Goal: Task Accomplishment & Management: Manage account settings

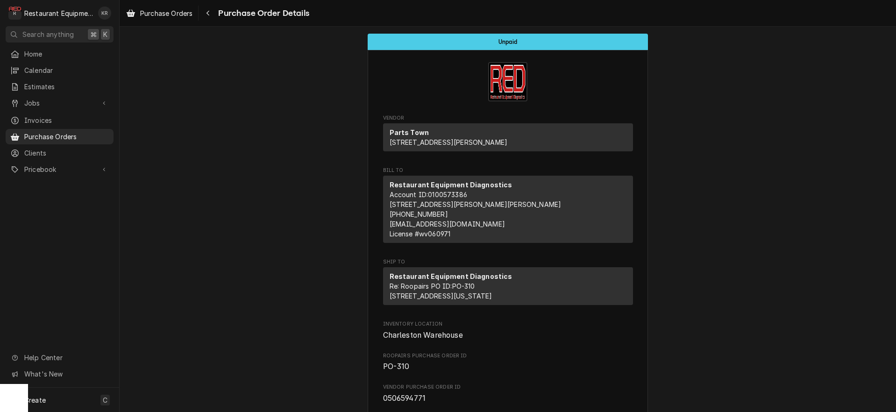
scroll to position [784, 0]
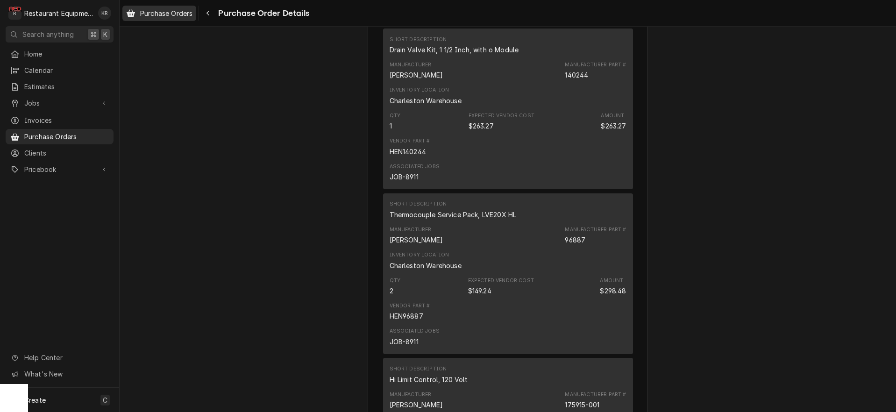
click at [174, 14] on span "Purchase Orders" at bounding box center [166, 13] width 52 height 10
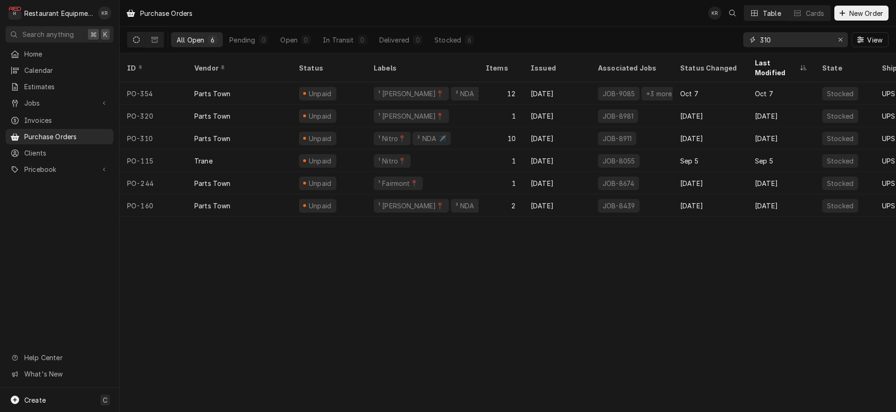
drag, startPoint x: 788, startPoint y: 38, endPoint x: 732, endPoint y: 38, distance: 56.5
click at [760, 38] on input "310" at bounding box center [795, 39] width 70 height 15
type input "321"
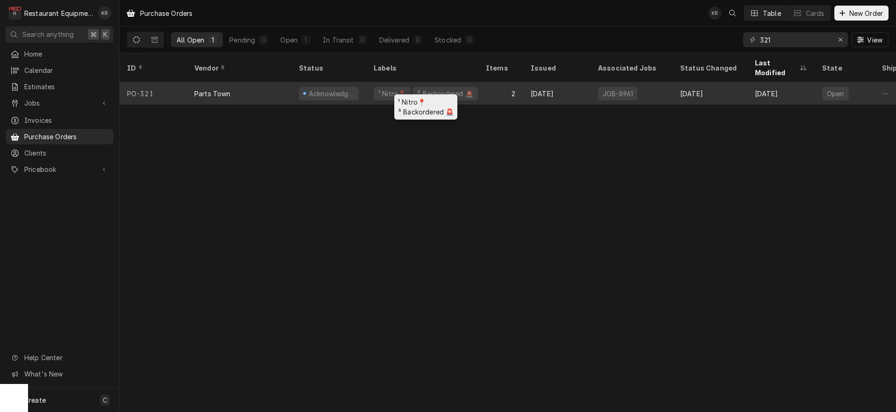
click at [421, 89] on div "⁵ Backordered 🚨" at bounding box center [444, 94] width 57 height 10
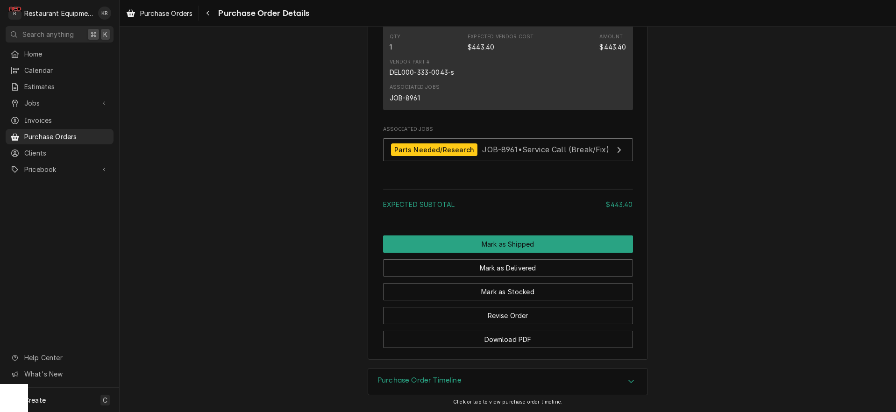
scroll to position [703, 0]
click at [176, 13] on span "Purchase Orders" at bounding box center [166, 13] width 52 height 10
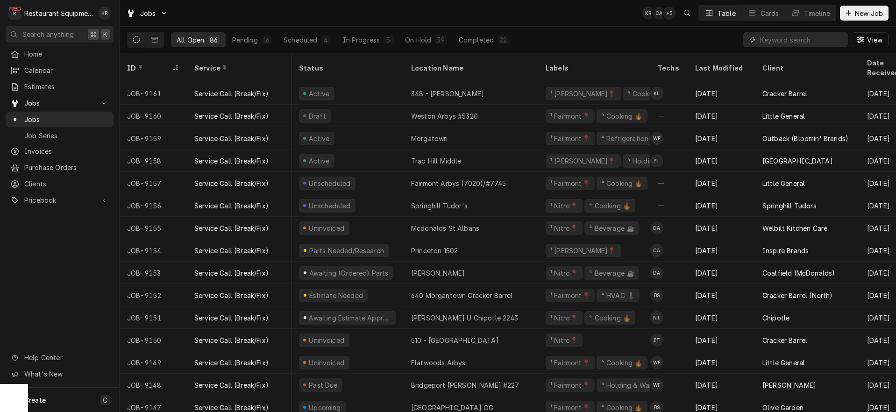
scroll to position [13, 3]
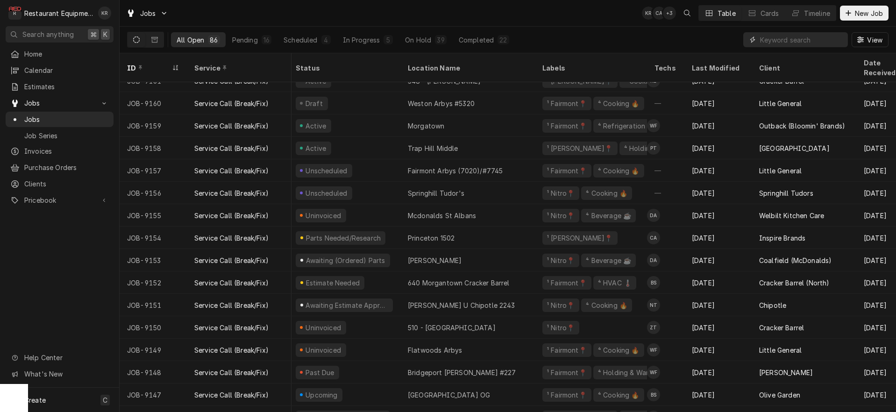
click at [784, 40] on input "Dynamic Content Wrapper" at bounding box center [801, 39] width 83 height 15
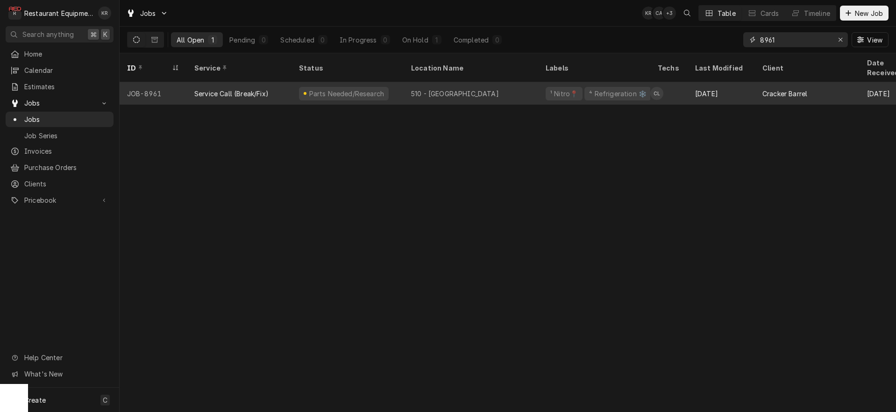
type input "8961"
click at [404, 82] on div "510 - Charleston" at bounding box center [470, 93] width 134 height 22
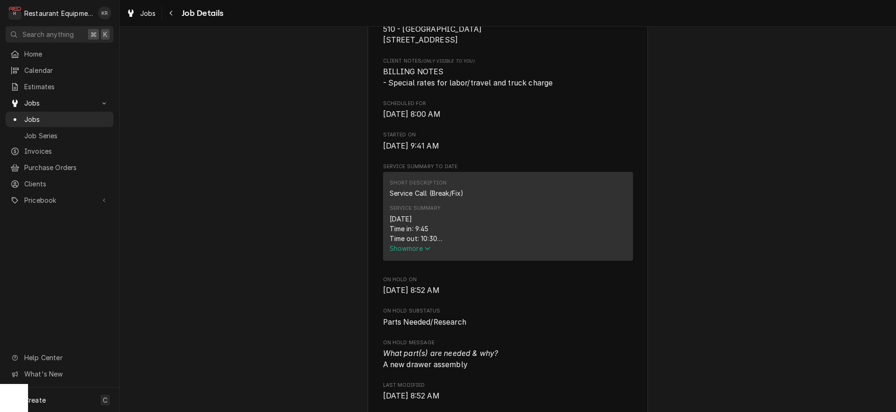
scroll to position [248, 0]
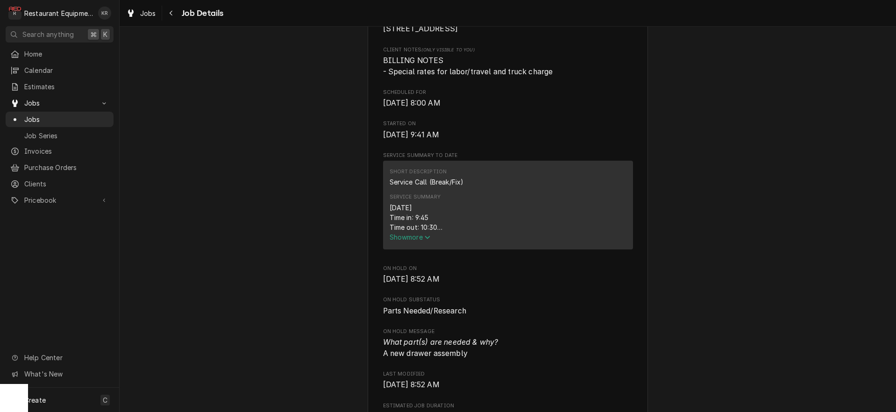
click at [414, 242] on button "Show more" at bounding box center [507, 237] width 237 height 10
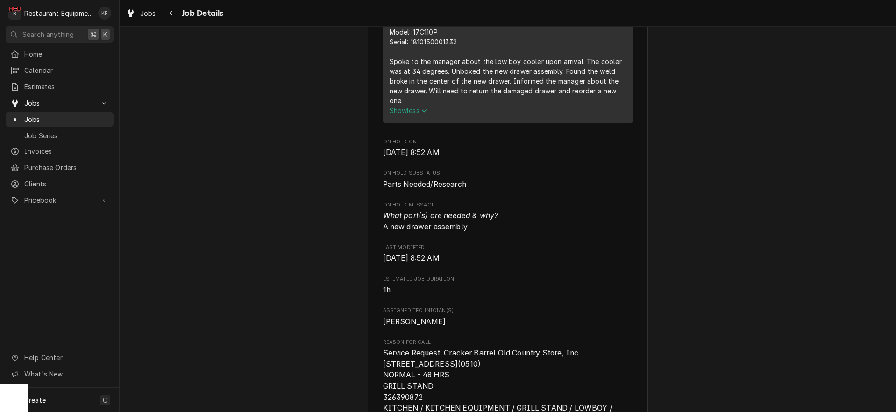
scroll to position [657, 0]
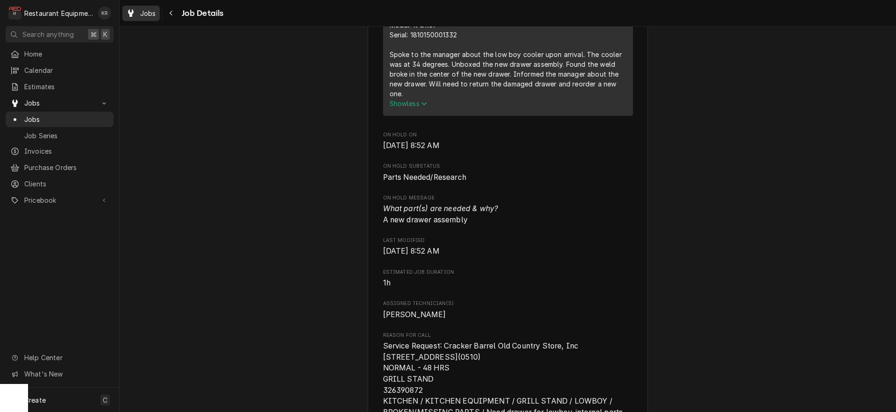
click at [154, 21] on div "Jobs Job Details" at bounding box center [508, 13] width 776 height 26
click at [153, 18] on div "Jobs" at bounding box center [141, 13] width 34 height 12
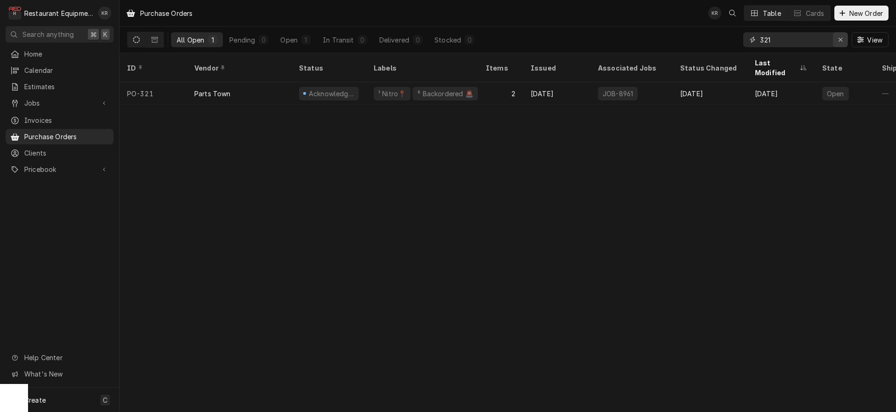
click at [841, 41] on icon "Erase input" at bounding box center [840, 39] width 5 height 7
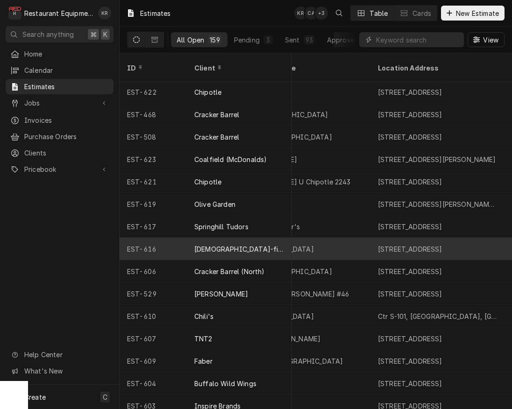
scroll to position [1, 0]
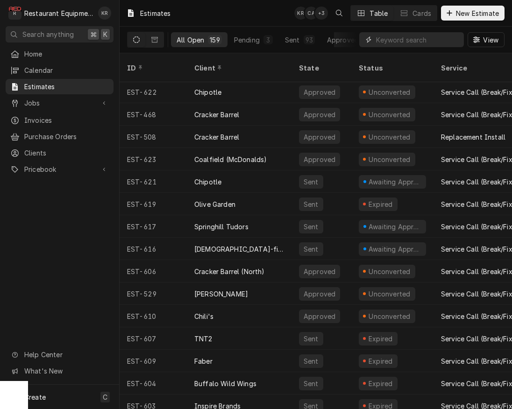
click at [418, 41] on input "Dynamic Content Wrapper" at bounding box center [417, 39] width 83 height 15
type input "outback"
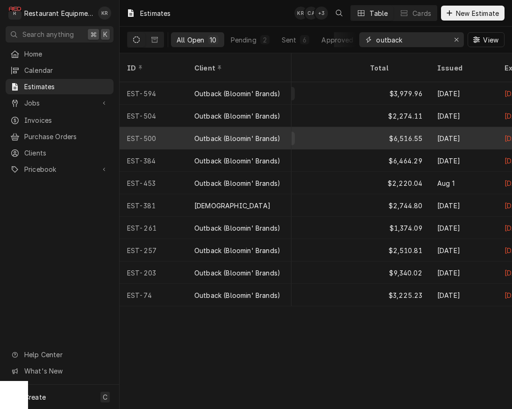
scroll to position [0, 576]
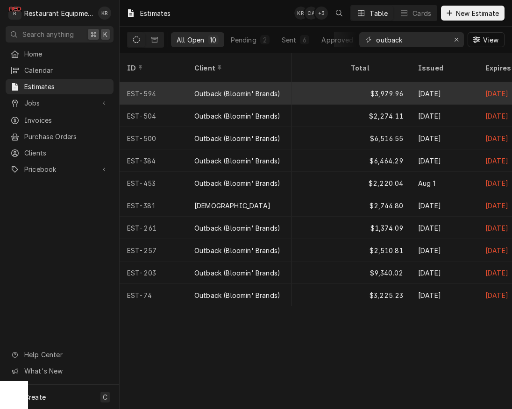
click at [415, 82] on div "Sep 25" at bounding box center [443, 93] width 67 height 22
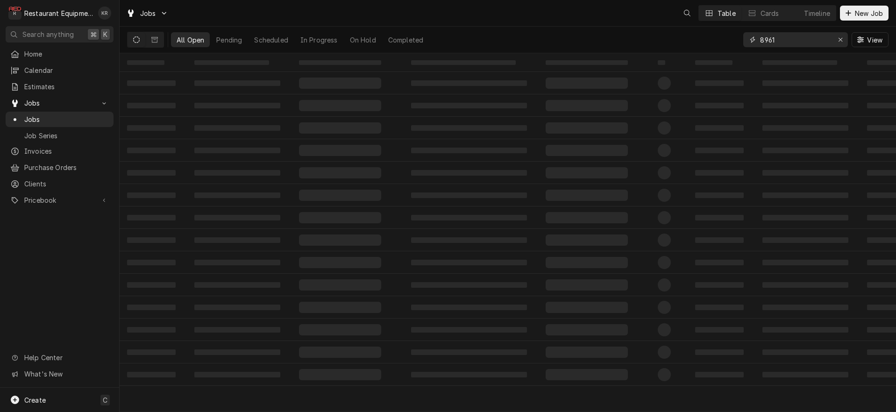
click at [760, 45] on input "8961" at bounding box center [795, 39] width 70 height 15
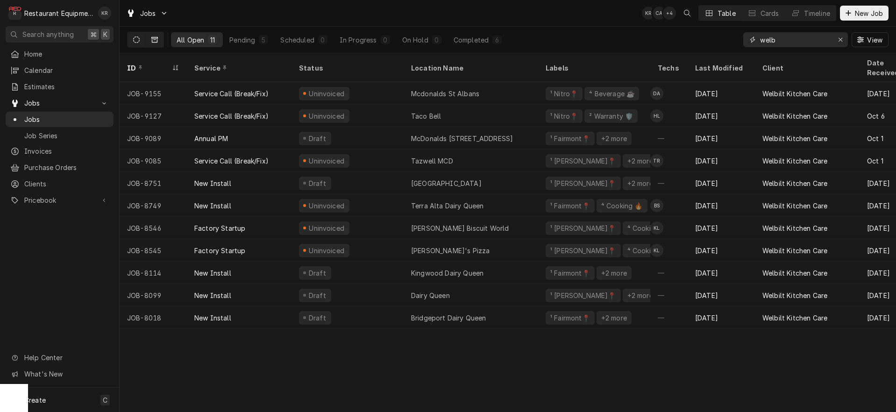
type input "welb"
click at [152, 36] on icon "Dynamic Content Wrapper" at bounding box center [154, 39] width 7 height 7
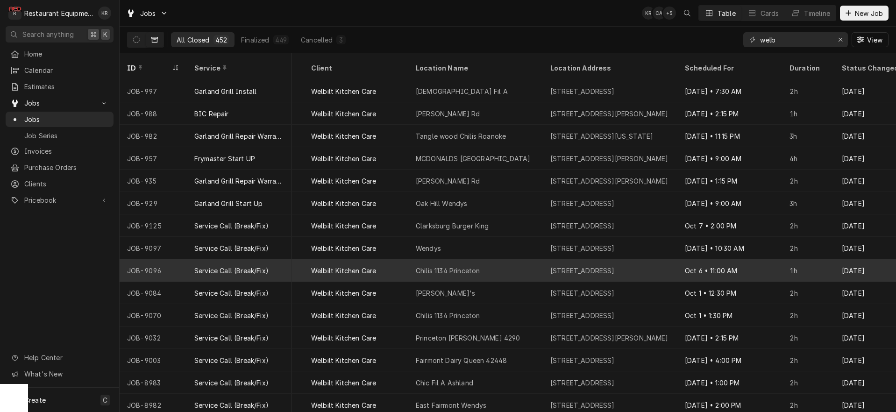
scroll to position [2, 544]
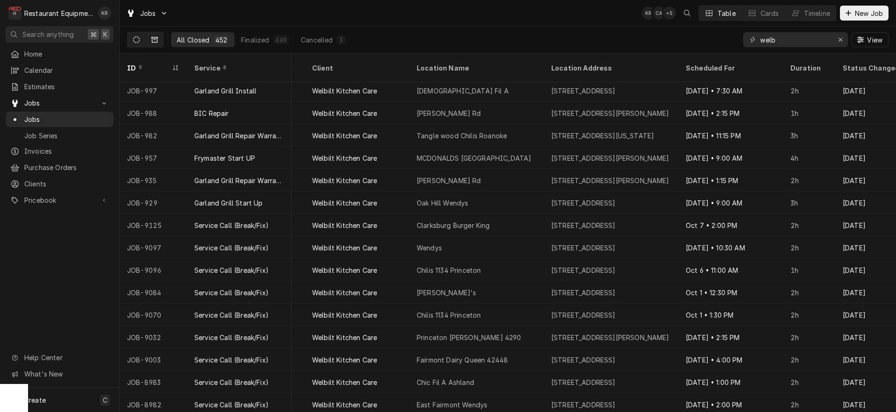
click at [137, 36] on icon "Dynamic Content Wrapper" at bounding box center [136, 39] width 7 height 7
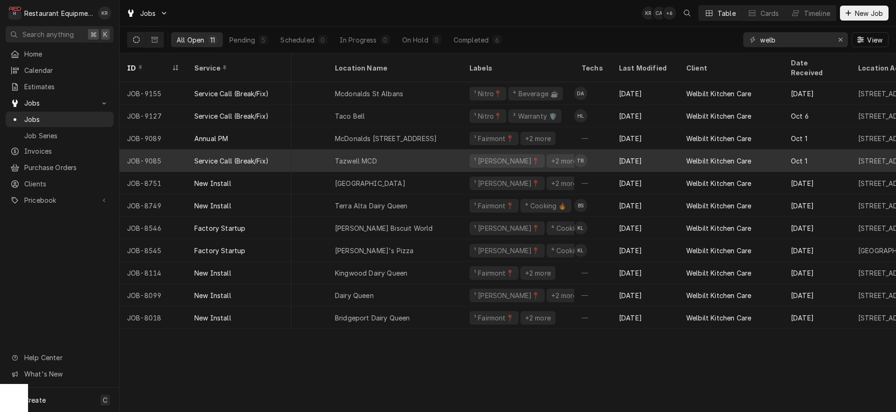
scroll to position [0, 0]
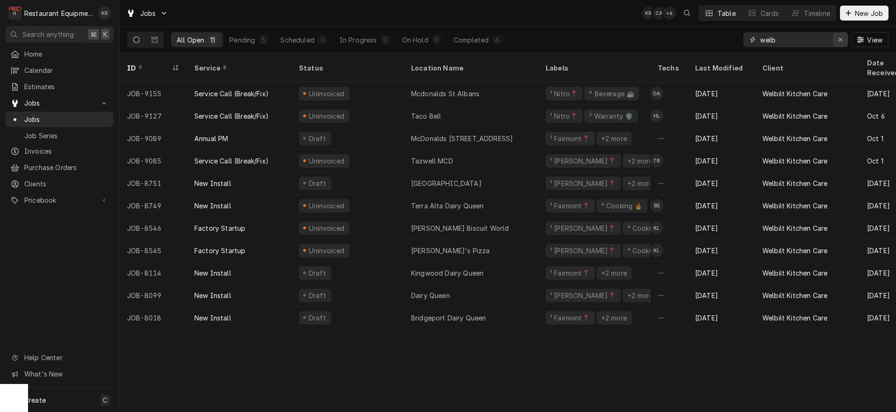
click at [837, 40] on div "Erase input" at bounding box center [839, 39] width 9 height 9
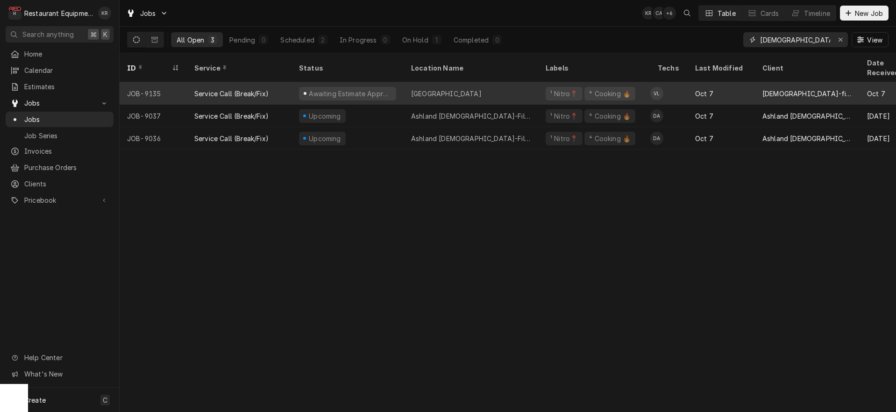
type input "chick fil"
click at [459, 89] on div "South Charleston" at bounding box center [446, 94] width 71 height 10
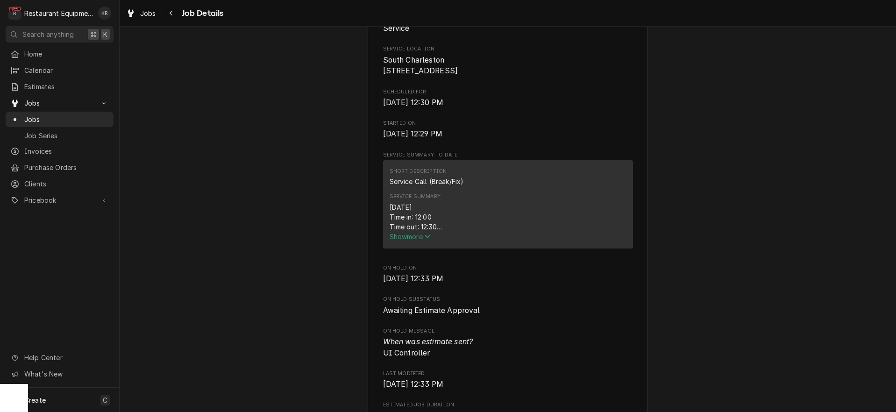
scroll to position [240, 0]
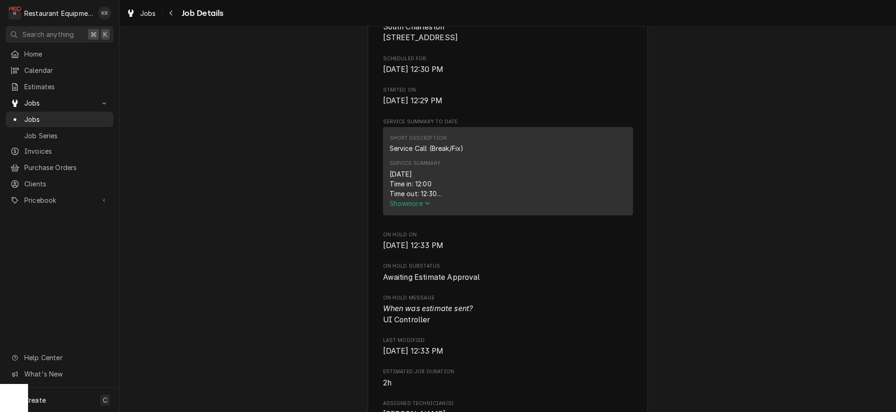
click at [407, 208] on button "Show more" at bounding box center [507, 203] width 237 height 10
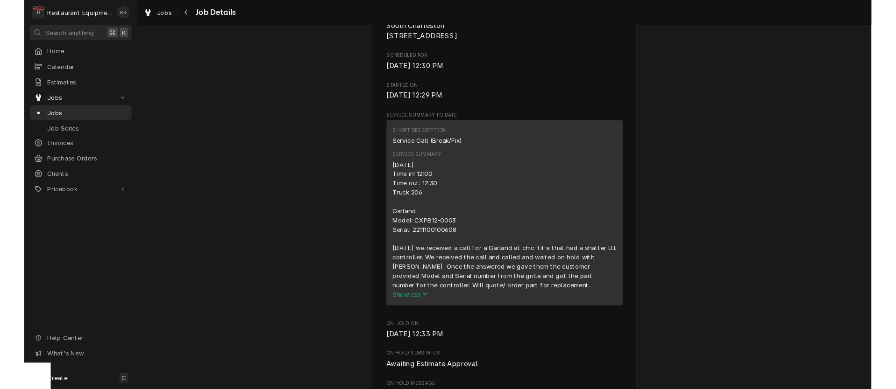
scroll to position [247, 0]
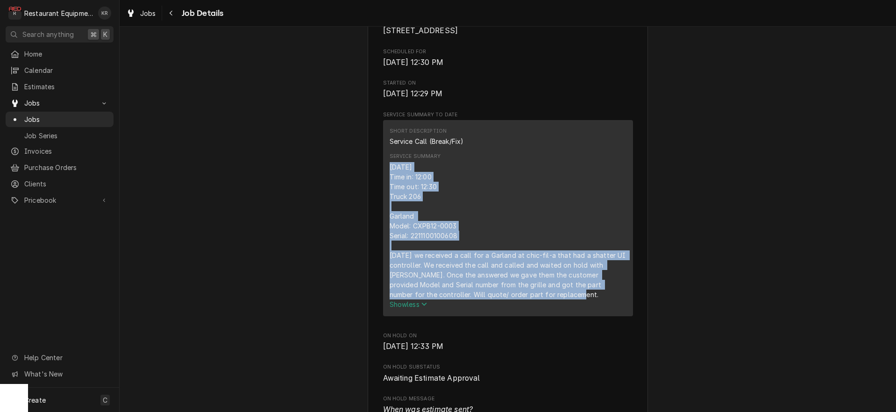
drag, startPoint x: 390, startPoint y: 175, endPoint x: 579, endPoint y: 300, distance: 226.9
click at [600, 299] on div "10/7/2025 Time in: 12:00 Time out: 12:30 Truck 206 Garland Model: CXPB12-0003 S…" at bounding box center [507, 230] width 237 height 137
copy div "10/7/2025 Time in: 12:00 Time out: 12:30 Truck 206 Garland Model: CXPB12-0003 S…"
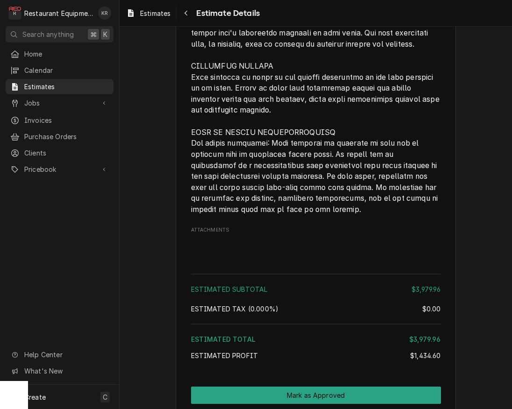
scroll to position [2683, 0]
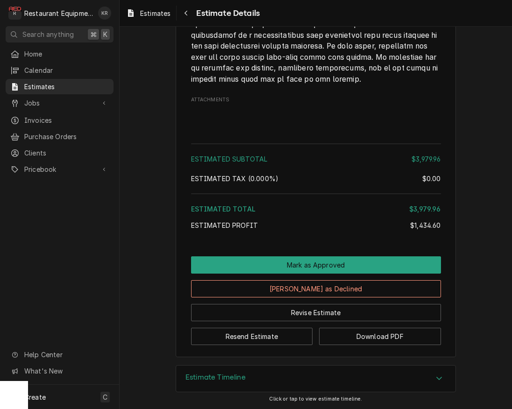
click at [271, 377] on div "Estimate Timeline" at bounding box center [315, 379] width 279 height 26
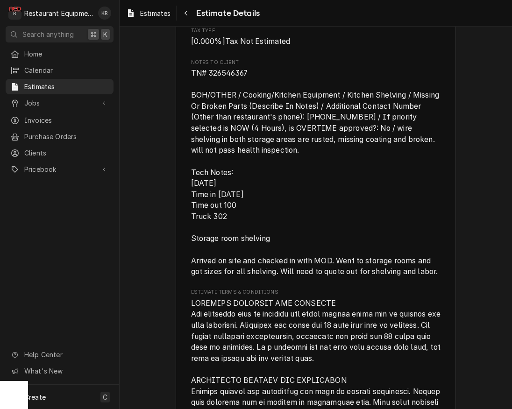
scroll to position [2015, 0]
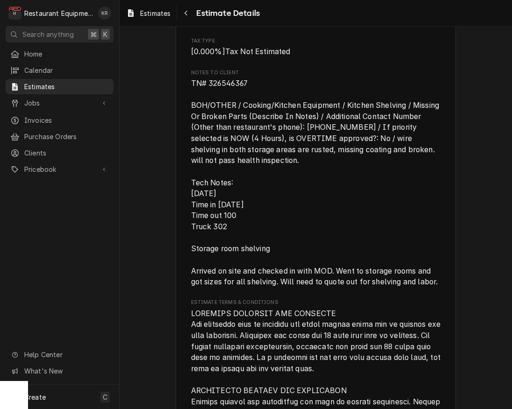
click at [218, 118] on span "TN# 326546367 BOH/OTHER / Cooking/Kitchen Equipment / Kitchen Shelving / Missin…" at bounding box center [316, 182] width 250 height 207
click at [221, 121] on span "TN# 326546367 BOH/OTHER / Cooking/Kitchen Equipment / Kitchen Shelving / Missin…" at bounding box center [316, 182] width 250 height 207
copy span "326546367"
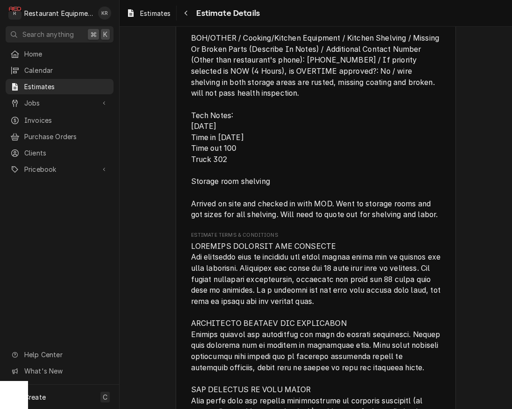
scroll to position [2083, 0]
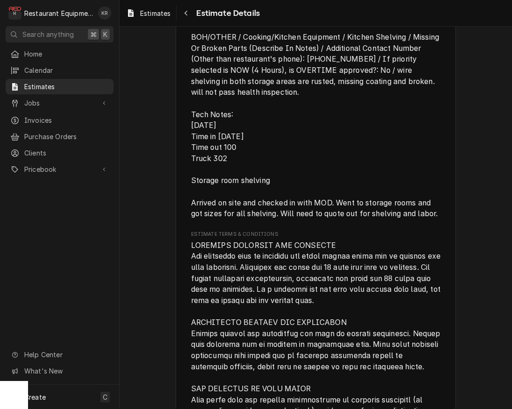
click at [151, 17] on span "Estimates" at bounding box center [155, 13] width 30 height 10
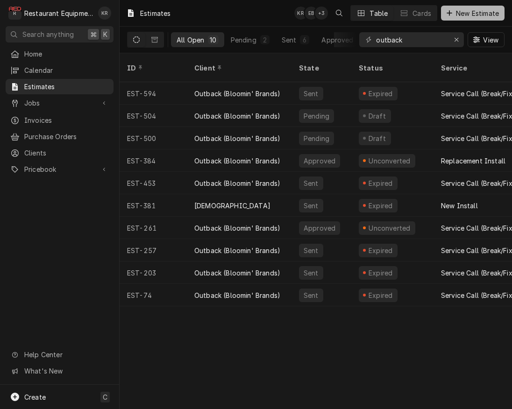
click at [466, 10] on span "New Estimate" at bounding box center [477, 13] width 47 height 10
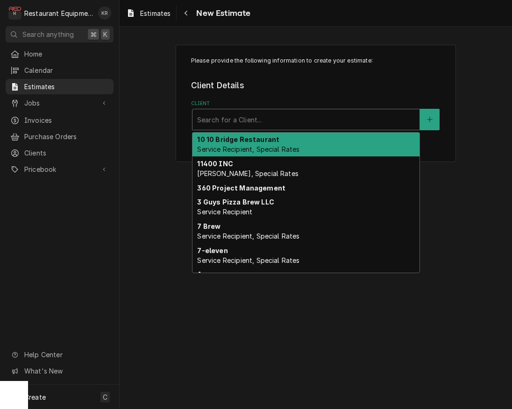
drag, startPoint x: 0, startPoint y: 0, endPoint x: 287, endPoint y: 121, distance: 311.6
click at [287, 121] on div "Client" at bounding box center [306, 119] width 218 height 17
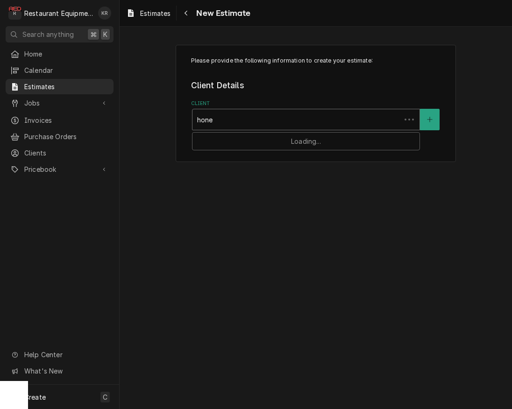
type input "honey"
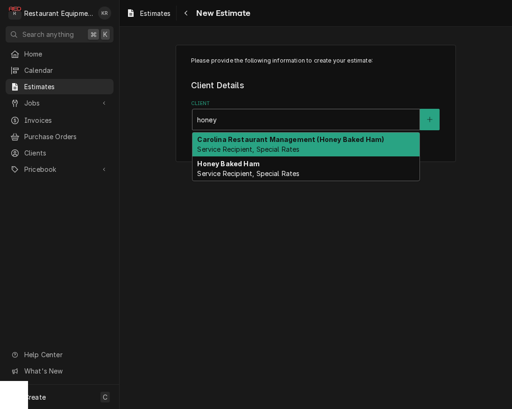
click at [282, 147] on span "Service Recipient, Special Rates" at bounding box center [248, 149] width 102 height 8
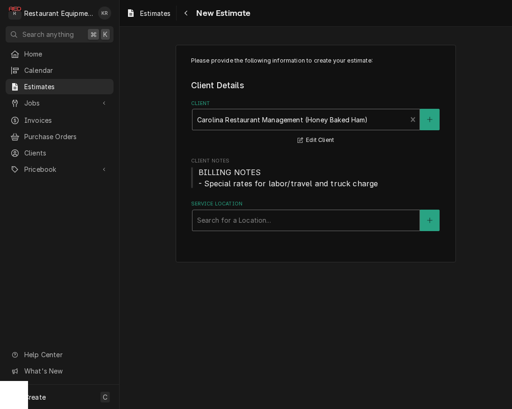
click at [298, 216] on div "Service Location" at bounding box center [306, 220] width 218 height 17
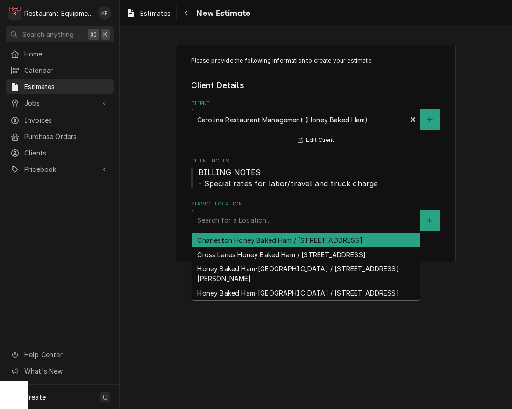
click at [301, 247] on div "Charleston Honey Baked Ham / 2834 Mountaineer Blvd, Charleston, WV 25309" at bounding box center [305, 240] width 227 height 14
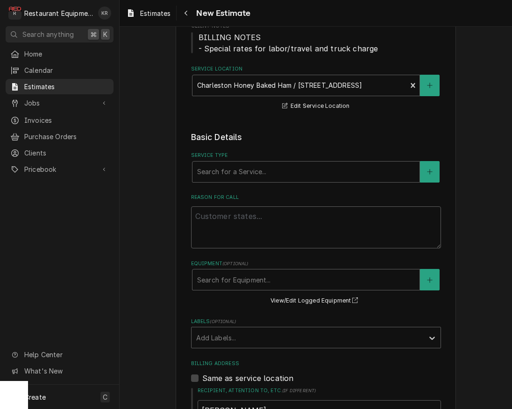
scroll to position [143, 0]
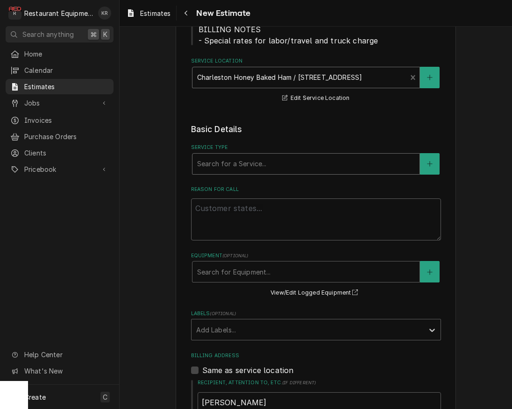
click at [263, 167] on div "Service Type" at bounding box center [306, 163] width 218 height 17
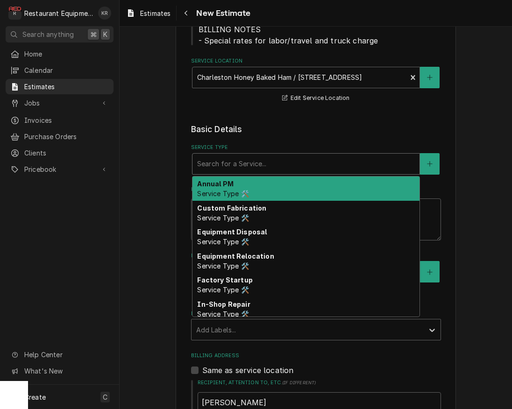
type textarea "x"
type input "b"
type textarea "x"
type input "br"
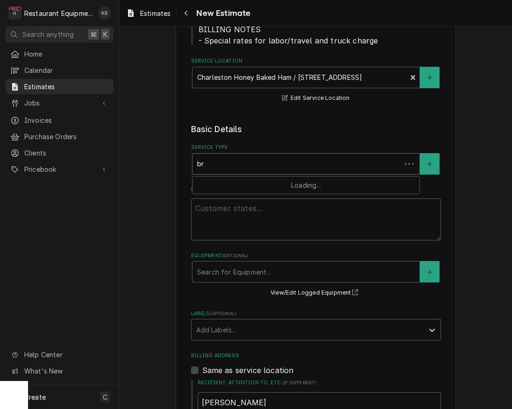
type textarea "x"
type input "bre"
type textarea "x"
type input "brea"
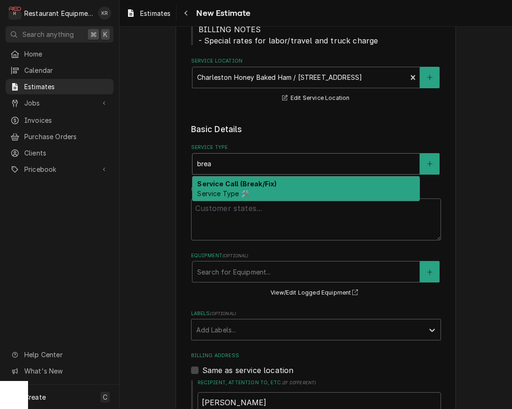
click at [245, 190] on span "Service Type 🛠️" at bounding box center [222, 194] width 51 height 8
type textarea "x"
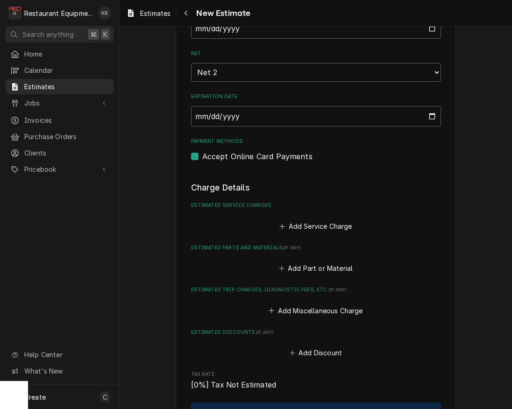
scroll to position [768, 0]
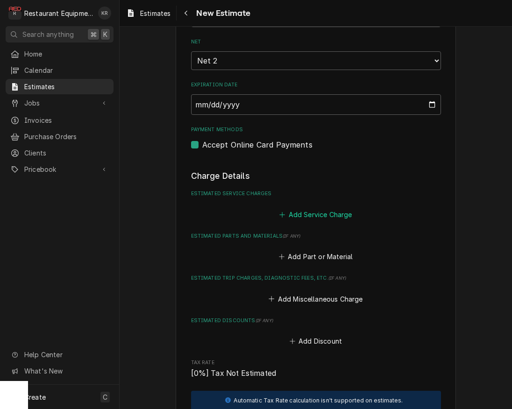
click at [309, 215] on button "Add Service Charge" at bounding box center [316, 214] width 76 height 13
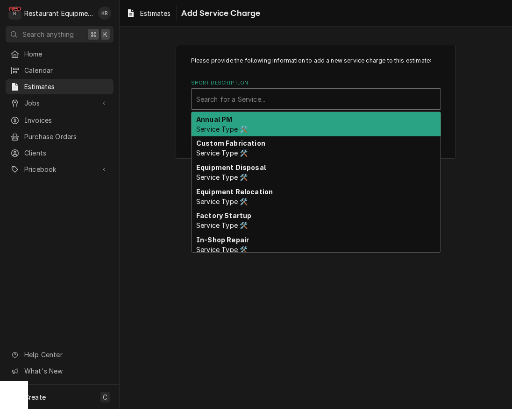
click at [240, 99] on div "Short Description" at bounding box center [316, 99] width 240 height 17
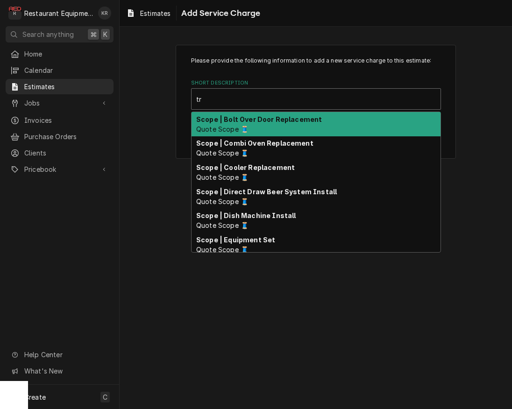
type input "t"
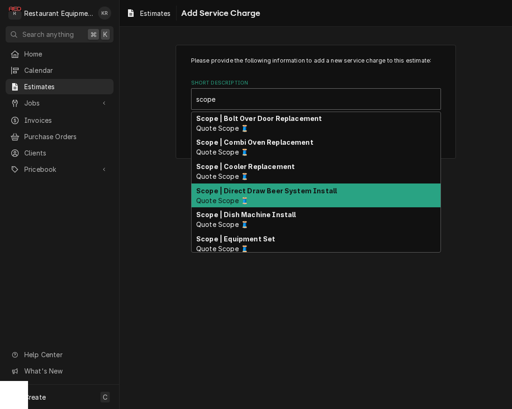
scroll to position [6, 0]
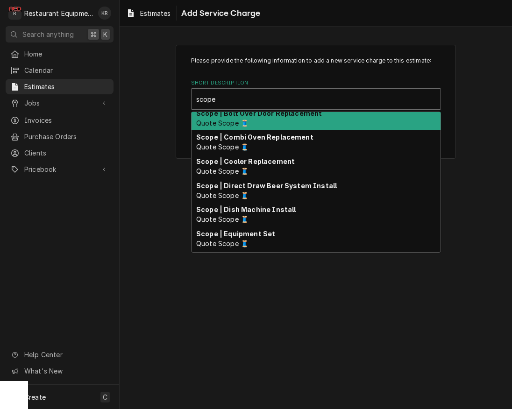
type input "scope"
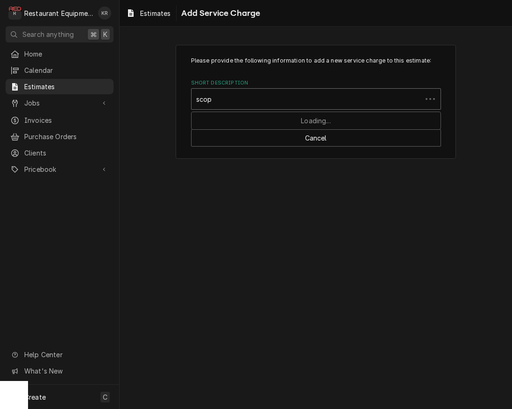
type input "scope"
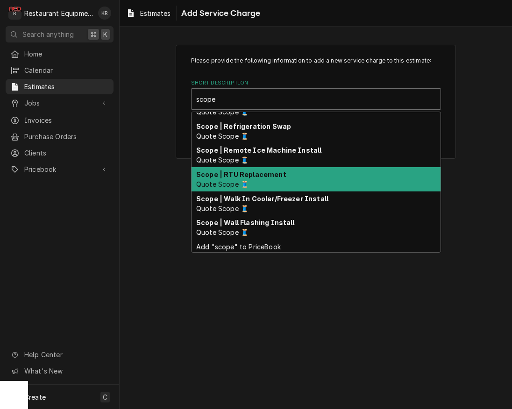
scroll to position [308, 0]
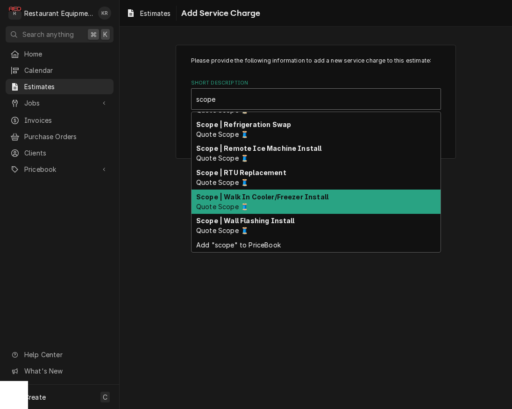
click at [273, 205] on div "Scope | Walk In Cooler/Freezer Install Quote Scope 🧵" at bounding box center [315, 202] width 249 height 24
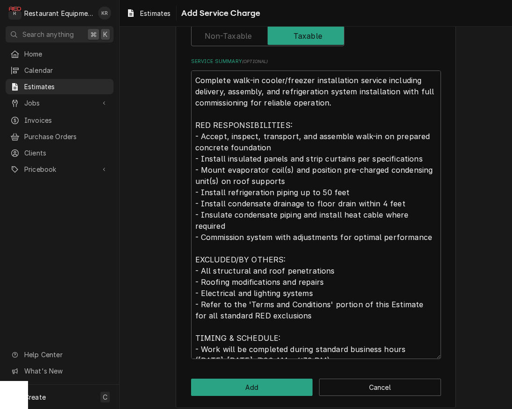
scroll to position [277, 0]
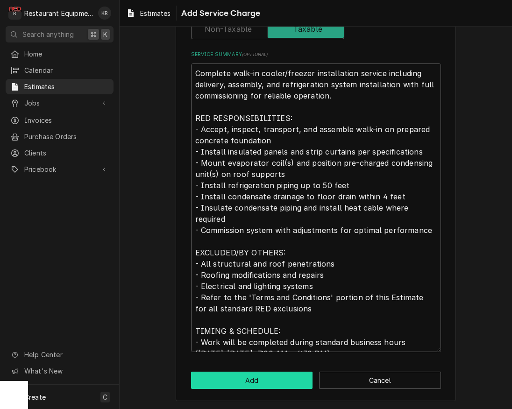
click at [279, 376] on button "Add" at bounding box center [252, 380] width 122 height 17
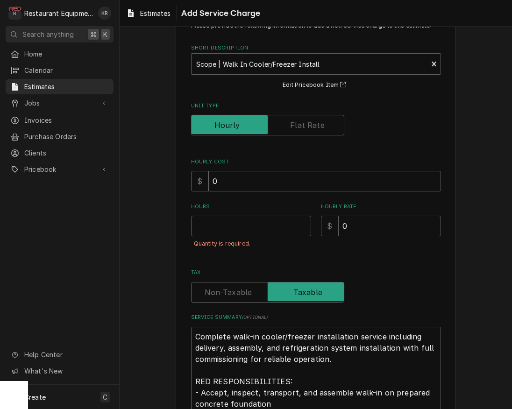
scroll to position [12, 0]
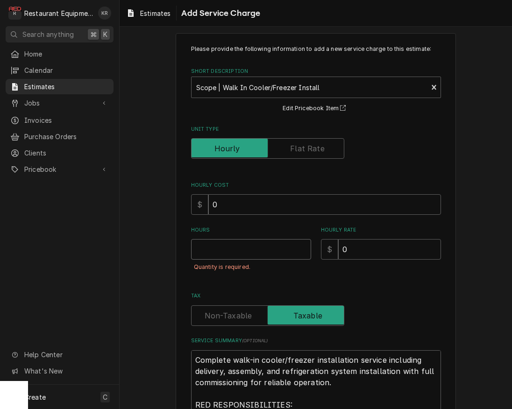
click at [199, 257] on input "Hours" at bounding box center [251, 249] width 120 height 21
type textarea "x"
type input "1"
type textarea "x"
type input "1"
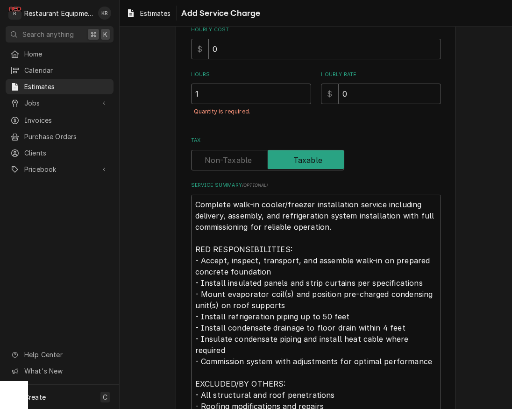
scroll to position [246, 0]
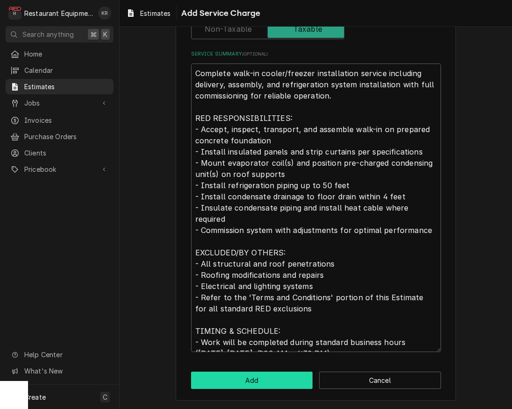
click at [241, 376] on button "Add" at bounding box center [252, 380] width 122 height 17
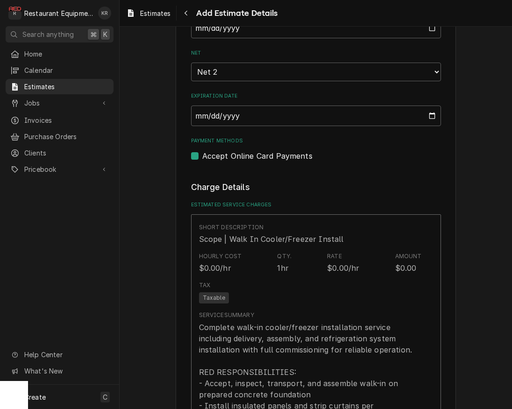
scroll to position [757, 0]
type textarea "x"
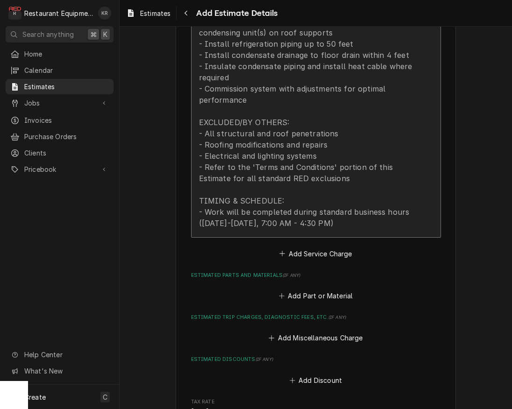
scroll to position [1162, 0]
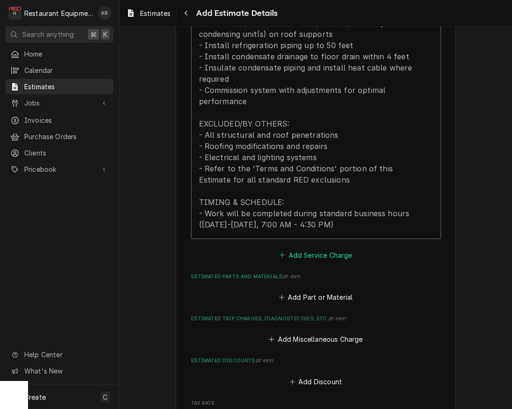
click at [313, 257] on button "Add Service Charge" at bounding box center [316, 254] width 76 height 13
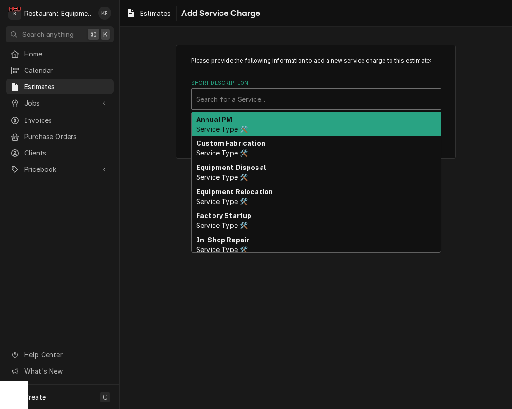
click at [245, 101] on div "Short Description" at bounding box center [316, 99] width 240 height 17
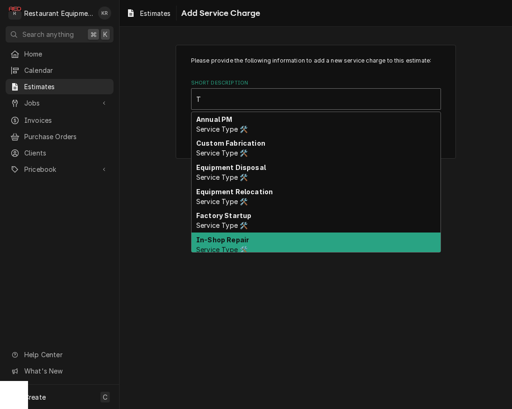
type input "T"
click at [335, 323] on div "Please provide the following information to add a new service charge to this es…" at bounding box center [316, 218] width 392 height 382
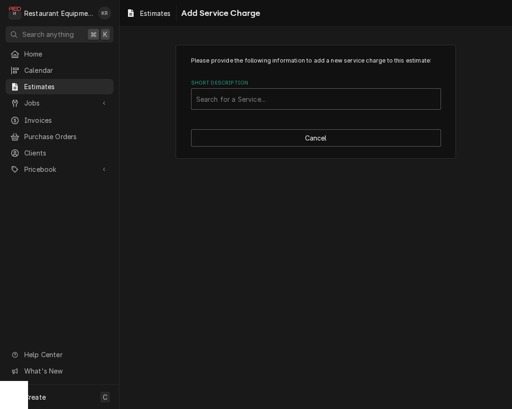
click at [335, 320] on div "Please provide the following information to add a new service charge to this es…" at bounding box center [316, 218] width 392 height 382
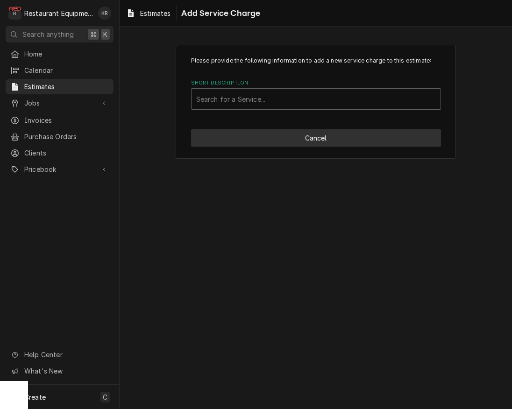
click at [318, 134] on button "Cancel" at bounding box center [316, 137] width 250 height 17
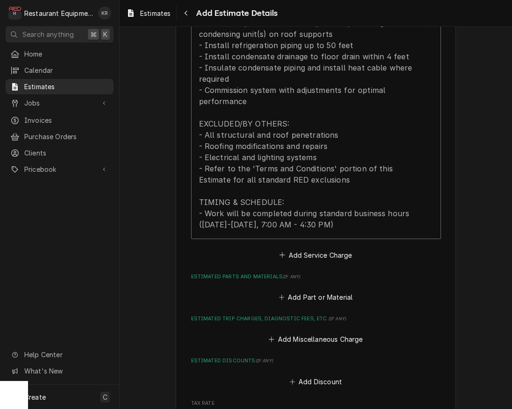
scroll to position [1151, 0]
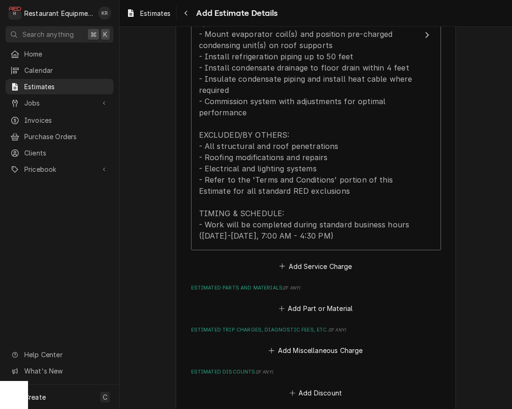
type textarea "x"
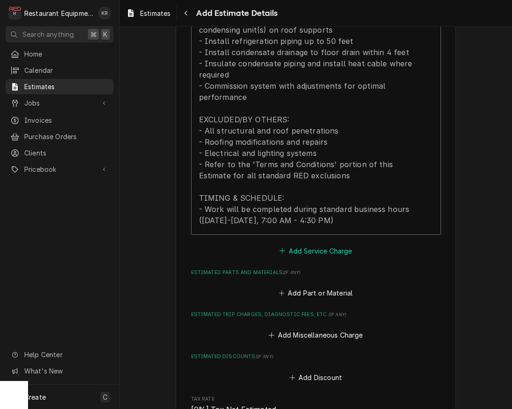
click at [316, 250] on button "Add Service Charge" at bounding box center [316, 250] width 76 height 13
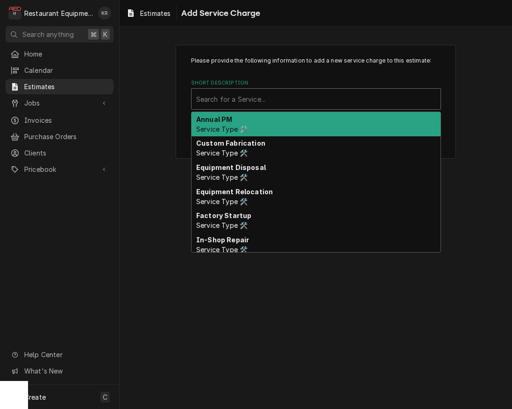
click at [261, 92] on div "Short Description" at bounding box center [316, 99] width 240 height 17
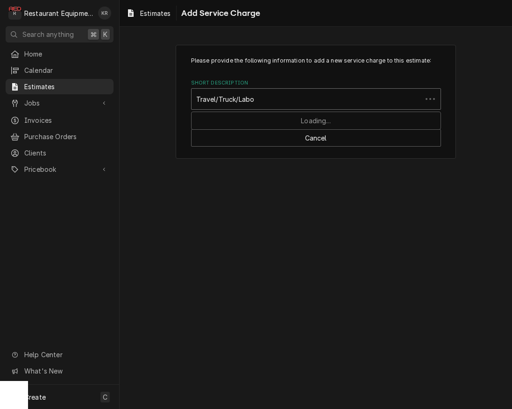
type input "Travel/Truck/Labor"
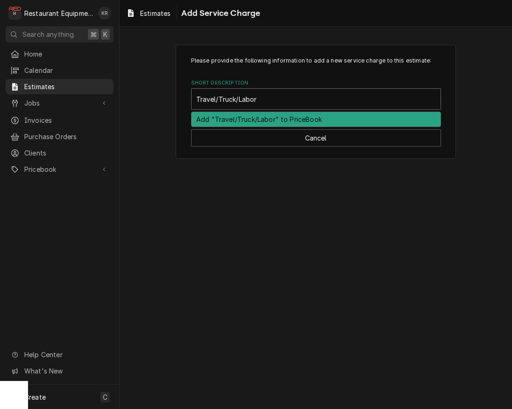
click at [252, 122] on div "Add "Travel/Truck/Labor" to PriceBook" at bounding box center [315, 119] width 249 height 14
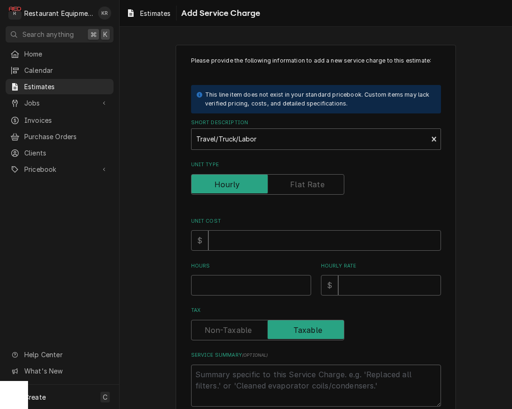
type textarea "x"
click at [307, 184] on label "Unit Type" at bounding box center [267, 184] width 153 height 21
click at [307, 184] on input "Unit Type" at bounding box center [267, 184] width 145 height 21
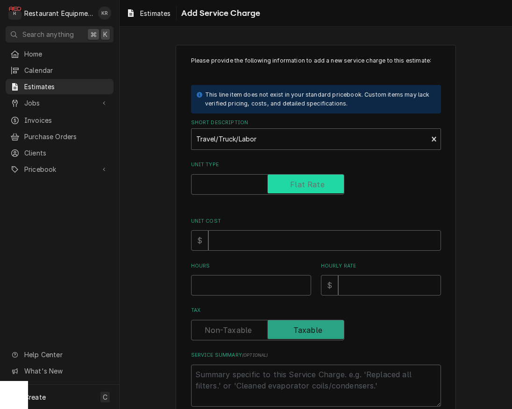
checkbox input "true"
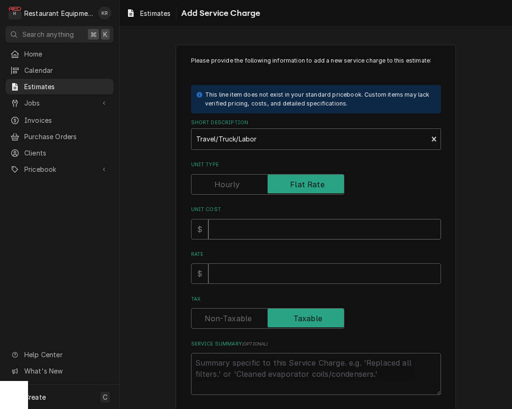
click at [239, 228] on input "Unit Cost" at bounding box center [324, 229] width 233 height 21
type textarea "x"
type input "2"
type textarea "x"
type input "20"
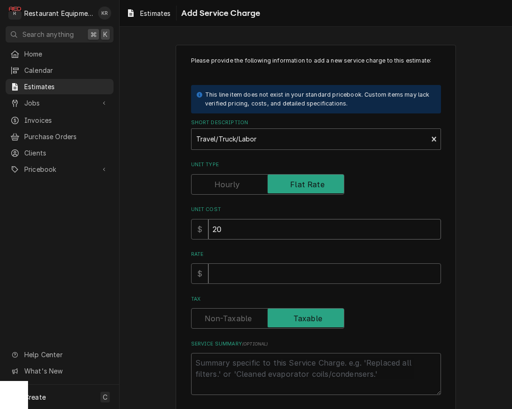
type textarea "x"
type input "200"
type textarea "x"
type input "2000"
type textarea "x"
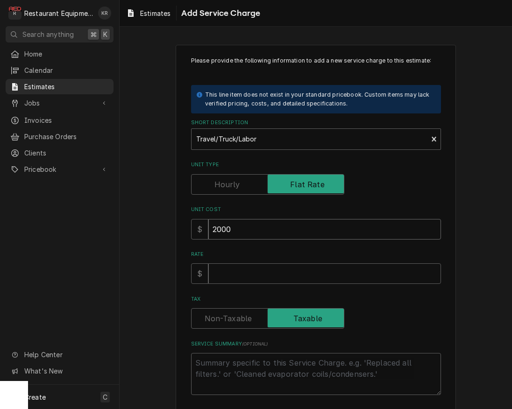
type input "2000"
type textarea "x"
type input "1"
type textarea "x"
type input "10"
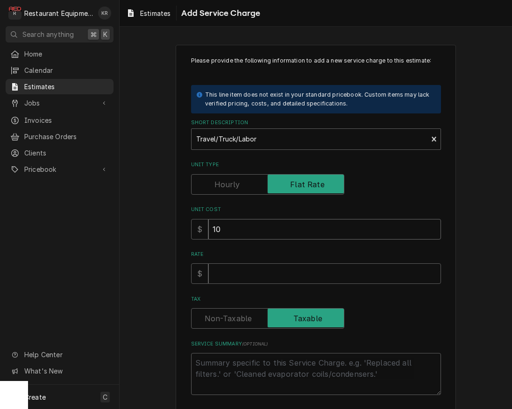
type textarea "x"
type input "100"
type textarea "x"
type input "1000"
type textarea "x"
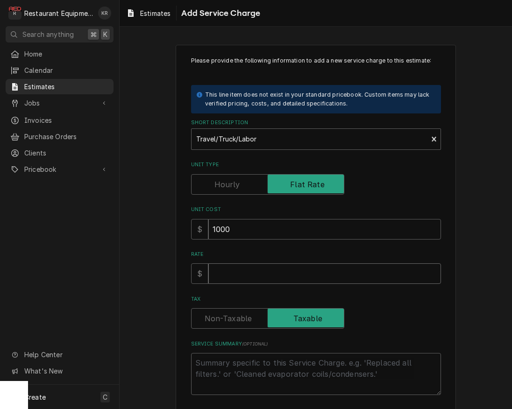
type input "2"
type textarea "x"
type input "20"
type textarea "x"
type input "200"
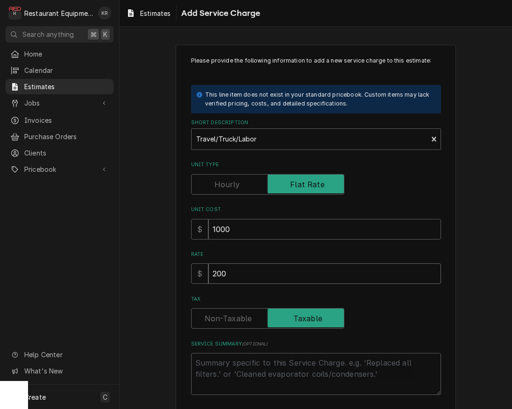
type textarea "x"
type input "2000"
type textarea "x"
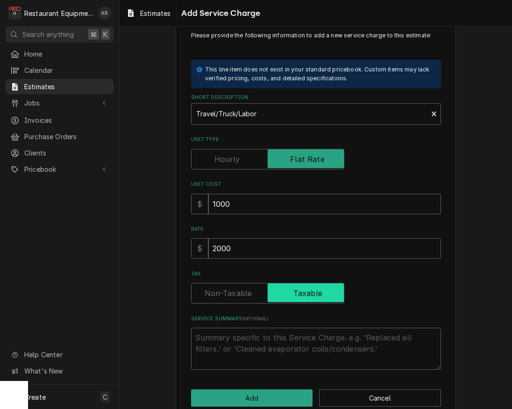
scroll to position [43, 0]
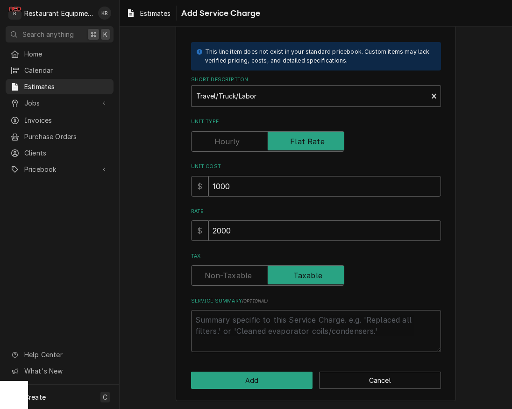
click at [233, 276] on label "Tax" at bounding box center [267, 275] width 153 height 21
click at [233, 276] on input "Tax" at bounding box center [267, 275] width 145 height 21
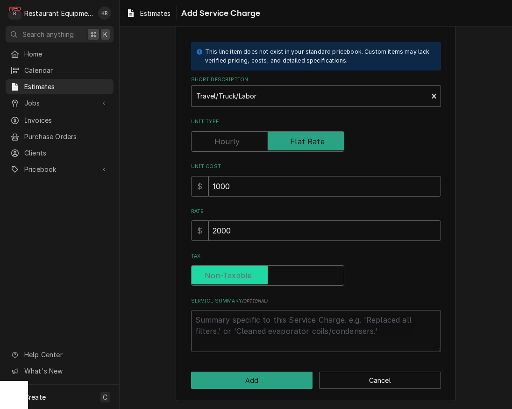
checkbox input "false"
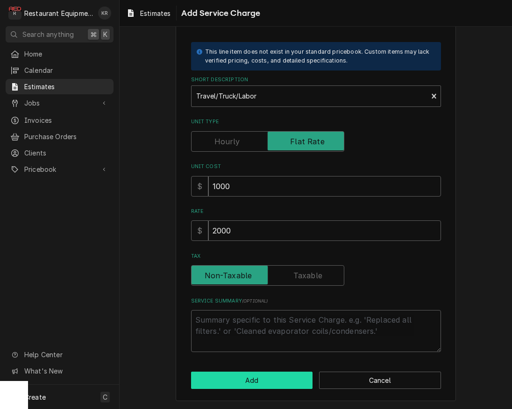
click at [244, 380] on button "Add" at bounding box center [252, 380] width 122 height 17
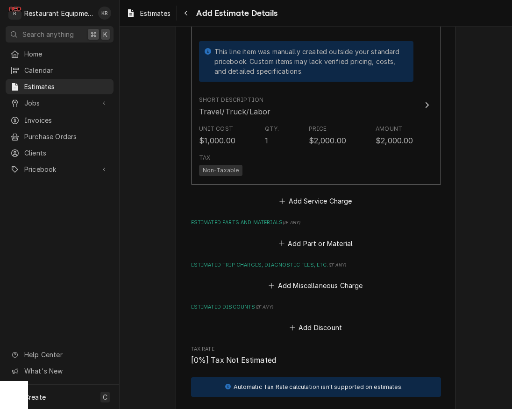
scroll to position [1382, 0]
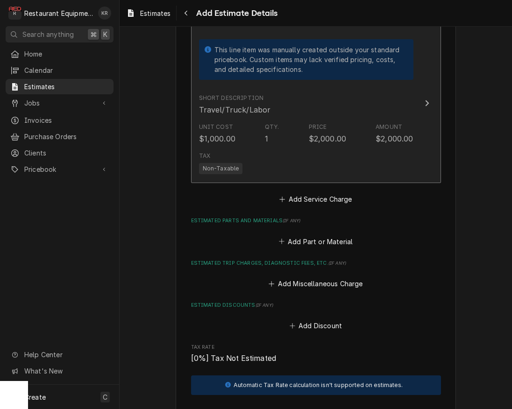
click at [240, 145] on div "Unit Cost $1,000.00 Qty. 1 Price $2,000.00 Amount $2,000.00" at bounding box center [306, 133] width 214 height 29
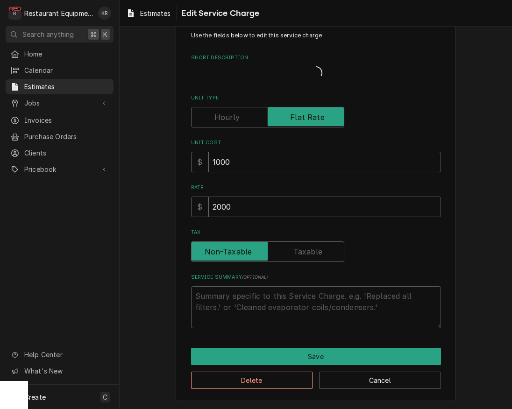
scroll to position [14, 0]
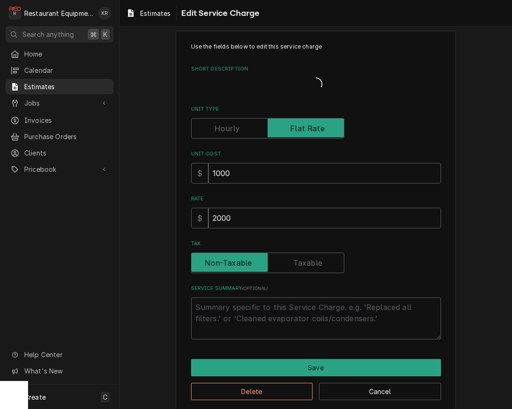
type textarea "x"
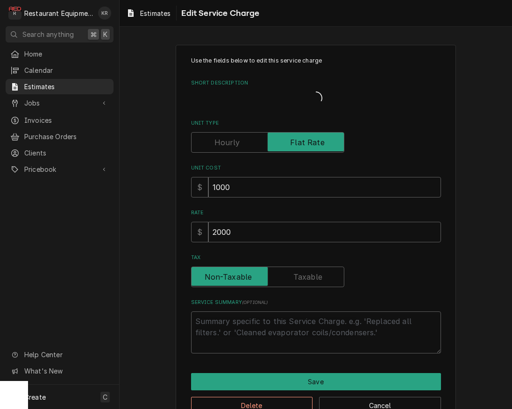
click at [290, 242] on div "Rate $ 2000" at bounding box center [316, 225] width 250 height 33
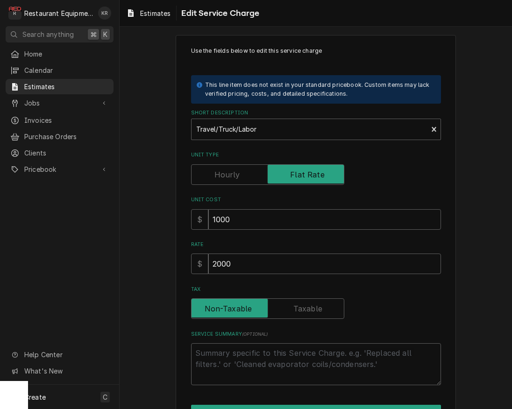
scroll to position [14, 0]
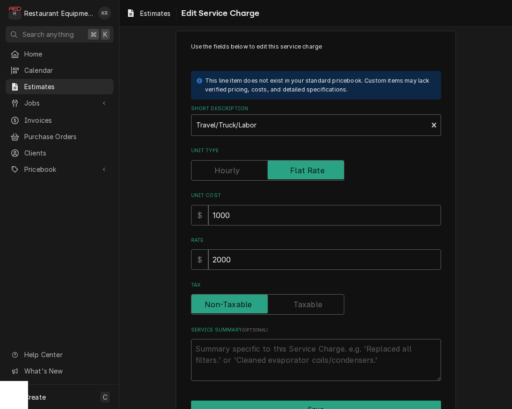
click at [297, 308] on label "Tax" at bounding box center [267, 304] width 153 height 21
click at [297, 308] on input "Tax" at bounding box center [267, 304] width 145 height 21
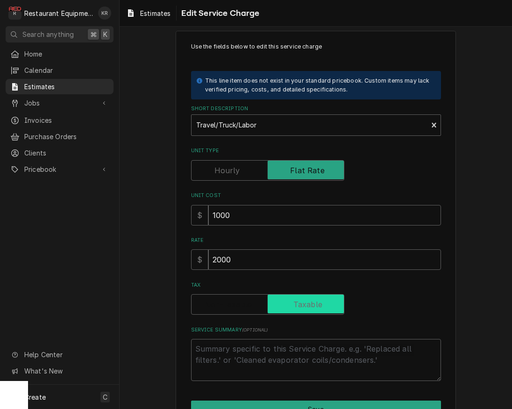
checkbox input "true"
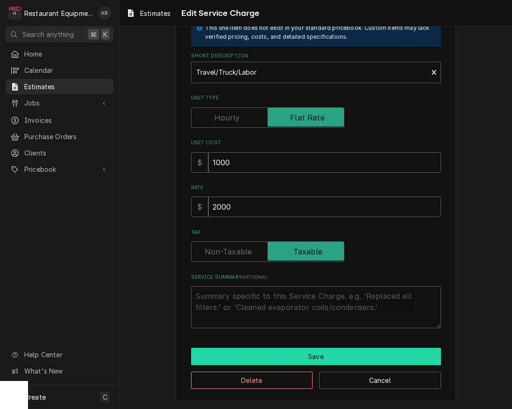
click at [319, 358] on button "Save" at bounding box center [316, 356] width 250 height 17
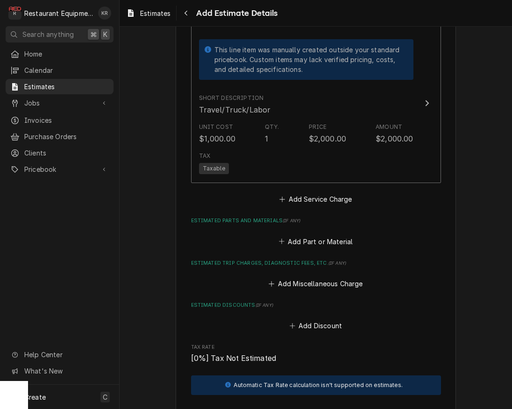
type textarea "x"
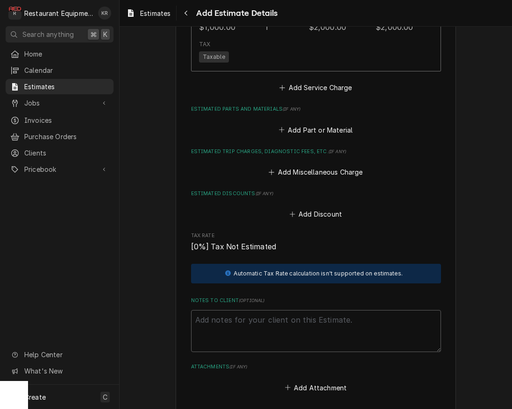
scroll to position [1501, 0]
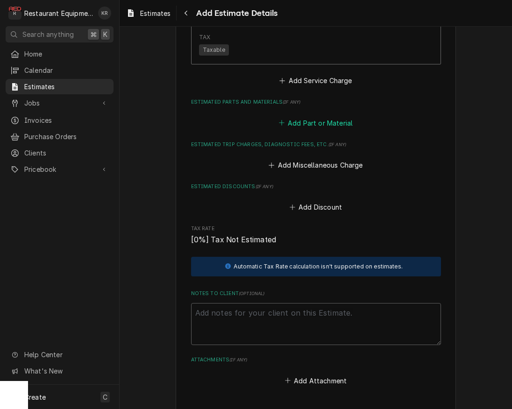
click at [306, 122] on button "Add Part or Material" at bounding box center [315, 122] width 77 height 13
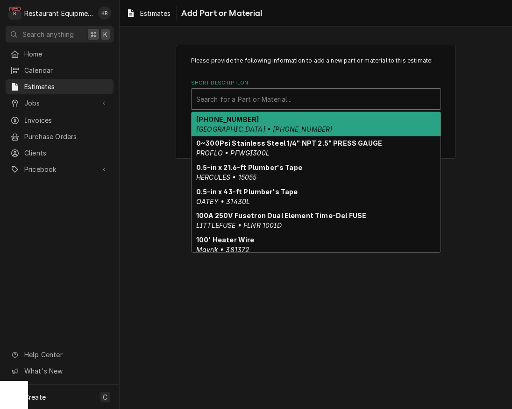
click at [274, 98] on div "Short Description" at bounding box center [316, 99] width 240 height 17
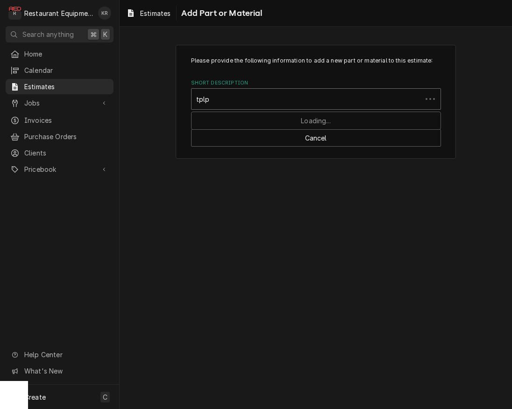
type input "tplp2"
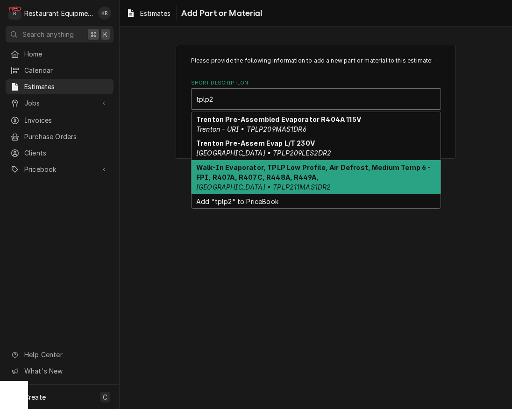
click at [258, 187] on em "Trenton • TPLP211MAS1DR2" at bounding box center [263, 187] width 134 height 8
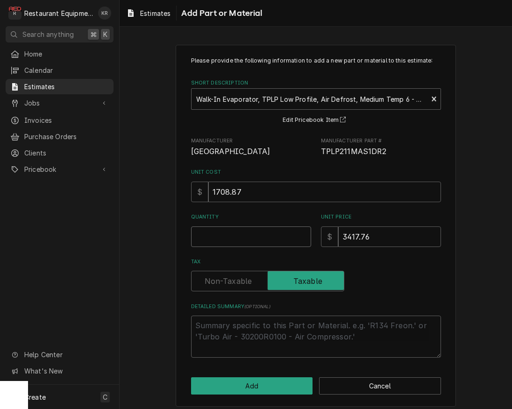
click at [256, 240] on input "Quantity" at bounding box center [251, 236] width 120 height 21
type textarea "x"
type input "1"
type textarea "x"
type input "1"
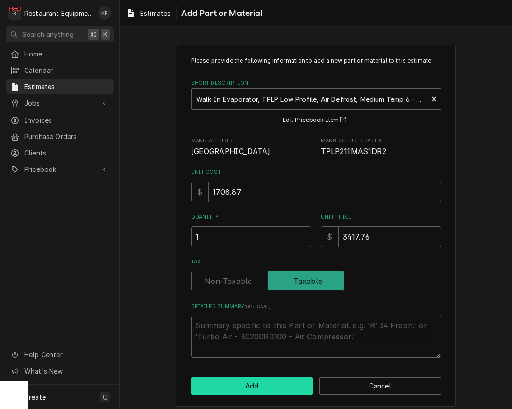
click at [275, 391] on button "Add" at bounding box center [252, 385] width 122 height 17
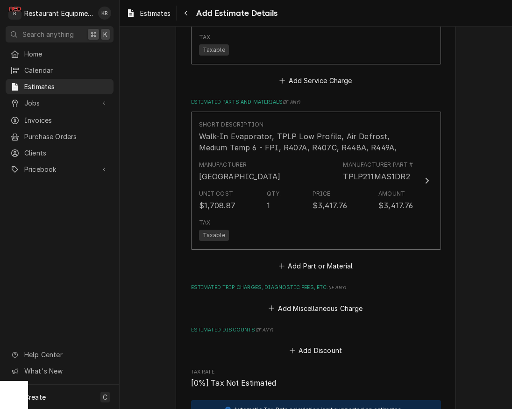
type textarea "x"
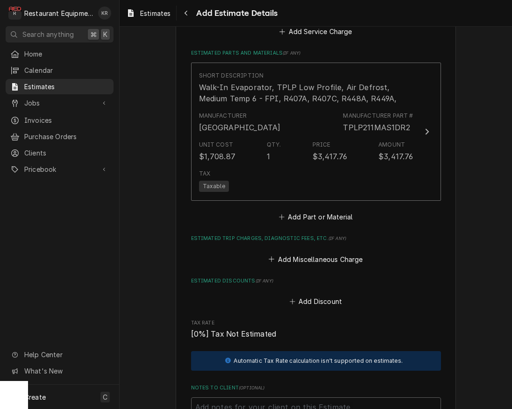
scroll to position [1566, 0]
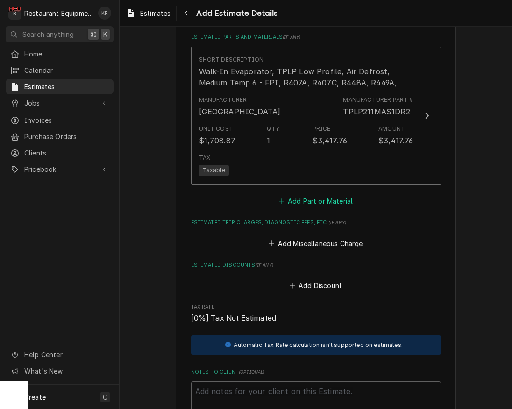
click at [325, 204] on button "Add Part or Material" at bounding box center [315, 201] width 77 height 13
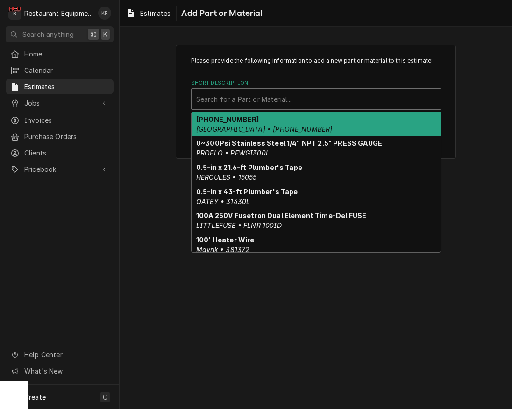
click at [279, 99] on div "Short Description" at bounding box center [316, 99] width 240 height 17
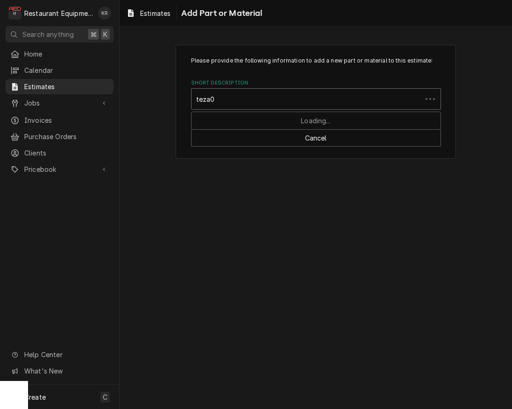
type input "teza01"
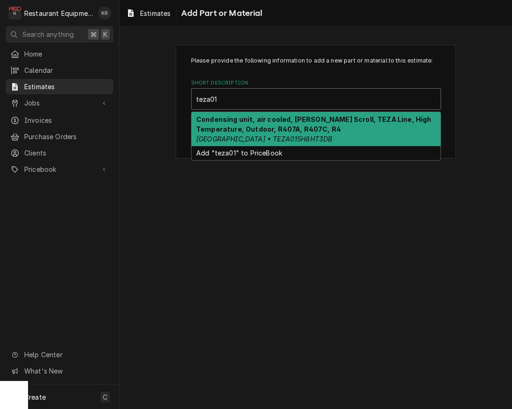
click at [256, 128] on strong "Condensing unit, air cooled, Copeland Scroll, TEZA Line, High Temperature, Outd…" at bounding box center [313, 124] width 235 height 18
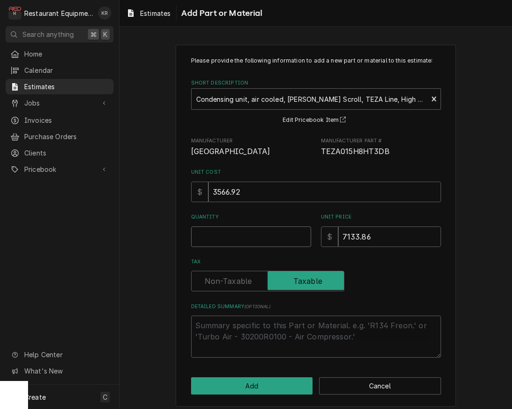
click at [237, 229] on input "Quantity" at bounding box center [251, 236] width 120 height 21
type textarea "x"
type input "1"
type textarea "x"
type input "1"
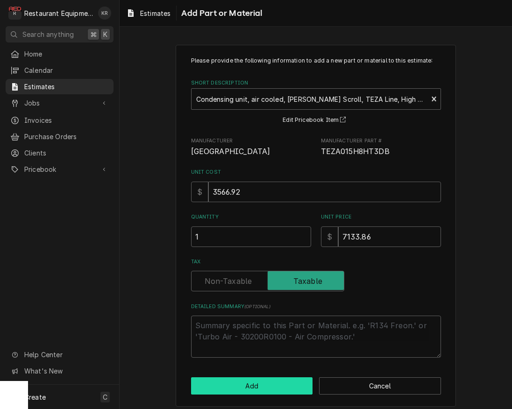
click at [244, 384] on button "Add" at bounding box center [252, 385] width 122 height 17
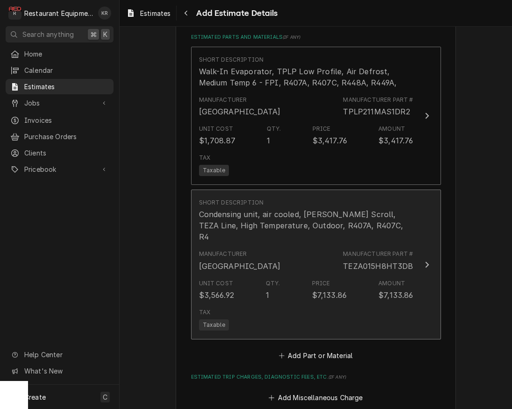
type textarea "x"
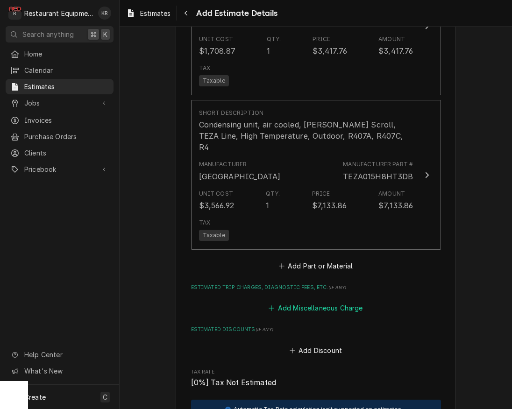
scroll to position [1674, 0]
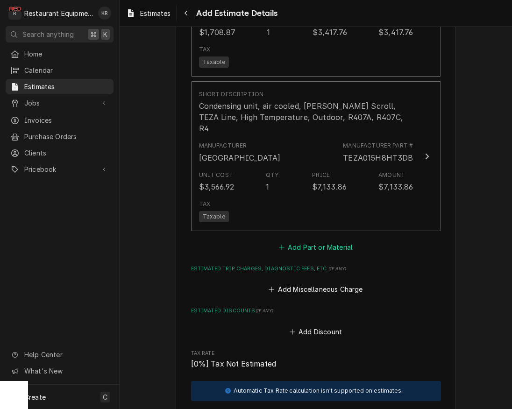
click at [317, 241] on button "Add Part or Material" at bounding box center [315, 247] width 77 height 13
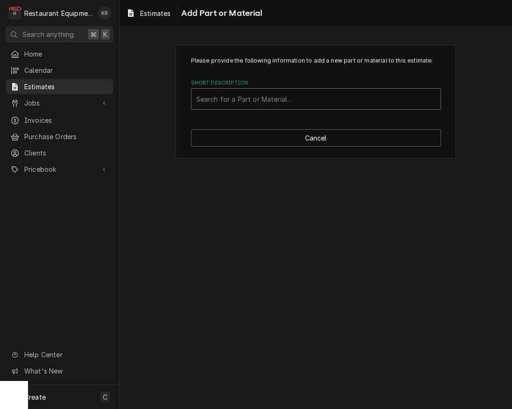
click at [232, 97] on div "Short Description" at bounding box center [316, 99] width 240 height 17
type input "line set"
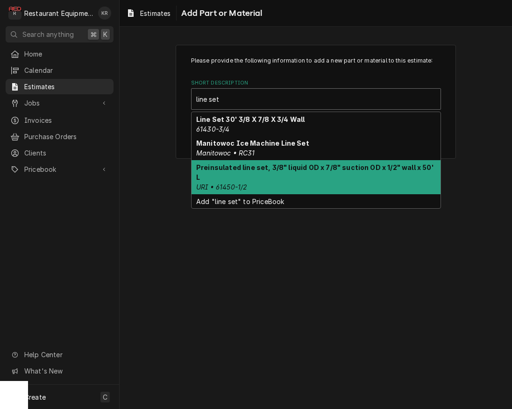
click at [233, 170] on strong "Preinsulated line set, 3/8" liquid OD x 7/8" suction OD x 1/2" wall x 50' L" at bounding box center [315, 172] width 238 height 18
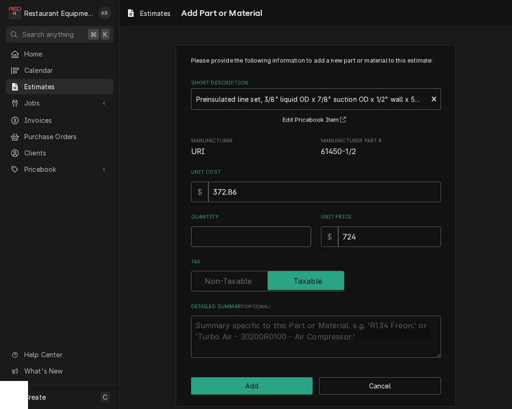
click at [226, 238] on input "Quantity" at bounding box center [251, 236] width 120 height 21
type textarea "x"
type input "1"
type textarea "x"
type input "1"
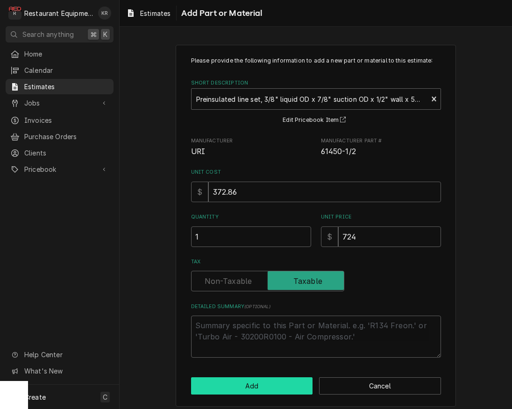
click at [243, 389] on button "Add" at bounding box center [252, 385] width 122 height 17
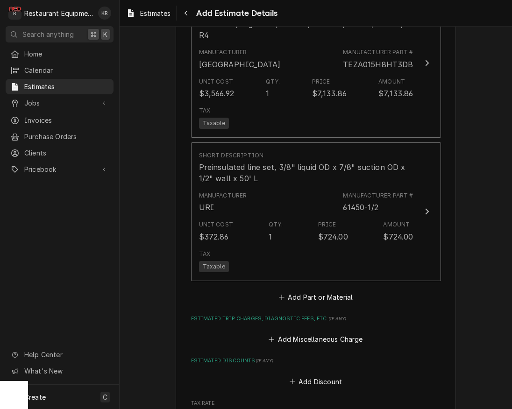
scroll to position [1779, 0]
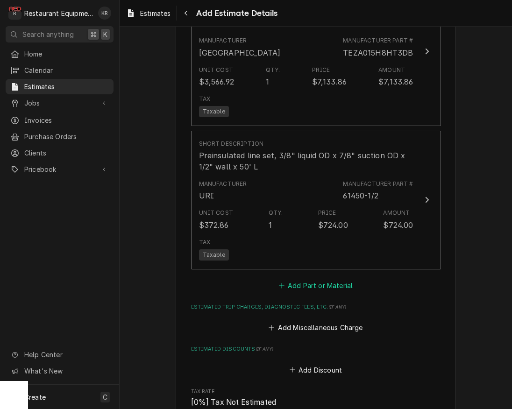
click at [319, 279] on button "Add Part or Material" at bounding box center [315, 285] width 77 height 13
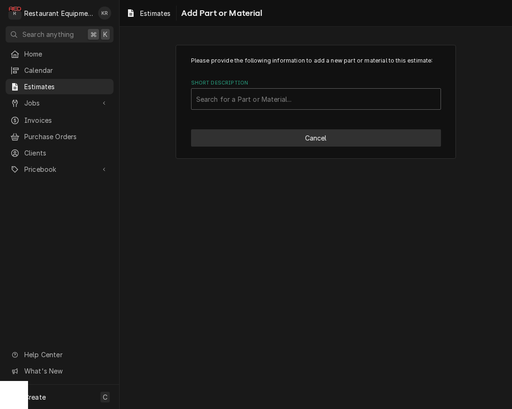
click at [269, 141] on button "Cancel" at bounding box center [316, 137] width 250 height 17
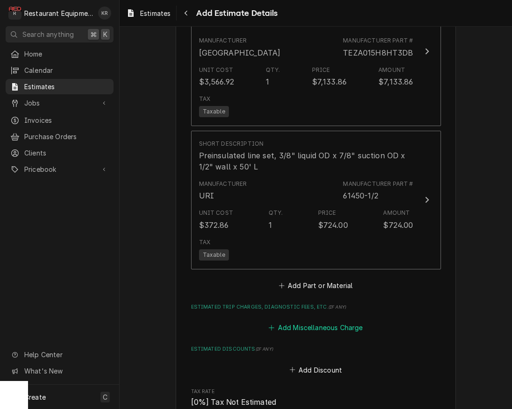
scroll to position [1779, 0]
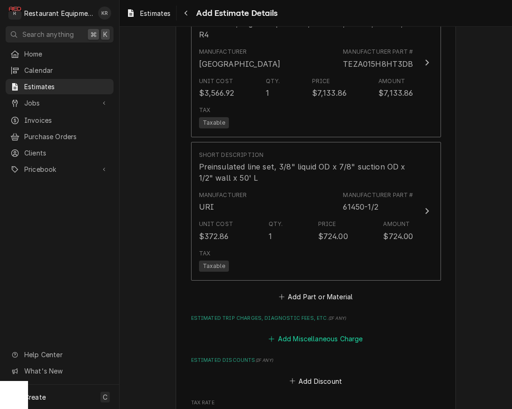
type textarea "x"
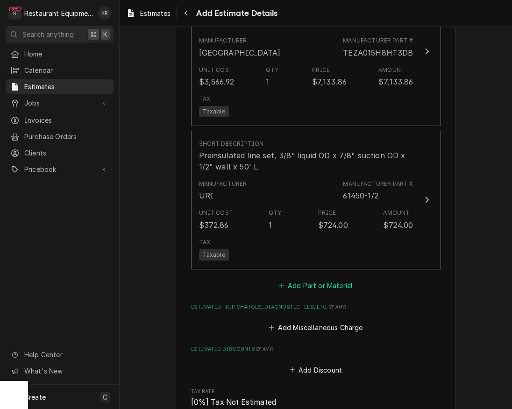
click at [311, 279] on button "Add Part or Material" at bounding box center [315, 285] width 77 height 13
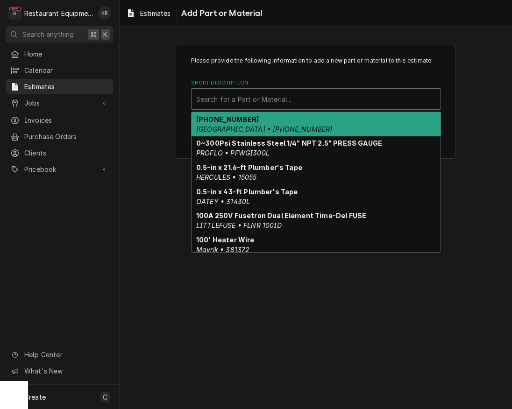
click at [271, 99] on div "Short Description" at bounding box center [316, 99] width 240 height 17
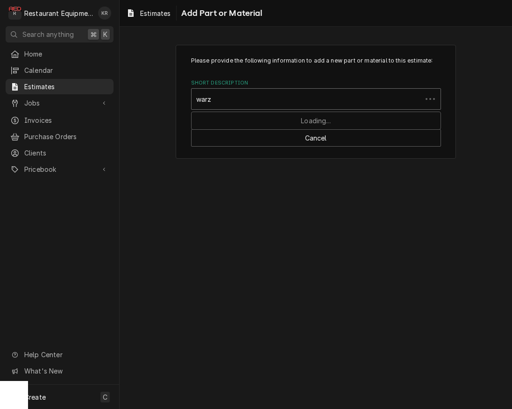
type input "warzs"
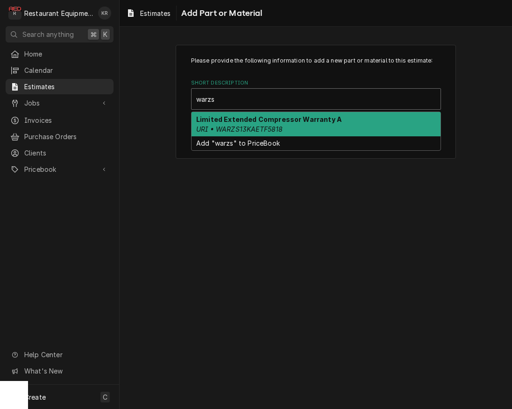
click at [271, 129] on em "URI • WARZS13KAETF5818" at bounding box center [239, 129] width 87 height 8
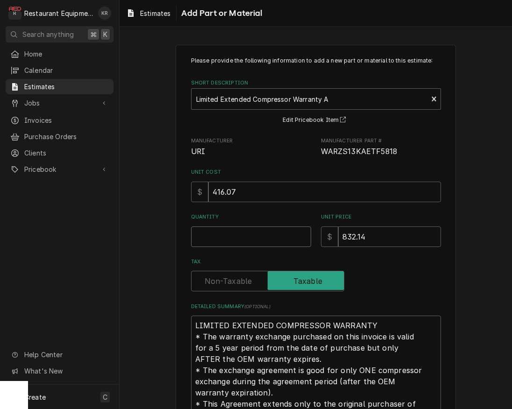
click at [232, 240] on input "Quantity" at bounding box center [251, 236] width 120 height 21
type textarea "x"
type input "1"
type textarea "x"
type input "1"
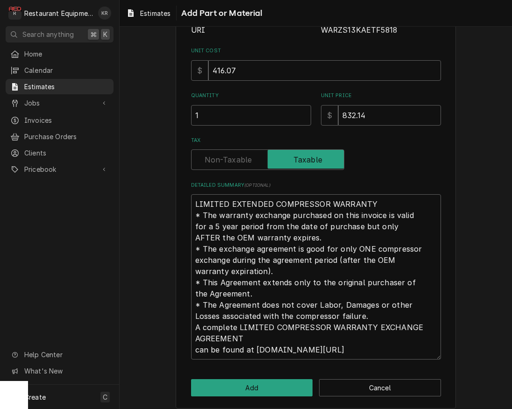
scroll to position [129, 0]
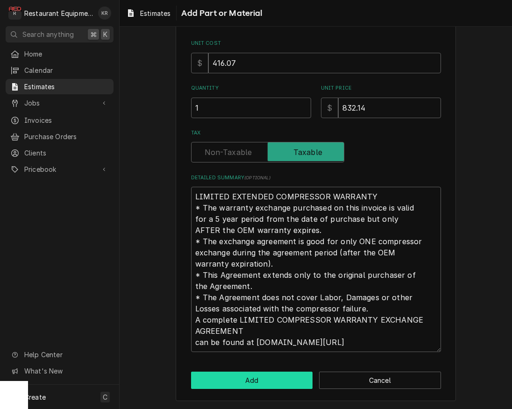
click at [265, 382] on button "Add" at bounding box center [252, 380] width 122 height 17
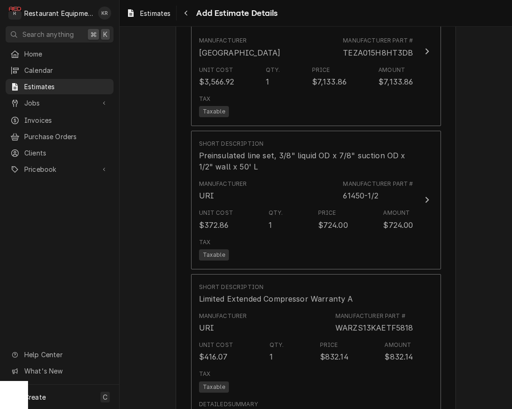
type textarea "x"
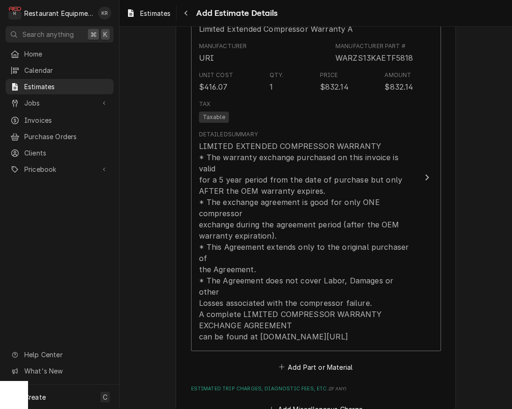
scroll to position [2051, 0]
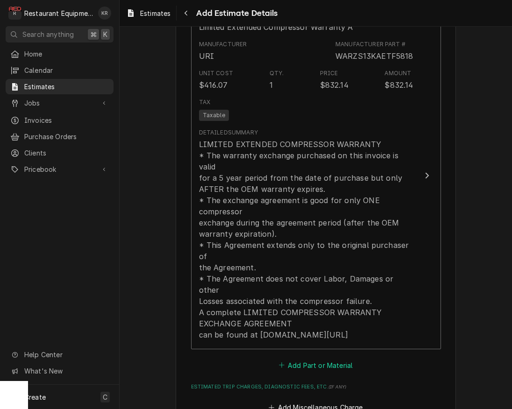
click at [301, 359] on button "Add Part or Material" at bounding box center [315, 365] width 77 height 13
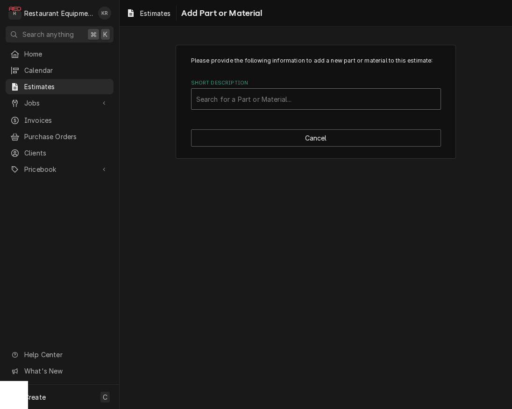
click at [261, 96] on div "Short Description" at bounding box center [316, 99] width 240 height 17
type input "torches"
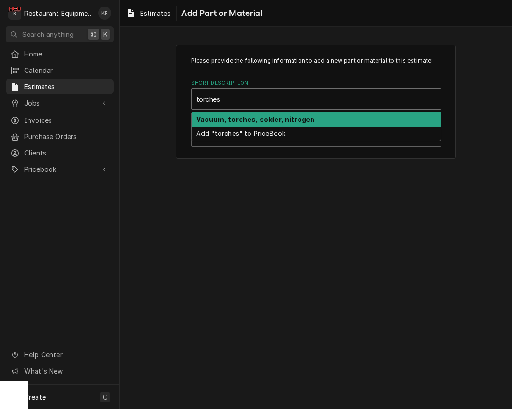
click at [256, 119] on strong "Vacuum, torches, solder, nitrogen" at bounding box center [255, 119] width 118 height 8
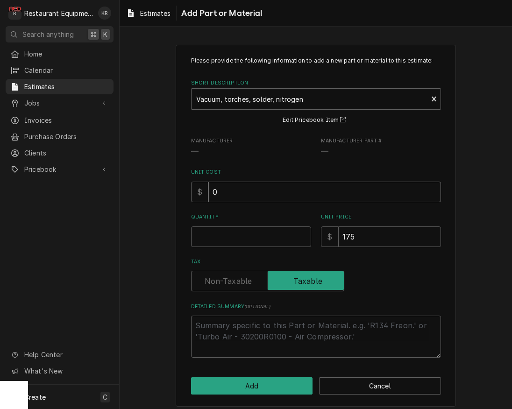
drag, startPoint x: 212, startPoint y: 191, endPoint x: 194, endPoint y: 189, distance: 17.8
click at [208, 189] on input "0" at bounding box center [324, 192] width 233 height 21
type textarea "x"
type input "8"
type textarea "x"
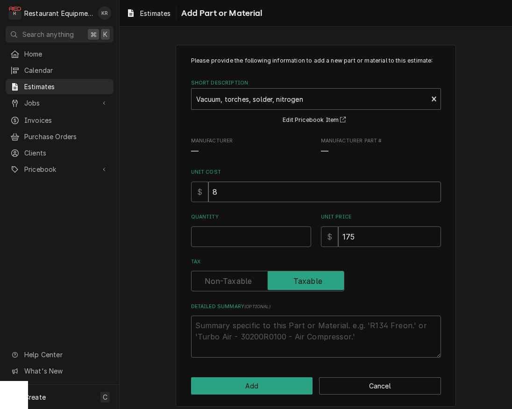
type input "87"
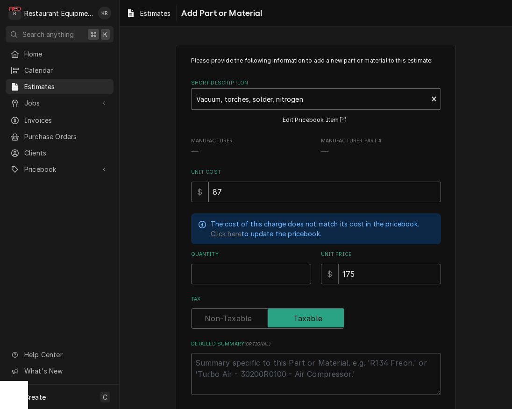
type textarea "x"
type input "87.5"
type textarea "x"
type input "0"
type textarea "x"
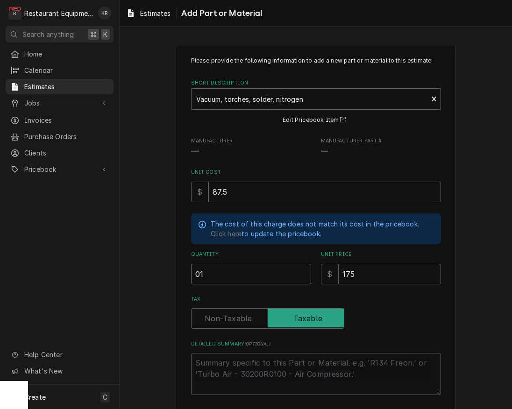
type input "01"
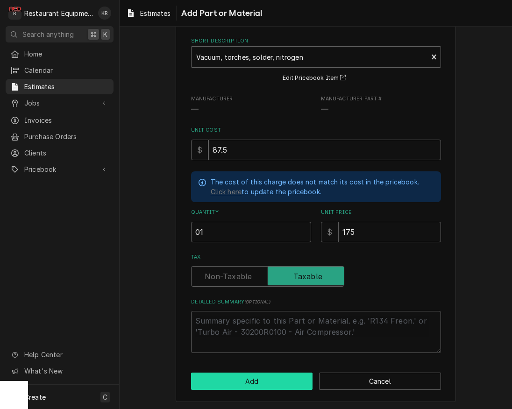
click at [238, 373] on button "Add" at bounding box center [252, 381] width 122 height 17
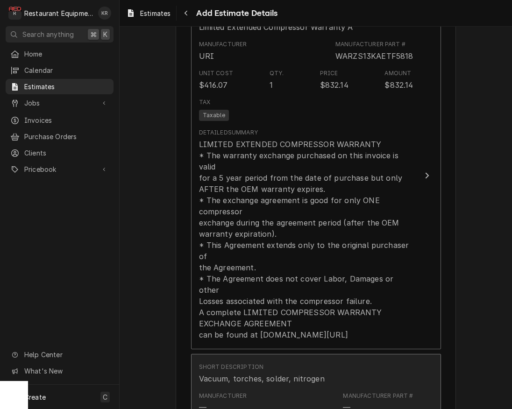
type textarea "x"
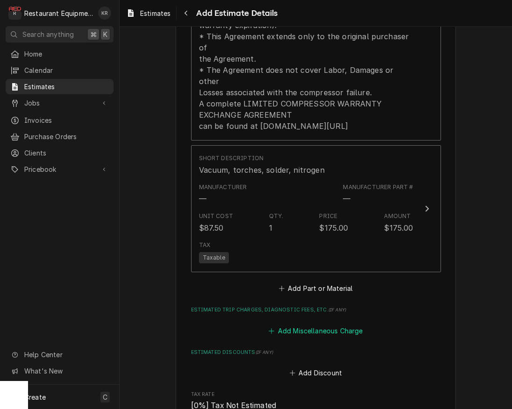
scroll to position [2271, 0]
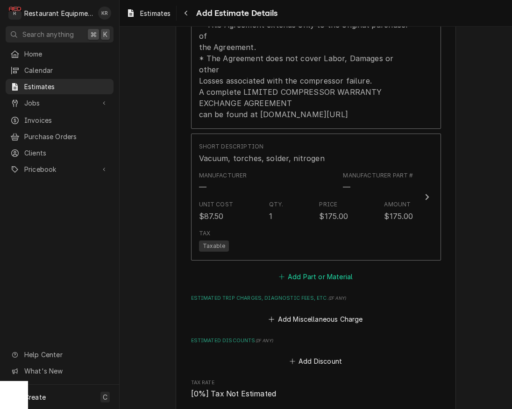
click at [312, 270] on button "Add Part or Material" at bounding box center [315, 276] width 77 height 13
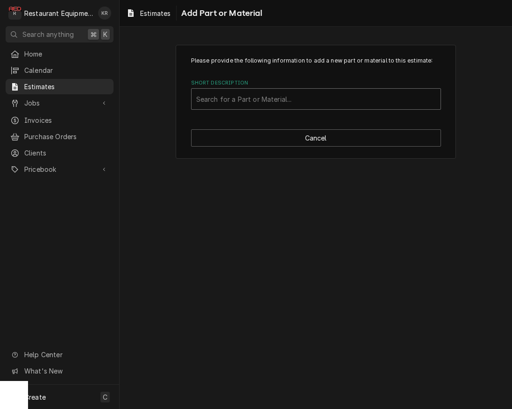
click at [262, 100] on div "Short Description" at bounding box center [316, 99] width 240 height 17
type input "r448a"
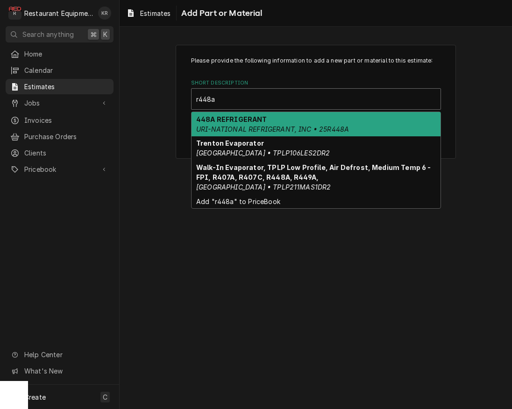
click at [261, 128] on em "URI-NATIONAL REFRIGERANT, INC • 25R448A" at bounding box center [272, 129] width 153 height 8
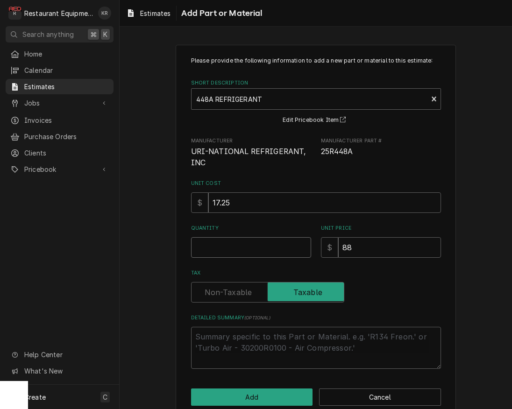
click at [219, 245] on input "Quantity" at bounding box center [251, 247] width 120 height 21
type textarea "x"
type input "1"
type textarea "x"
type input "18"
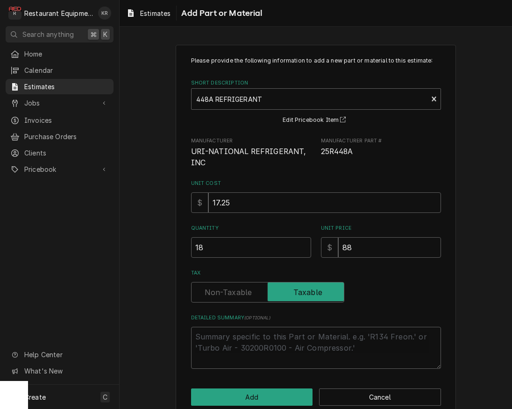
scroll to position [17, 0]
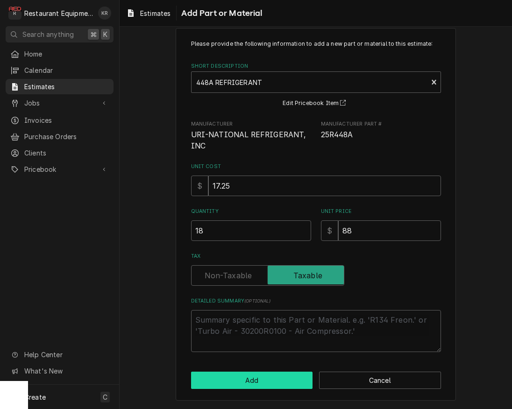
click at [249, 381] on button "Add" at bounding box center [252, 380] width 122 height 17
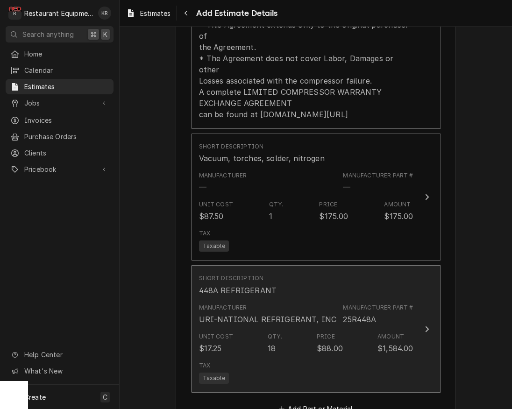
type textarea "x"
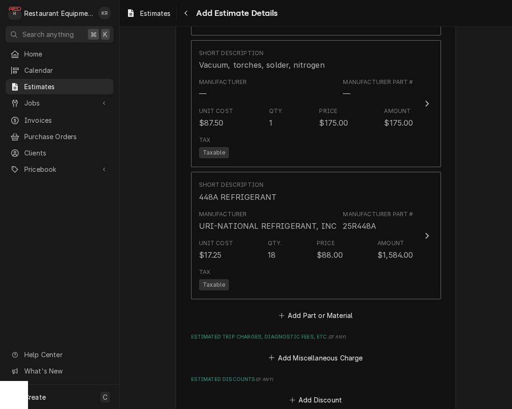
scroll to position [2372, 0]
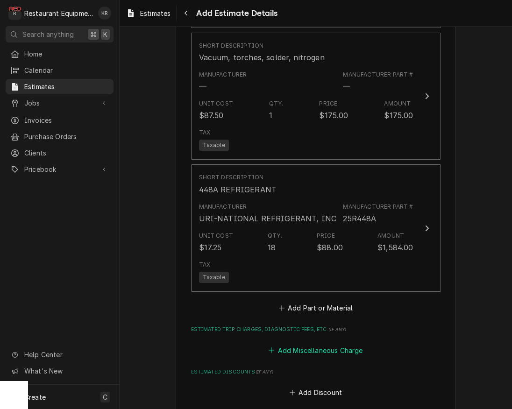
click at [295, 344] on button "Add Miscellaneous Charge" at bounding box center [315, 350] width 97 height 13
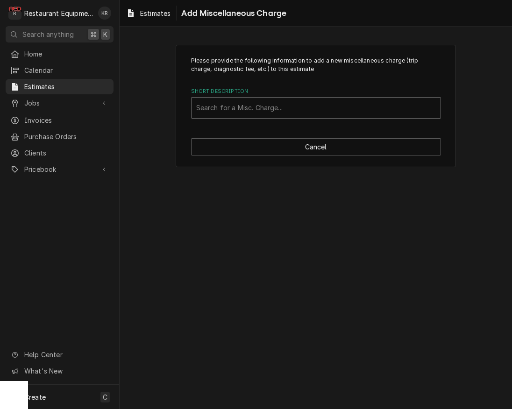
click at [275, 110] on div "Short Description" at bounding box center [316, 107] width 240 height 17
type input "shi"
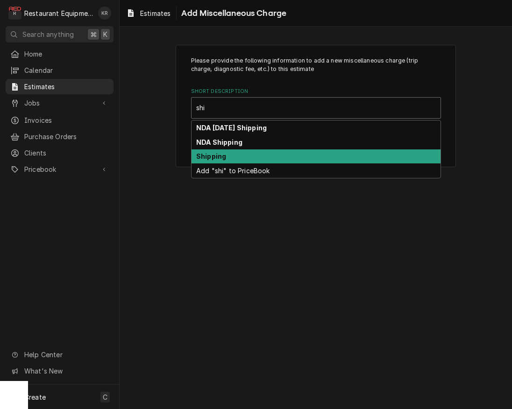
click at [217, 155] on strong "Shipping" at bounding box center [211, 156] width 30 height 8
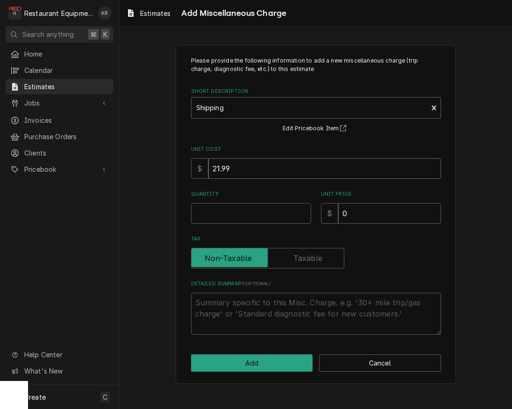
drag, startPoint x: 241, startPoint y: 171, endPoint x: 183, endPoint y: 165, distance: 58.3
click at [208, 165] on input "21.99" at bounding box center [324, 168] width 233 height 21
type textarea "x"
type input "8"
type textarea "x"
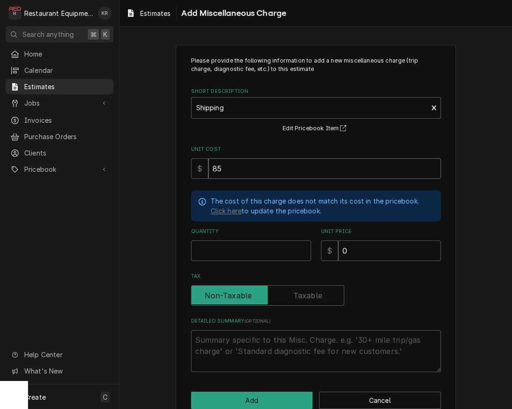
type input "85"
type textarea "x"
type input "1"
type textarea "x"
type input "2"
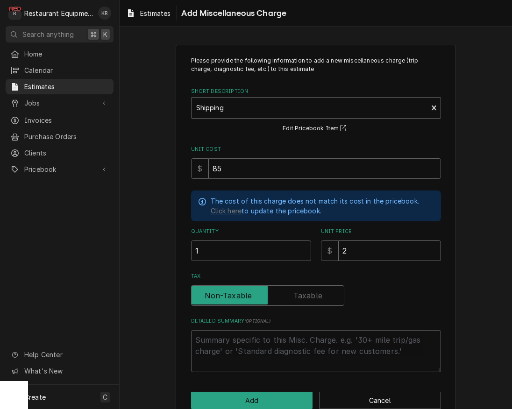
type textarea "x"
type input "21"
type textarea "x"
type input "217"
type textarea "x"
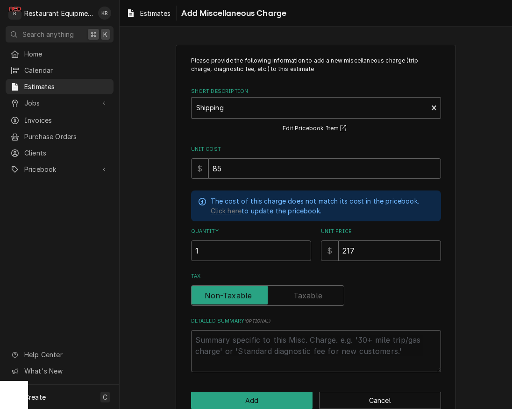
type input "217.3"
type textarea "x"
type input "217.33"
type textarea "x"
type input "217.33"
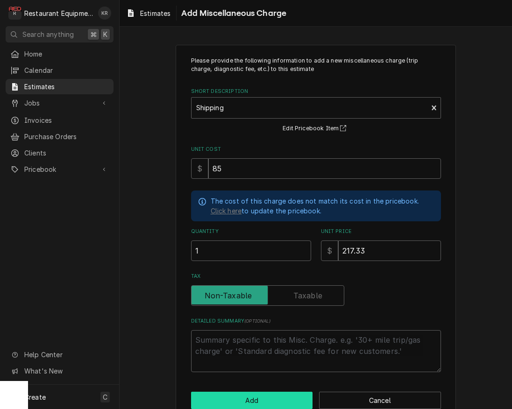
click at [256, 404] on button "Add" at bounding box center [252, 400] width 122 height 17
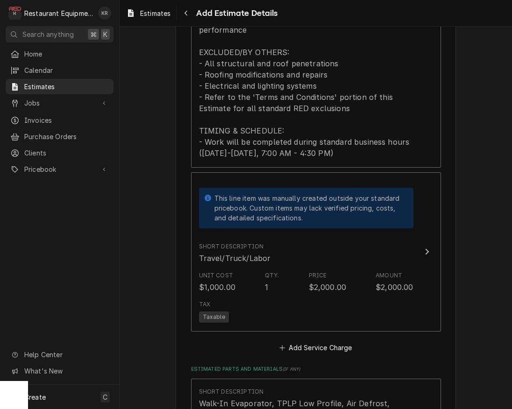
scroll to position [1263, 0]
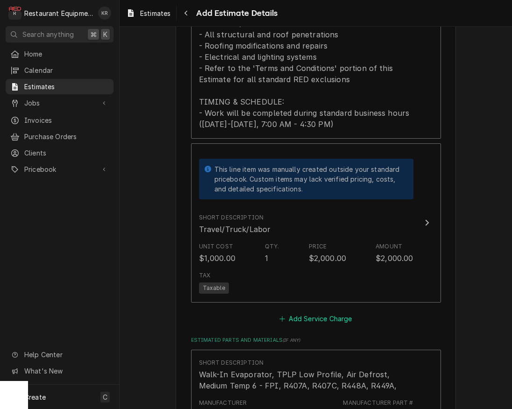
drag, startPoint x: 322, startPoint y: 321, endPoint x: 319, endPoint y: 309, distance: 12.0
click at [322, 319] on button "Add Service Charge" at bounding box center [316, 318] width 76 height 13
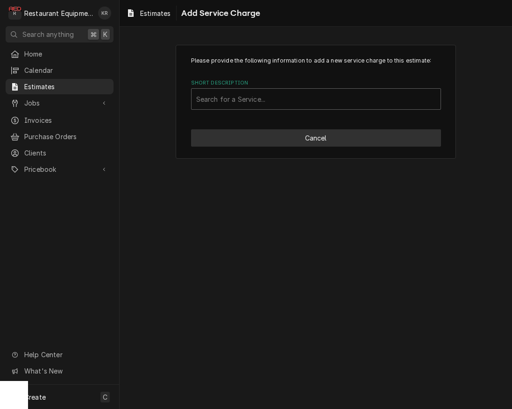
click at [277, 144] on button "Cancel" at bounding box center [316, 137] width 250 height 17
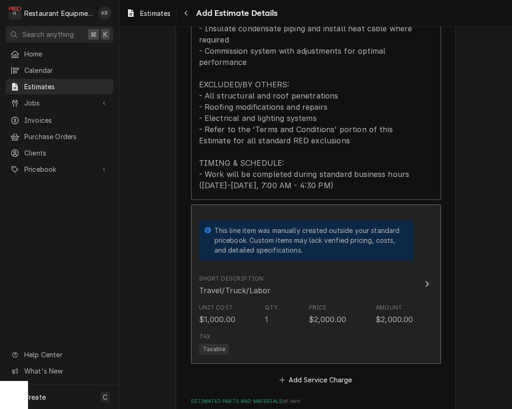
click at [276, 269] on div "This line item was manually created outside your standard pricebook. Custom ite…" at bounding box center [306, 240] width 214 height 61
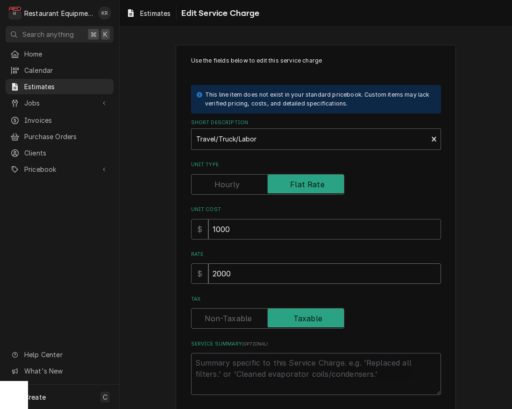
drag, startPoint x: 242, startPoint y: 276, endPoint x: 187, endPoint y: 272, distance: 55.2
click at [208, 272] on input "2000" at bounding box center [324, 273] width 233 height 21
type textarea "x"
type input "4"
type textarea "x"
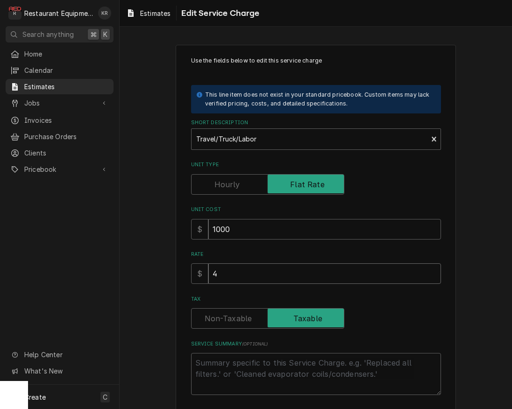
type input "47"
type textarea "x"
type input "475"
type textarea "x"
type input "4750"
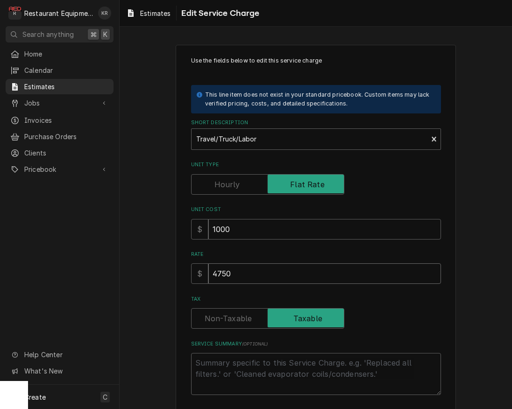
type textarea "x"
type input "4750"
type textarea "x"
type input "2"
type textarea "x"
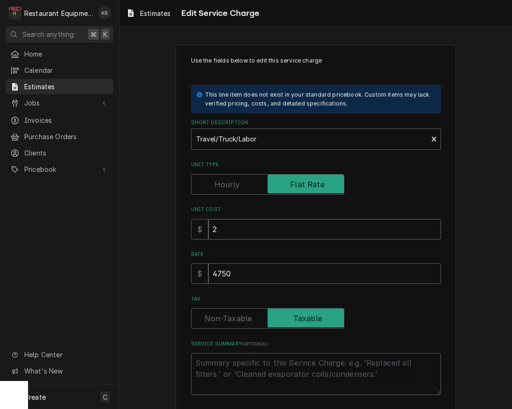
type input "25"
type textarea "x"
type input "250"
type textarea "x"
type input "2500"
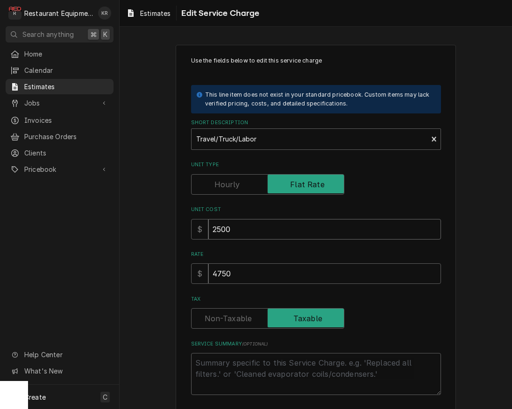
type textarea "x"
type input "2500"
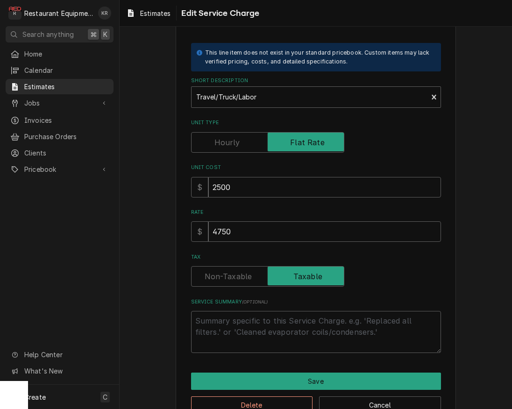
scroll to position [67, 0]
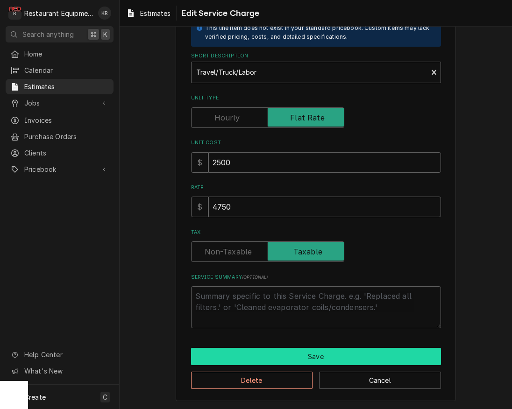
click at [309, 350] on button "Save" at bounding box center [316, 356] width 250 height 17
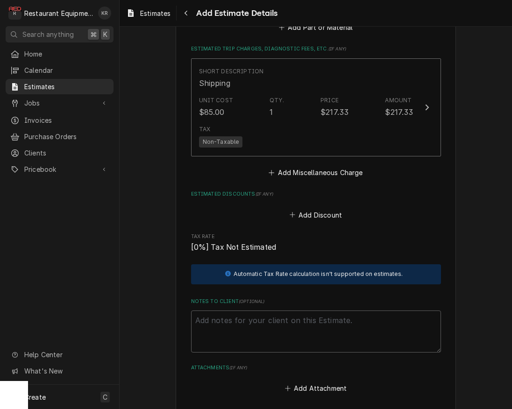
scroll to position [2616, 0]
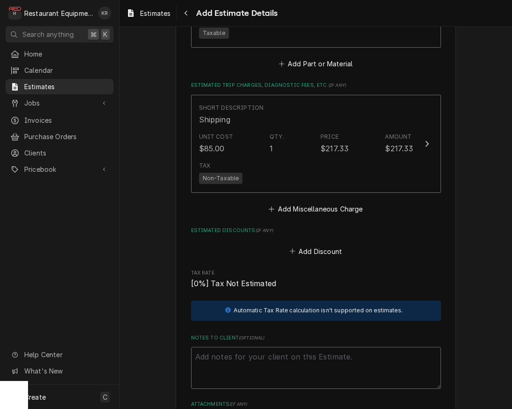
click at [245, 347] on textarea "Notes to Client ( optional )" at bounding box center [316, 368] width 250 height 42
type textarea "x"
type textarea "R"
type textarea "x"
type textarea "Ro"
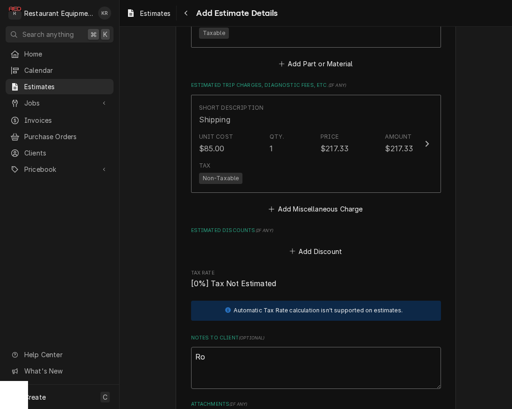
type textarea "x"
type textarea "Roo"
type textarea "x"
type textarea "Roo"
type textarea "x"
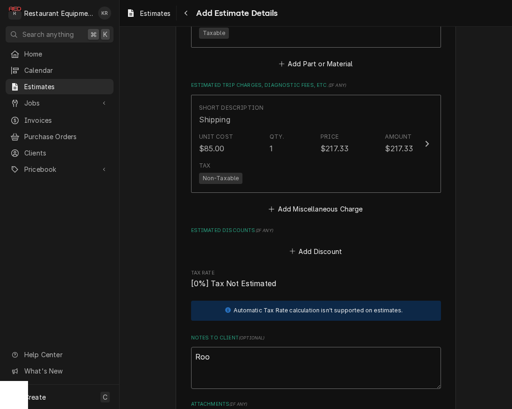
type textarea "Roo 9"
type textarea "x"
type textarea "Roo 91"
type textarea "x"
type textarea "Roo 912"
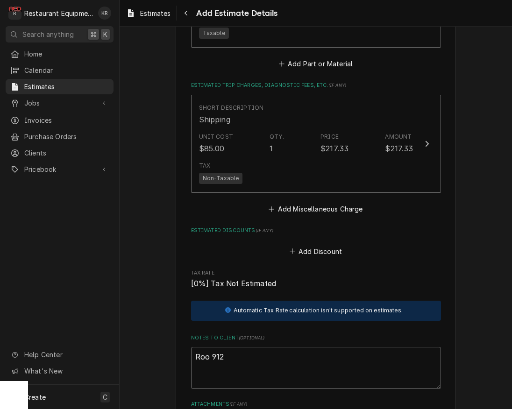
type textarea "x"
type textarea "Roo 9122"
type textarea "x"
type textarea "Roo 9122"
type textarea "x"
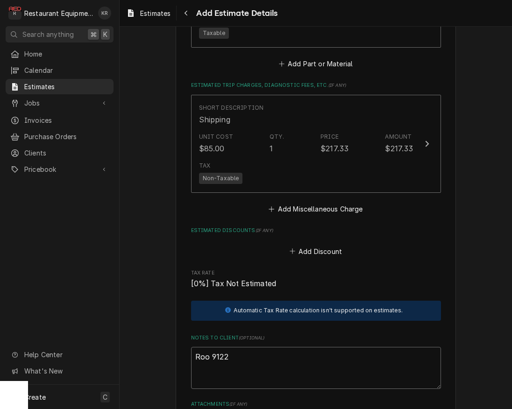
type textarea "Roo 9122"
paste textarea "Evaporator Model: BELO115AS6AMAB0000 Serial: T22E20384 Condenser Model: BCH0015…"
type textarea "x"
type textarea "Roo 9122 Evaporator Model: BELO115AS6AMAB0000 Serial: T22E20384 Condenser Model…"
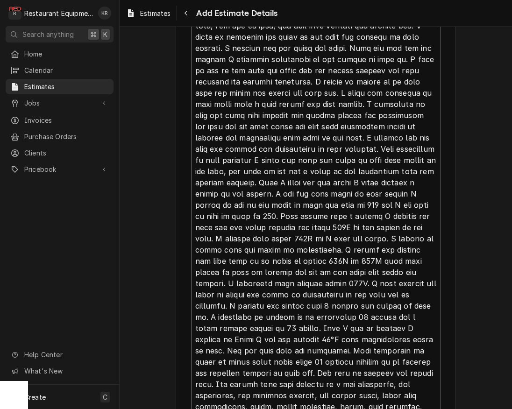
type textarea "x"
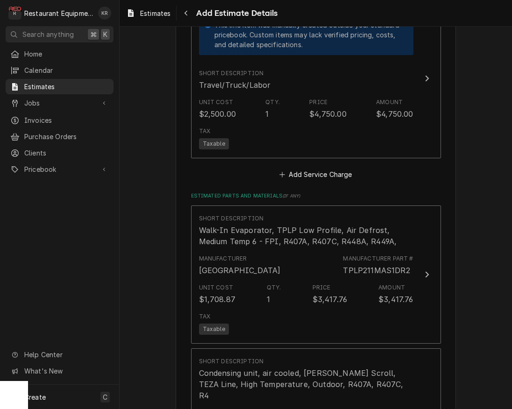
scroll to position [1407, 0]
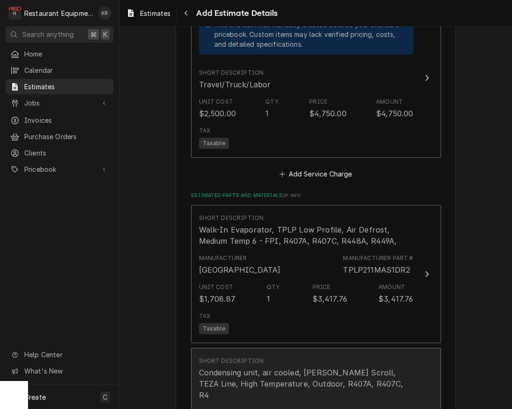
type textarea "Roo 9122 Evaporator Model: BELO115AS6AMAB0000 Serial: T22E20384 Condenser Model…"
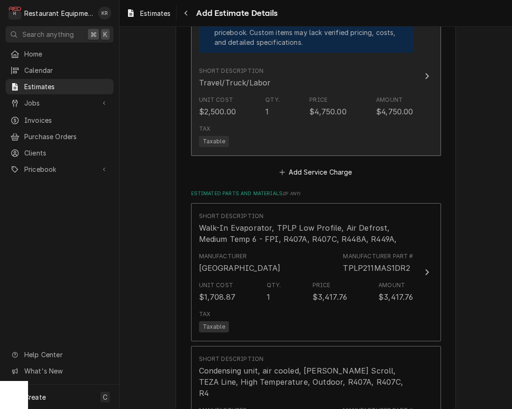
click at [274, 122] on div "Tax Taxable" at bounding box center [306, 136] width 214 height 30
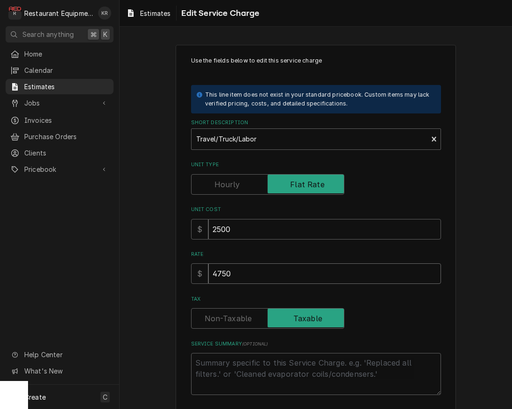
drag, startPoint x: 241, startPoint y: 276, endPoint x: 198, endPoint y: 275, distance: 43.0
click at [208, 275] on input "4750" at bounding box center [324, 273] width 233 height 21
type textarea "x"
type input "4"
type textarea "x"
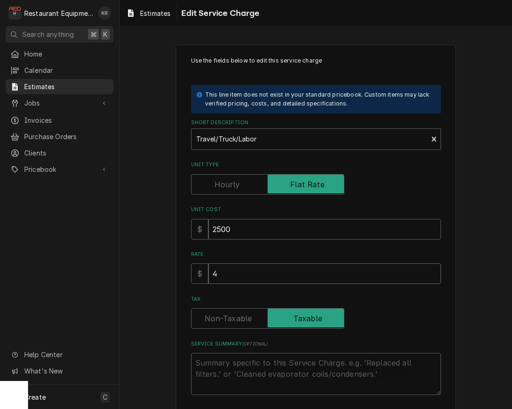
type input "44"
type textarea "x"
type input "4"
type textarea "x"
type input "43"
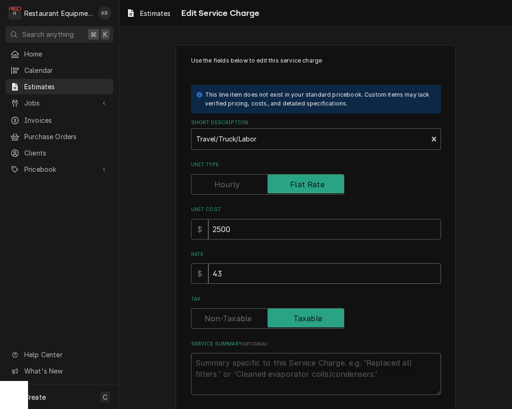
type textarea "x"
type input "435"
type textarea "x"
type input "4350"
type textarea "x"
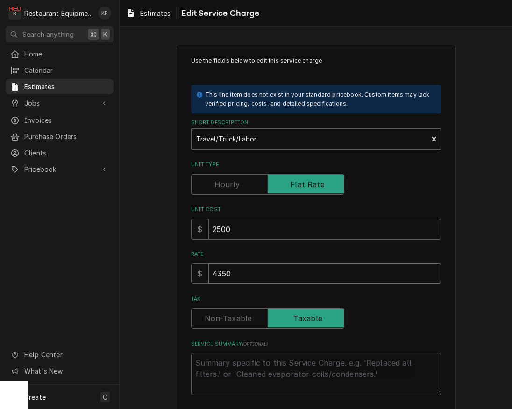
type input "4350"
click at [229, 230] on input "2500" at bounding box center [324, 229] width 233 height 21
drag, startPoint x: 232, startPoint y: 230, endPoint x: 186, endPoint y: 229, distance: 46.2
click at [208, 229] on input "2500" at bounding box center [324, 229] width 233 height 21
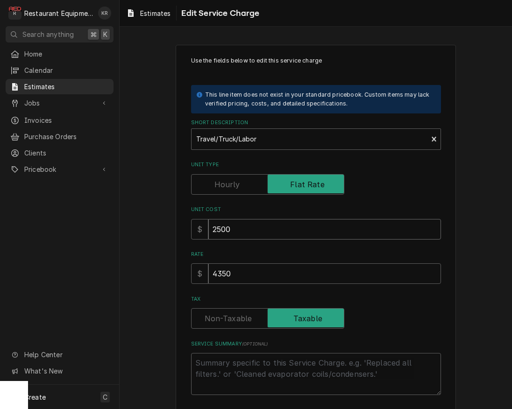
type textarea "x"
type input "2"
type textarea "x"
type input "21"
type textarea "x"
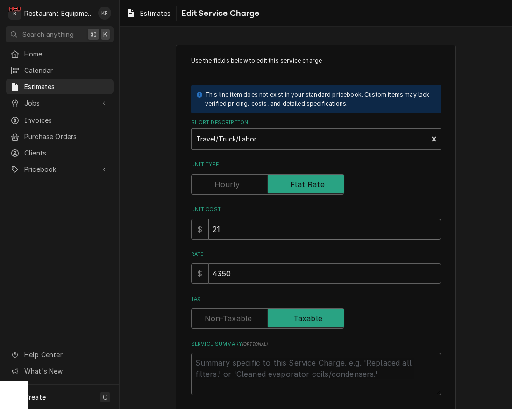
type input "217"
type textarea "x"
type input "2175"
type textarea "x"
type input "2175"
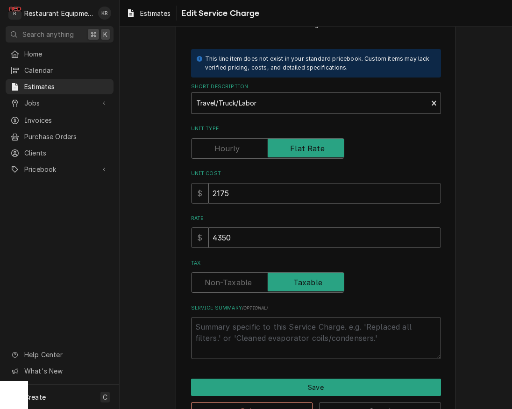
scroll to position [67, 0]
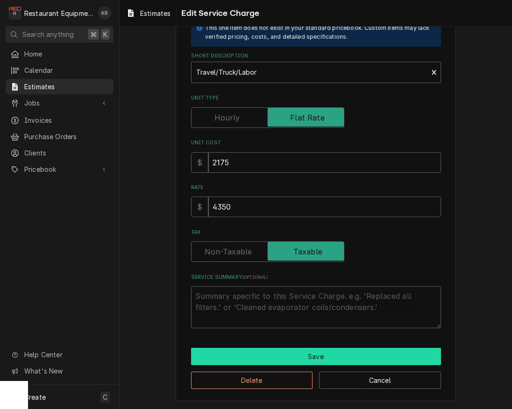
click at [289, 360] on button "Save" at bounding box center [316, 356] width 250 height 17
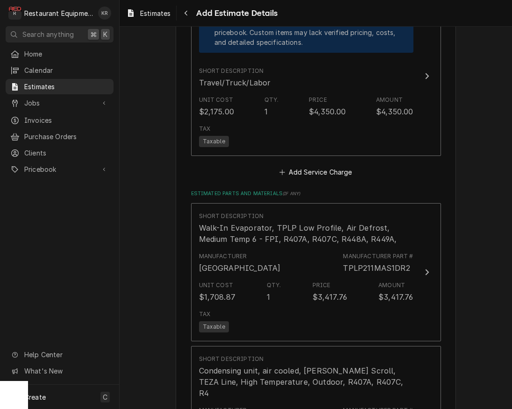
scroll to position [1409, 0]
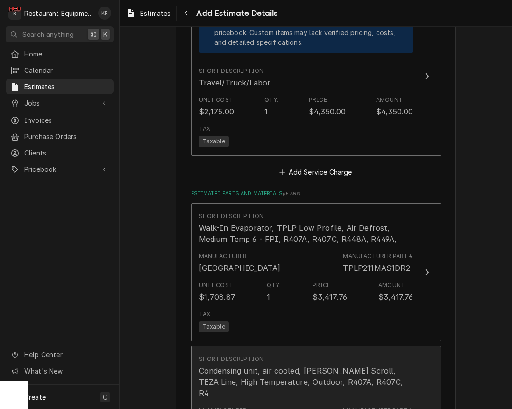
type textarea "x"
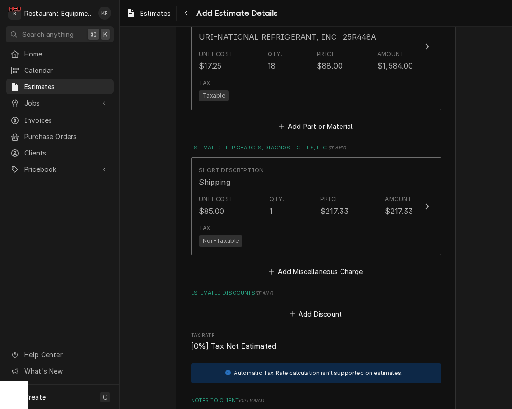
scroll to position [2549, 0]
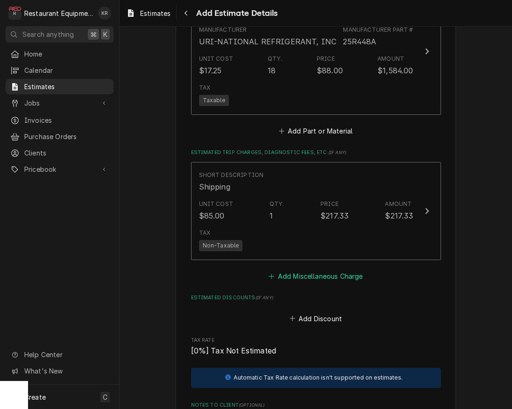
click at [314, 270] on button "Add Miscellaneous Charge" at bounding box center [315, 276] width 97 height 13
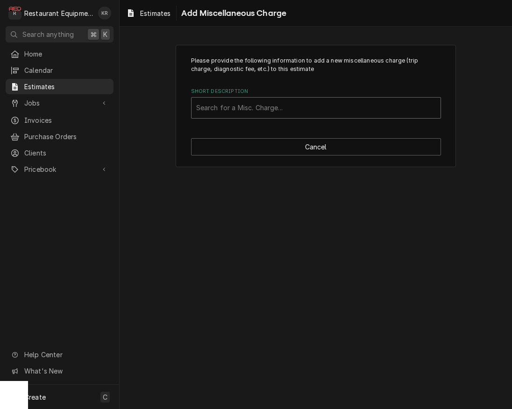
click at [233, 112] on div "Short Description" at bounding box center [316, 107] width 240 height 17
type input "Tax"
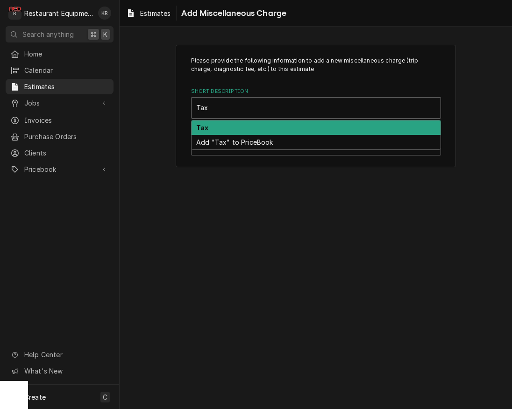
click at [232, 127] on div "Tax" at bounding box center [315, 127] width 249 height 14
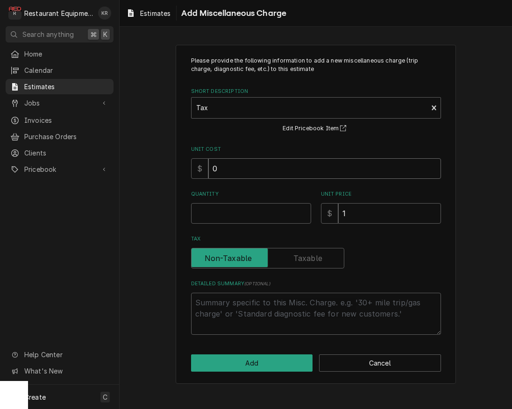
drag, startPoint x: 231, startPoint y: 167, endPoint x: 196, endPoint y: 167, distance: 34.6
click at [208, 167] on input "0" at bounding box center [324, 168] width 233 height 21
type textarea "x"
type input "1"
type textarea "x"
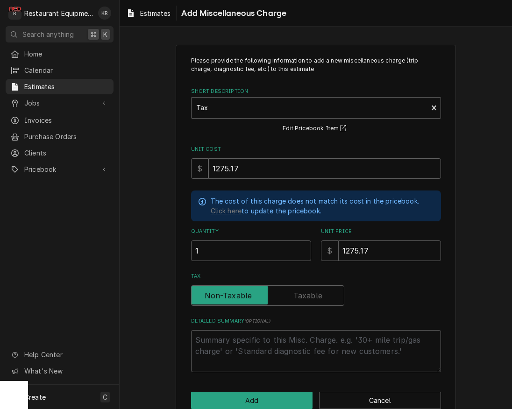
scroll to position [19, 0]
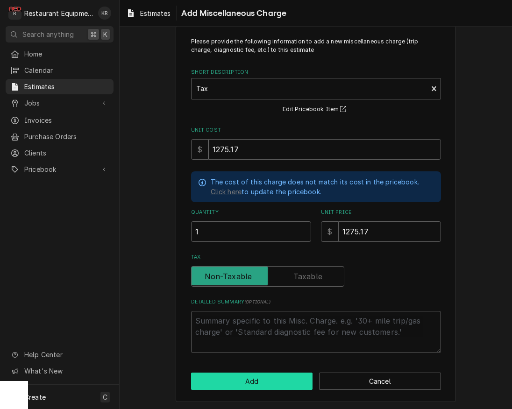
click at [242, 382] on button "Add" at bounding box center [252, 381] width 122 height 17
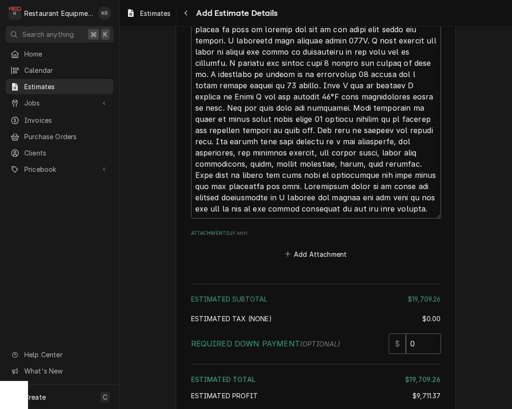
scroll to position [3459, 0]
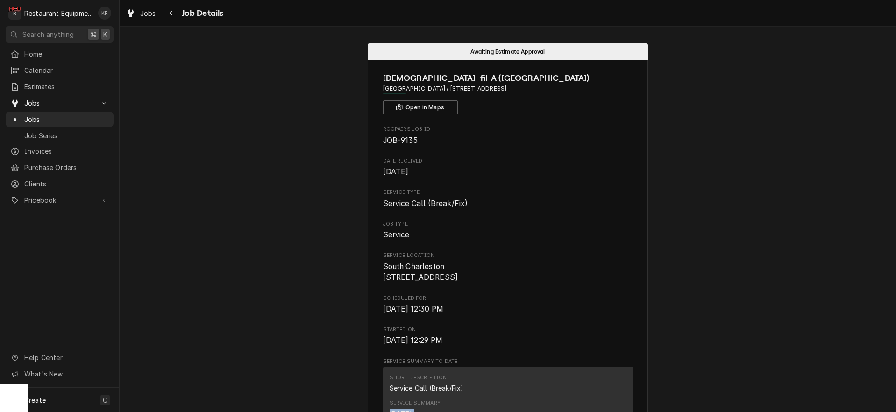
scroll to position [247, 0]
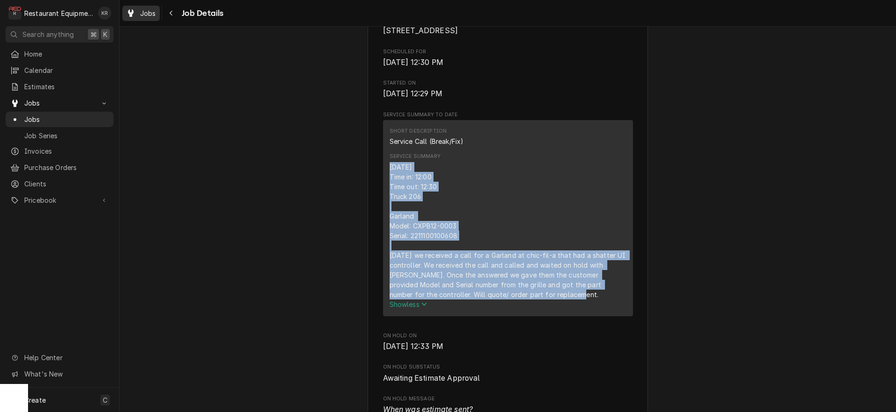
click at [148, 16] on span "Jobs" at bounding box center [148, 13] width 16 height 10
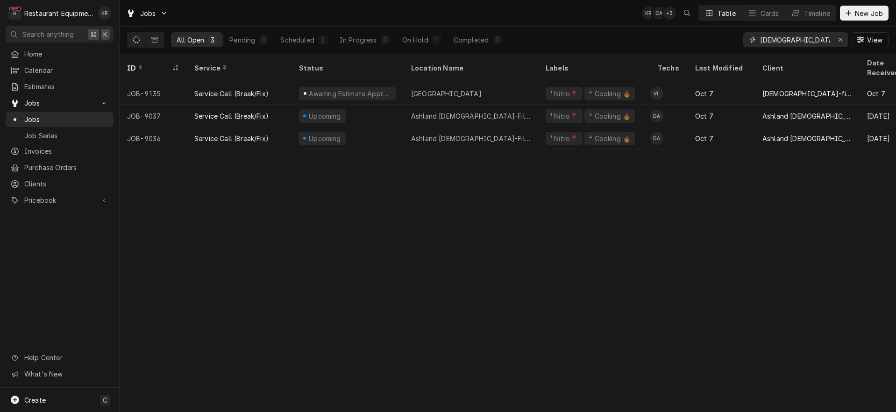
drag, startPoint x: 808, startPoint y: 42, endPoint x: 704, endPoint y: 36, distance: 103.8
click at [760, 36] on input "chick fil" at bounding box center [795, 39] width 70 height 15
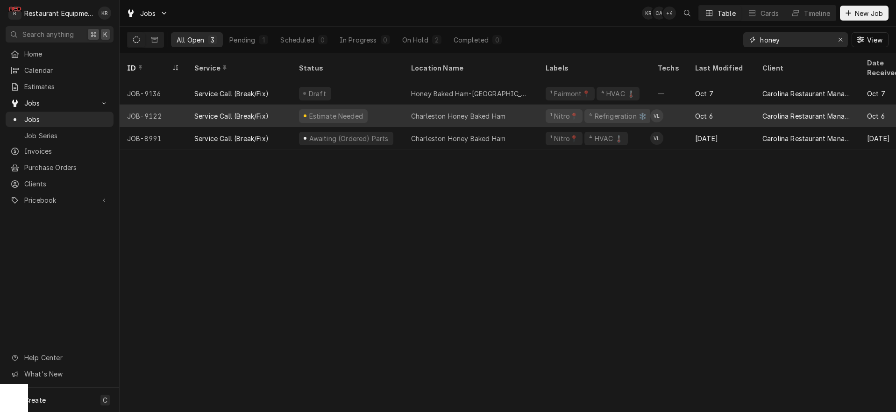
type input "honey"
click at [535, 106] on div "Charleston Honey Baked Ham" at bounding box center [470, 116] width 134 height 22
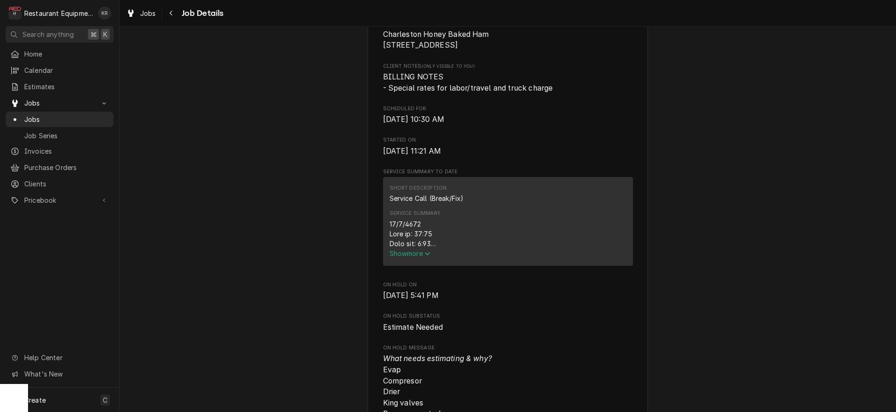
scroll to position [236, 0]
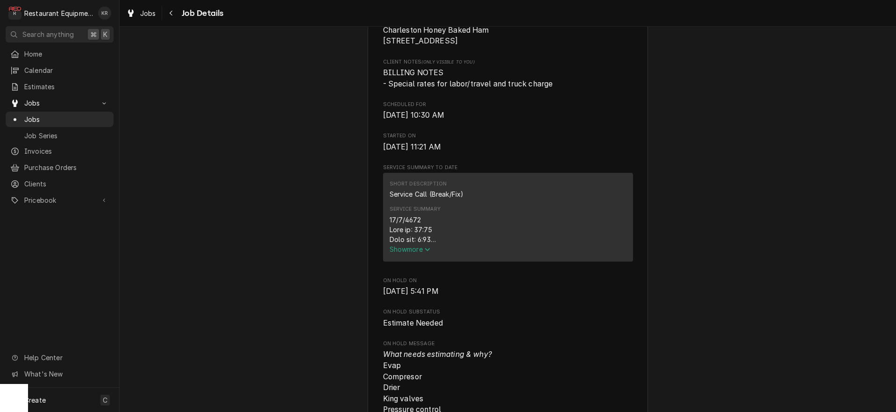
click at [403, 253] on span "Show more" at bounding box center [409, 249] width 41 height 8
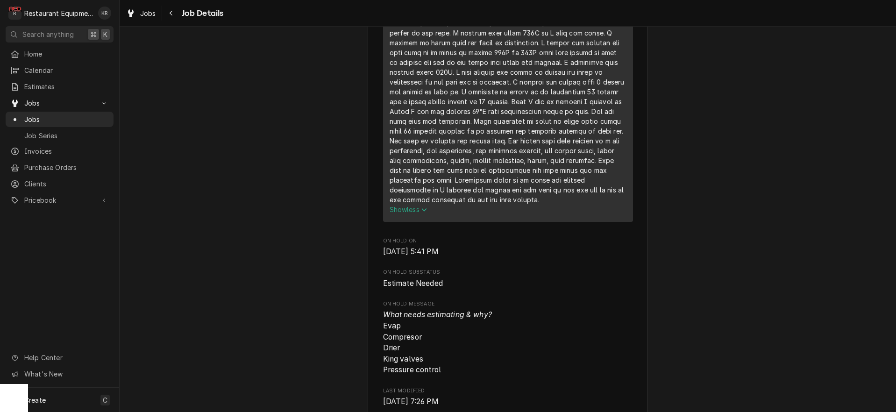
scroll to position [823, 0]
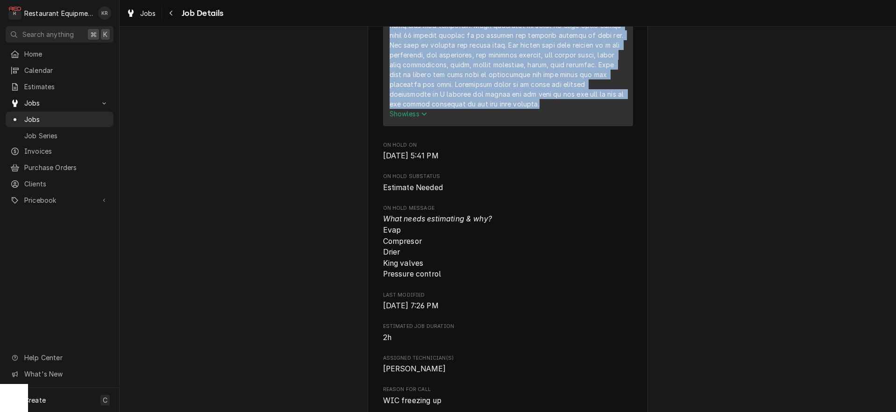
drag, startPoint x: 390, startPoint y: 71, endPoint x: 579, endPoint y: 119, distance: 195.0
copy div "10/6/2025 Time in: 11:15 Time out: 6:00 Truck 206 Evaporator Model: BELO115AS6A…"
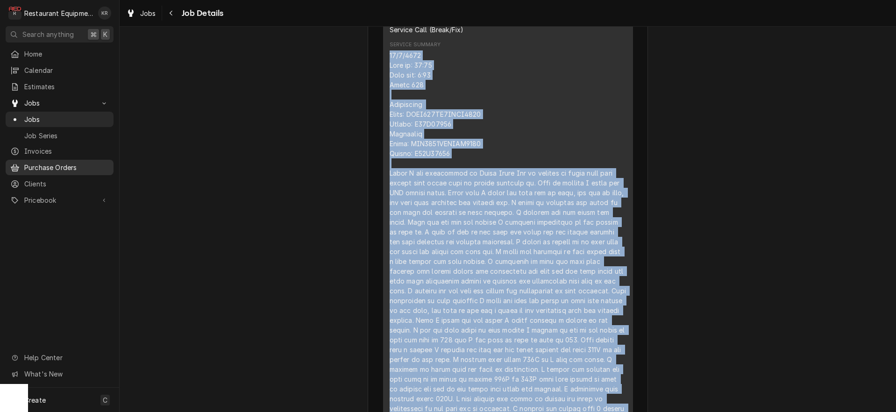
scroll to position [403, 0]
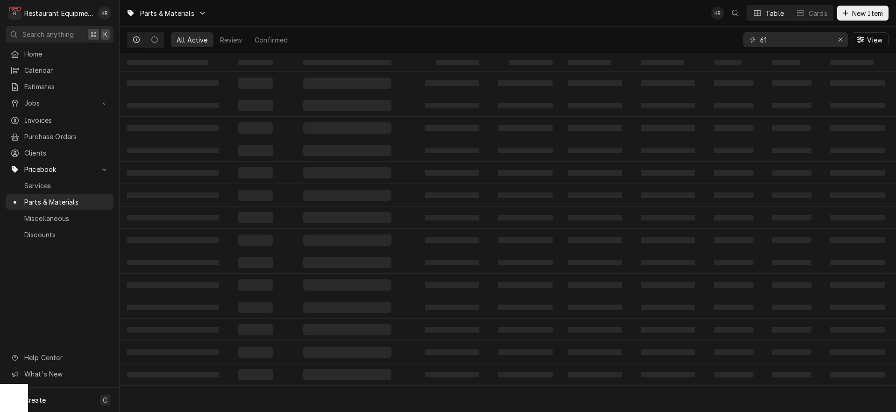
type input "6"
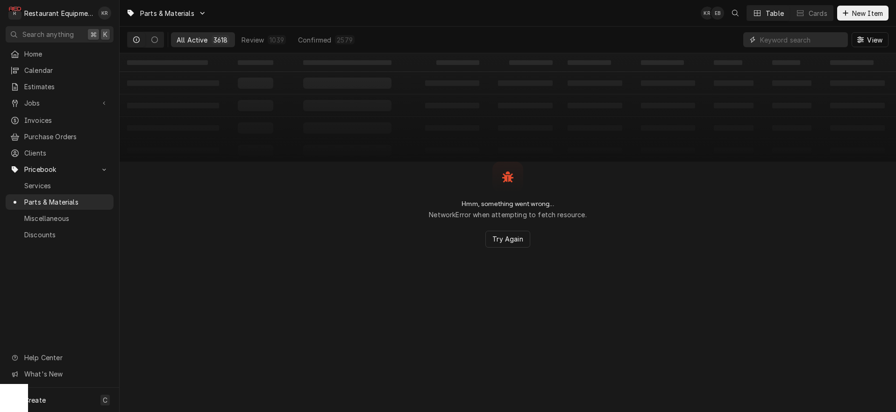
click at [805, 37] on input "Dynamic Content Wrapper" at bounding box center [801, 39] width 83 height 15
type input "61450"
click at [853, 3] on div "Parts & Materials KR EB CA Table Cards New Item" at bounding box center [508, 13] width 776 height 26
drag, startPoint x: 852, startPoint y: 6, endPoint x: 852, endPoint y: 10, distance: 4.7
click at [852, 6] on button "New Item" at bounding box center [862, 13] width 51 height 15
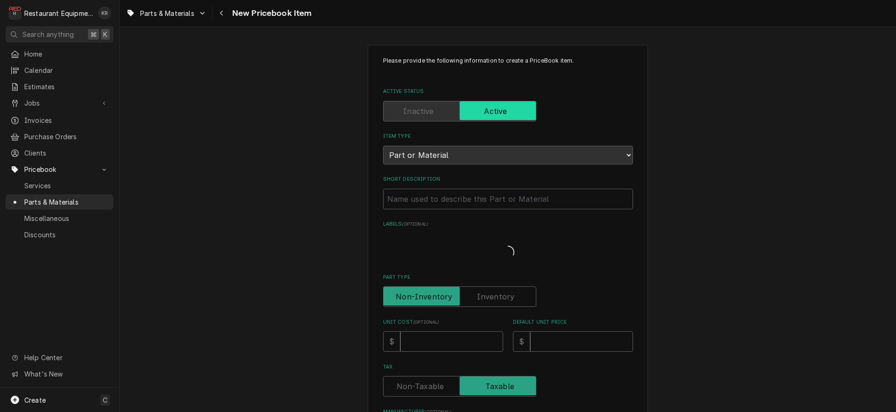
type textarea "x"
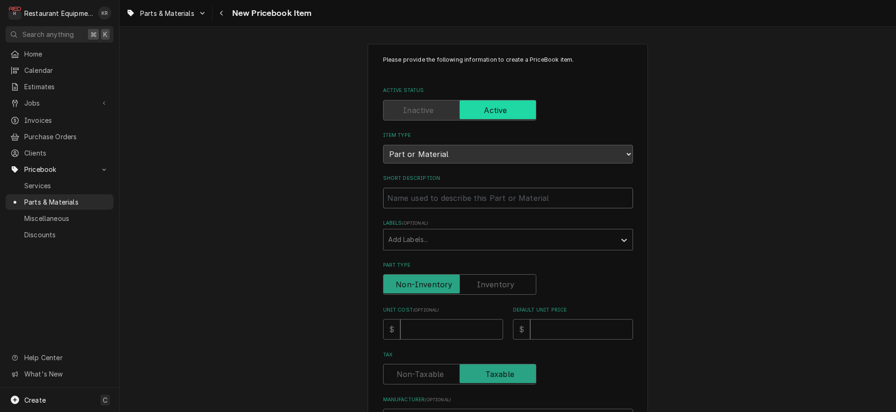
click at [410, 202] on input "Short Description" at bounding box center [508, 198] width 250 height 21
type input "7"
type textarea "x"
type input "7/"
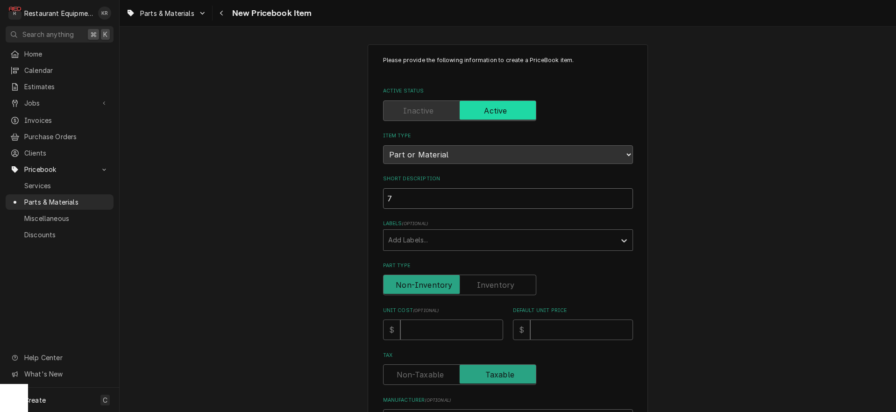
type textarea "x"
type input "7/8"
type textarea "x"
type input "7/8"
type textarea "x"
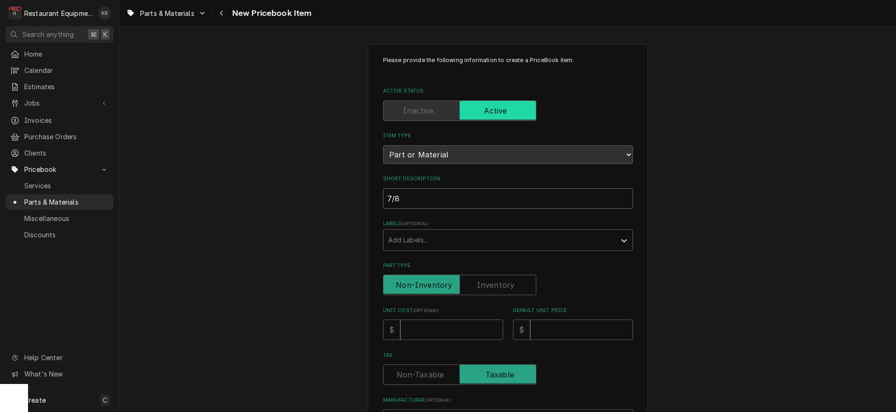
type input "7/8 x"
type textarea "x"
type input "7/8 x"
type textarea "x"
type input "7/8 x 3"
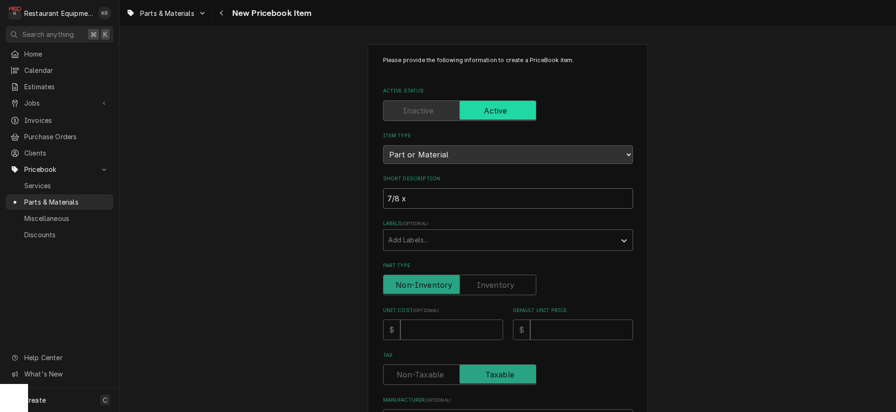
type textarea "x"
type input "7/8 x 3/"
type textarea "x"
type input "7/8 x 3/8"
type textarea "x"
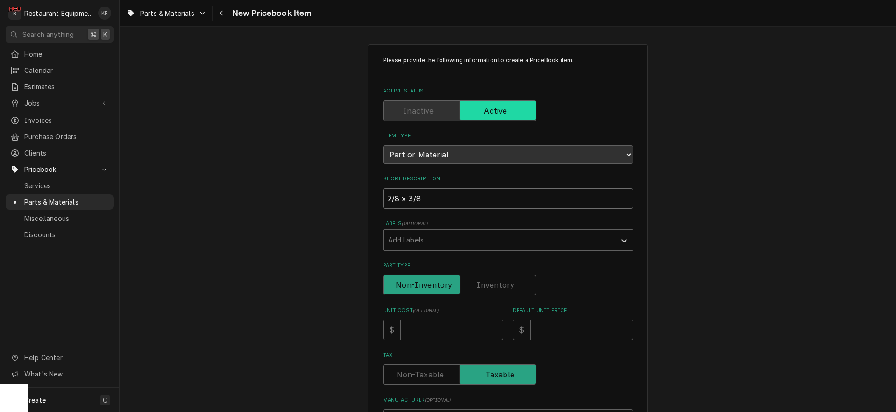
type input "7/8 x 3/8"
type textarea "x"
type input "7/8 x 3/8 L"
type textarea "x"
type input "7/8 x 3/8 Li"
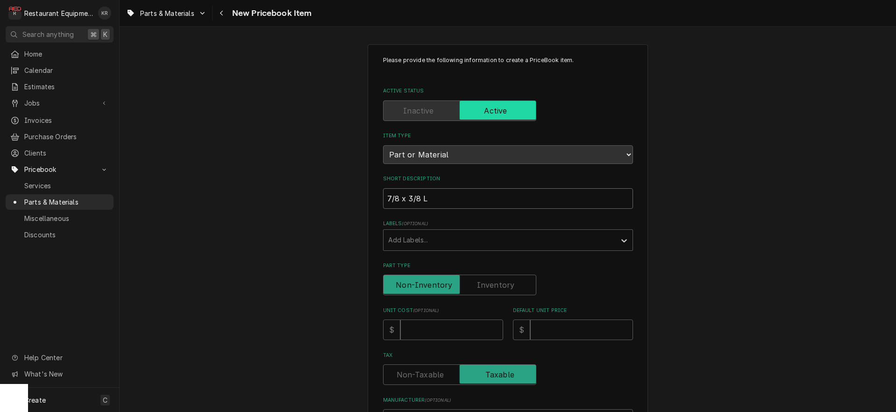
type textarea "x"
type input "7/8 x 3/8 Lin"
type textarea "x"
type input "7/8 x 3/8 Line"
type textarea "x"
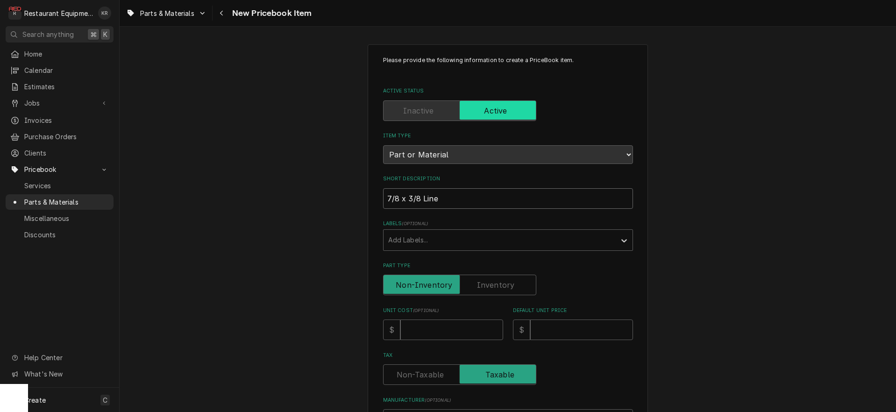
type input "7/8 x 3/8 Lines"
type textarea "x"
type input "7/8 x 3/8 Linese"
type textarea "x"
type input "7/8 x 3/8 Lineset"
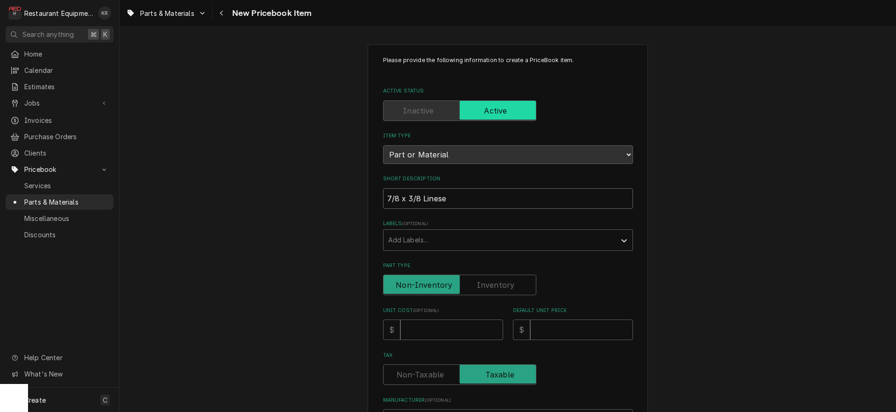
type textarea "x"
type input "7/8 x 3/8 Lineset"
click at [430, 327] on input "Unit Cost ( optional )" at bounding box center [451, 329] width 103 height 21
click at [441, 327] on input "Unit Cost ( optional )" at bounding box center [451, 328] width 103 height 21
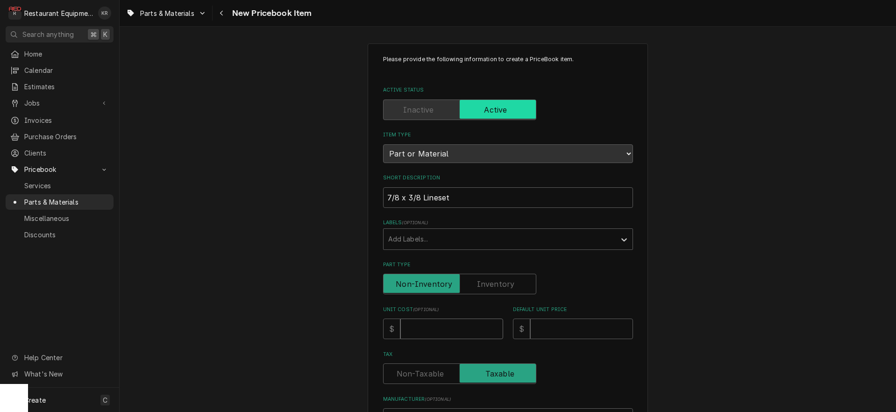
type input "3"
type textarea "x"
type input "37"
type textarea "x"
type input "372"
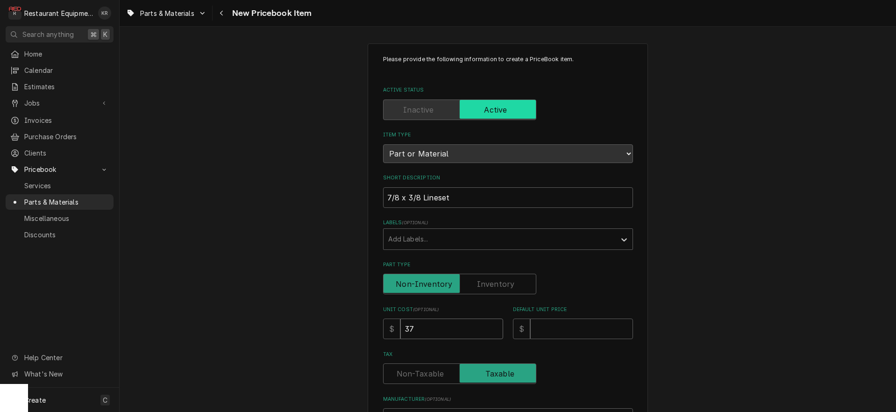
type textarea "x"
type input "372.8"
type textarea "x"
type input "372.86"
type textarea "x"
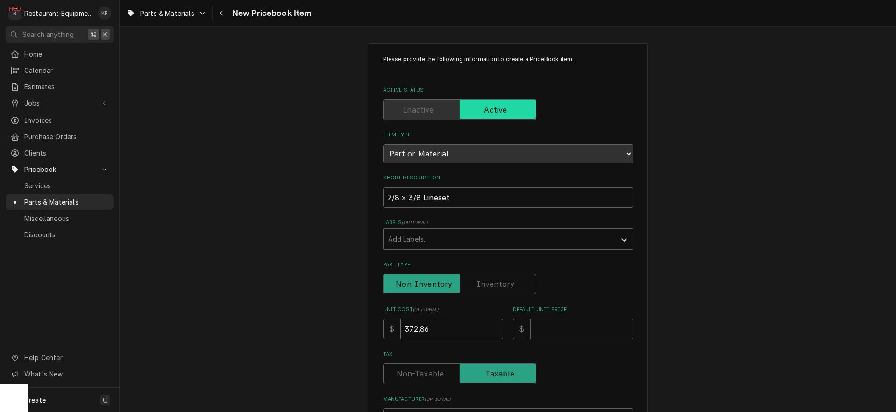
type input "372.86"
type input "7"
type textarea "x"
type input "72"
type textarea "x"
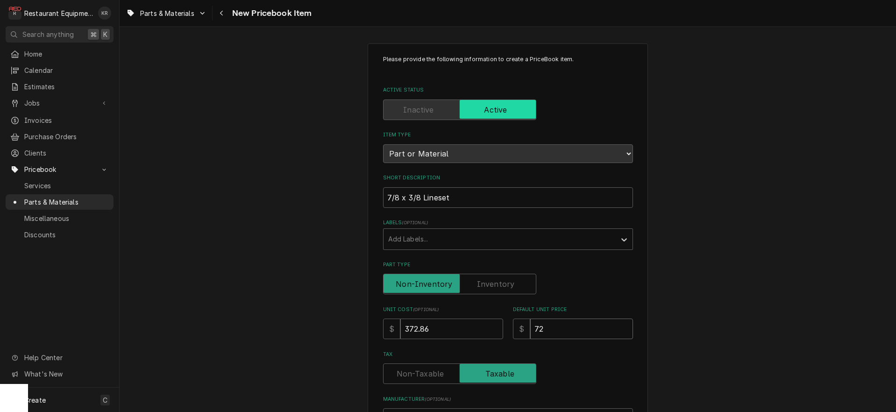
type input "724"
type textarea "x"
type input "724"
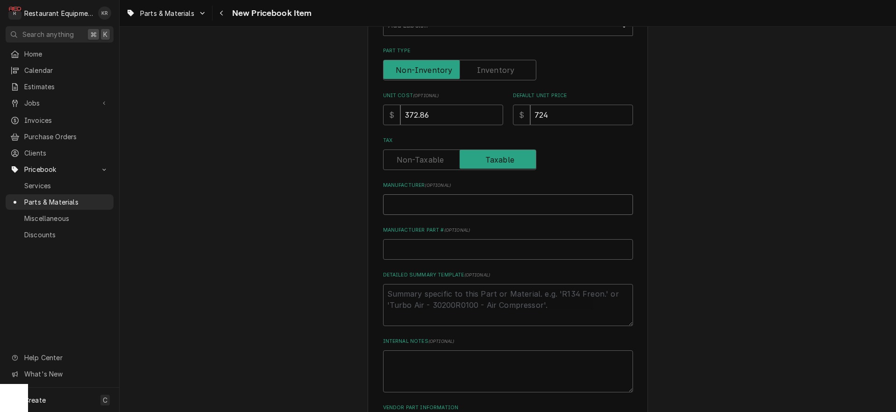
scroll to position [217, 0]
click at [434, 199] on input "Manufacturer ( optional )" at bounding box center [508, 203] width 250 height 21
type input "U"
type textarea "x"
type input "UR"
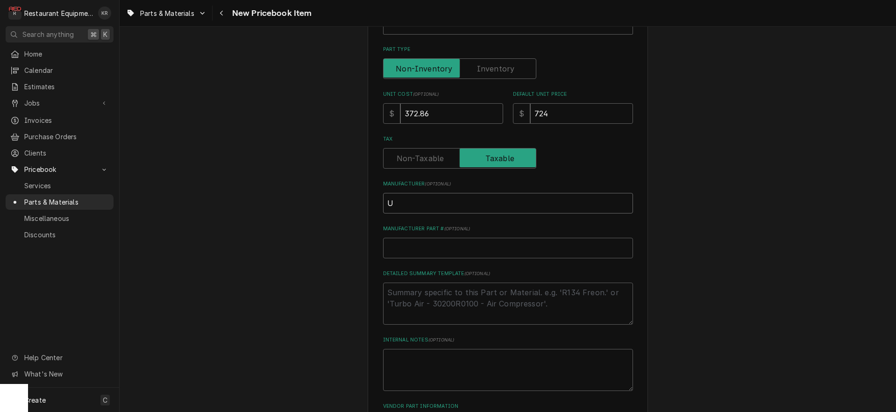
type textarea "x"
type input "URI"
type textarea "x"
type input "URI"
type input "6"
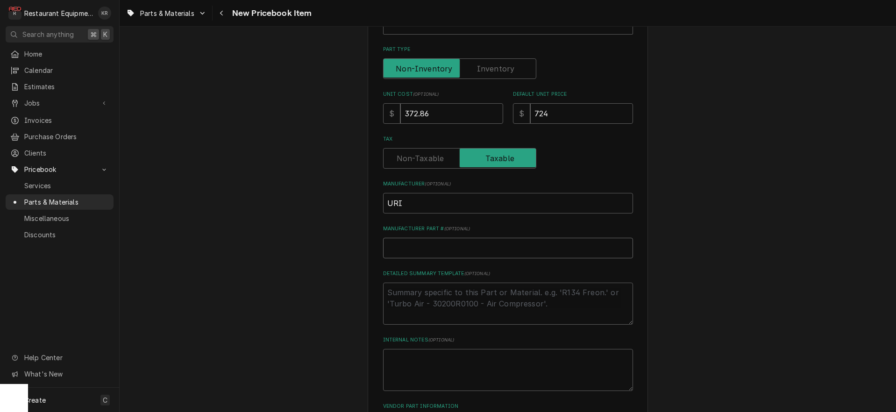
type textarea "x"
type input "61"
type textarea "x"
type input "614"
type textarea "x"
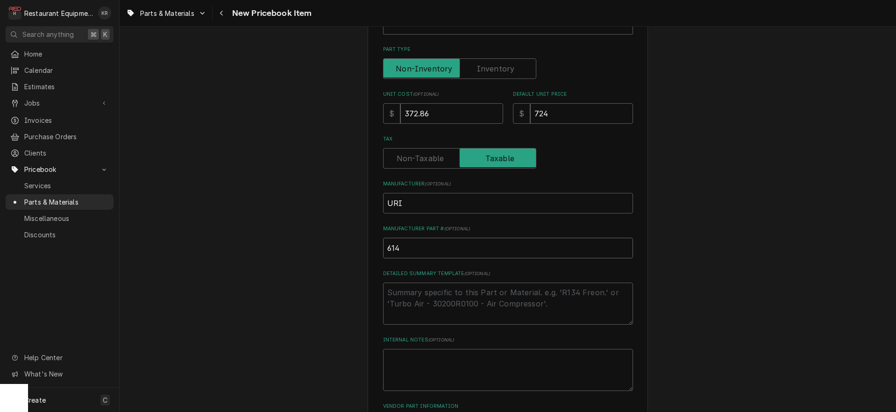
type input "6145"
type textarea "x"
type input "61450"
type textarea "x"
type input "61450-"
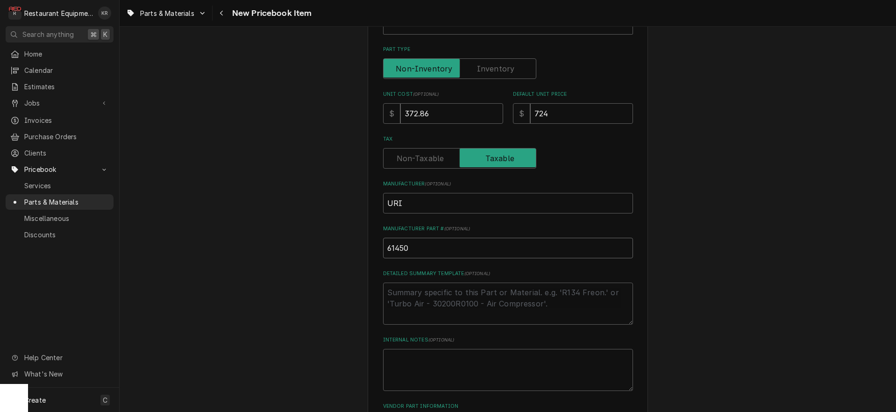
type textarea "x"
type input "61450-1"
type textarea "x"
type input "61450-1/"
type textarea "x"
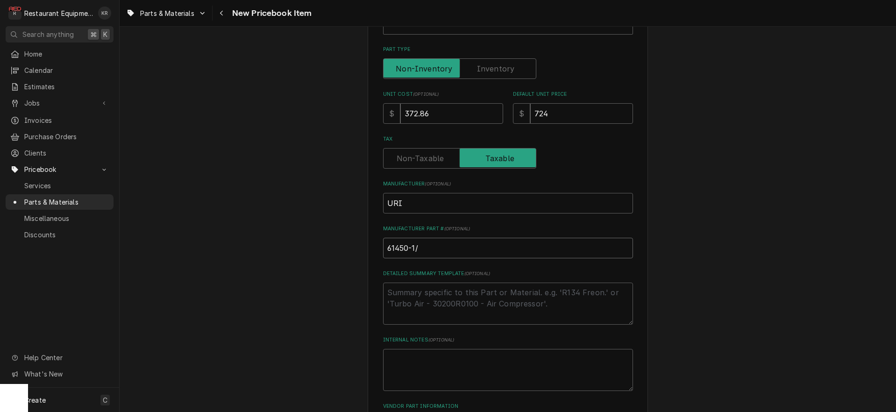
type input "61450-1/2"
type textarea "x"
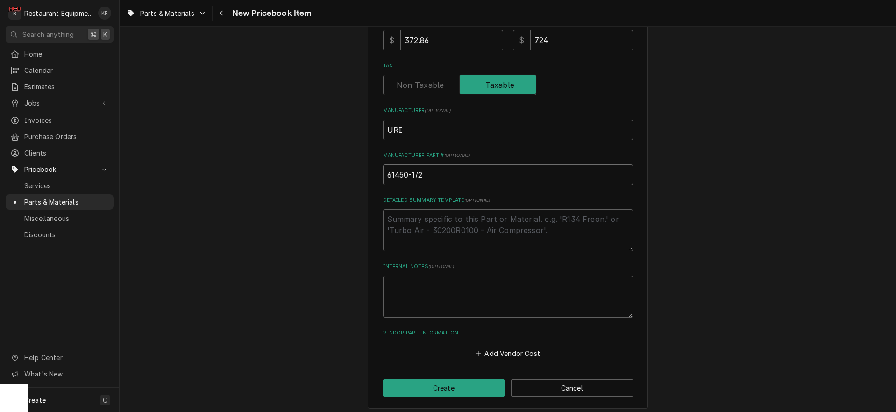
scroll to position [294, 0]
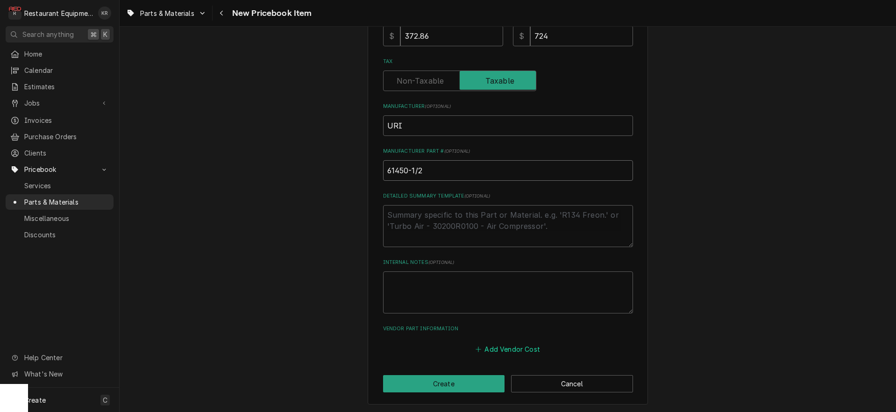
type input "61450-1/2"
click at [497, 342] on div "Add Vendor Cost" at bounding box center [508, 347] width 250 height 18
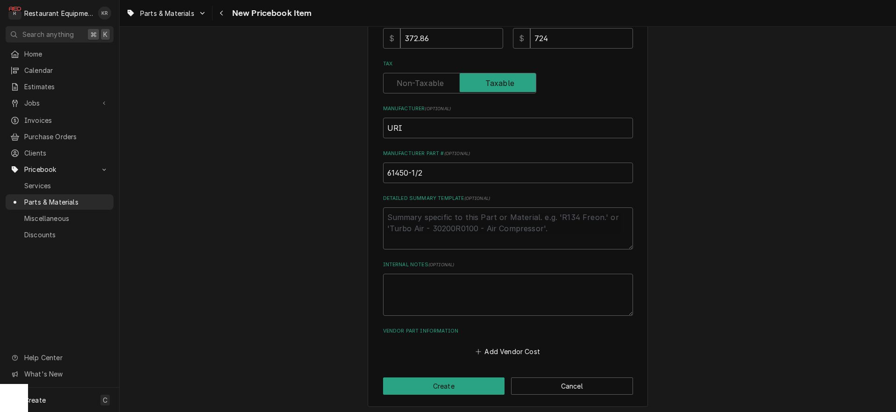
click at [501, 340] on div "Add Vendor Cost" at bounding box center [508, 349] width 250 height 18
drag, startPoint x: 444, startPoint y: 170, endPoint x: 347, endPoint y: 165, distance: 96.8
click at [383, 165] on input "61450-1/2" at bounding box center [508, 172] width 250 height 21
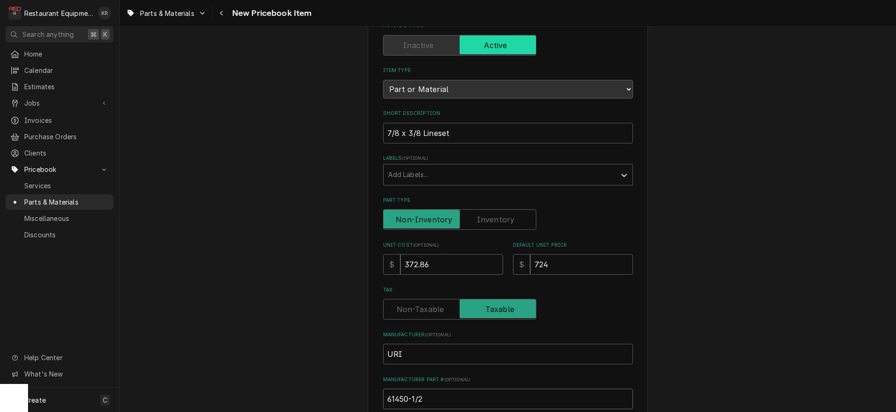
scroll to position [2, 0]
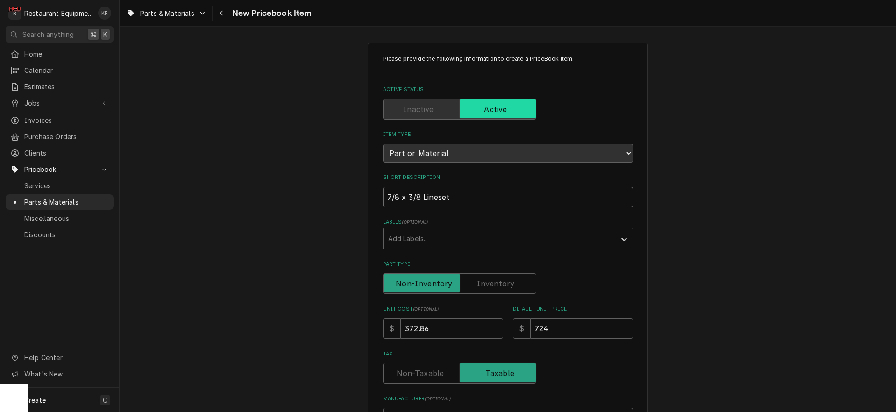
drag, startPoint x: 466, startPoint y: 197, endPoint x: 387, endPoint y: 180, distance: 81.7
click at [383, 187] on input "7/8 x 3/8 Lineset" at bounding box center [508, 197] width 250 height 21
paste input "Preinsulated line set, 3/8" liquid OD x 7/8" suction OD x 1/2" wall x 50' L"
type input "Preinsulated line set, 3/8" liquid OD x 7/8" suction OD x 1/2" wall x 50' L"
type textarea "x"
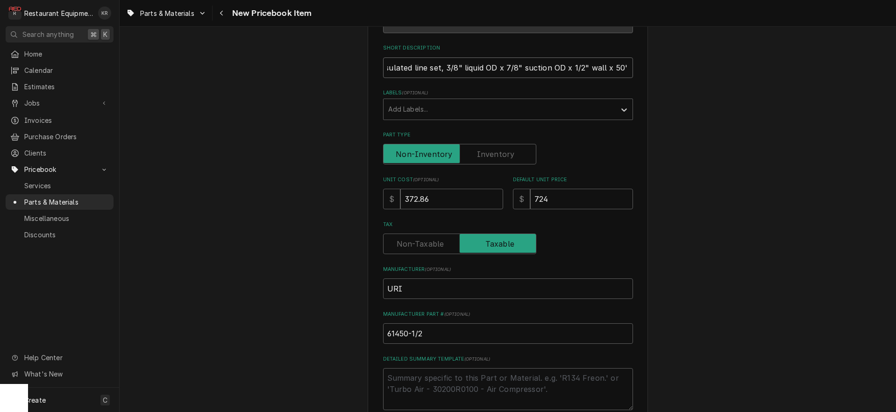
scroll to position [294, 0]
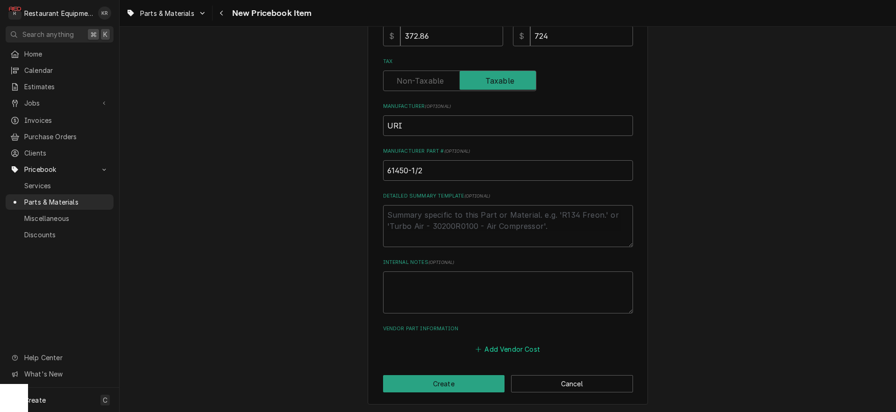
type input "Preinsulated line set, 3/8" liquid OD x 7/8" suction OD x 1/2" wall x 50' L"
click at [502, 346] on button "Add Vendor Cost" at bounding box center [508, 348] width 68 height 13
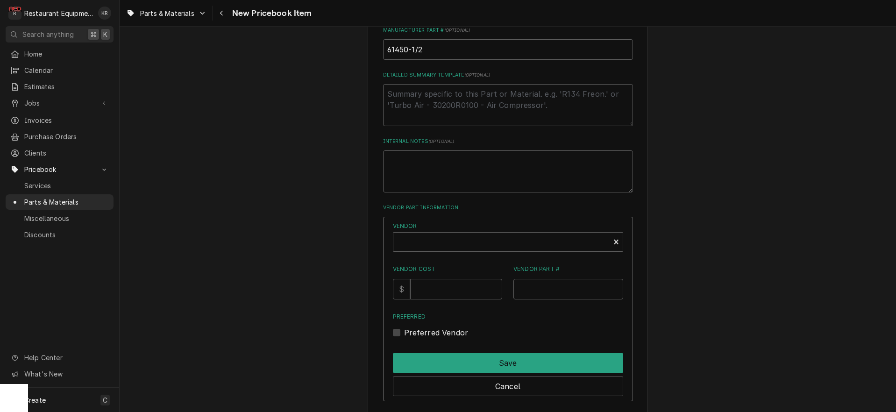
scroll to position [426, 0]
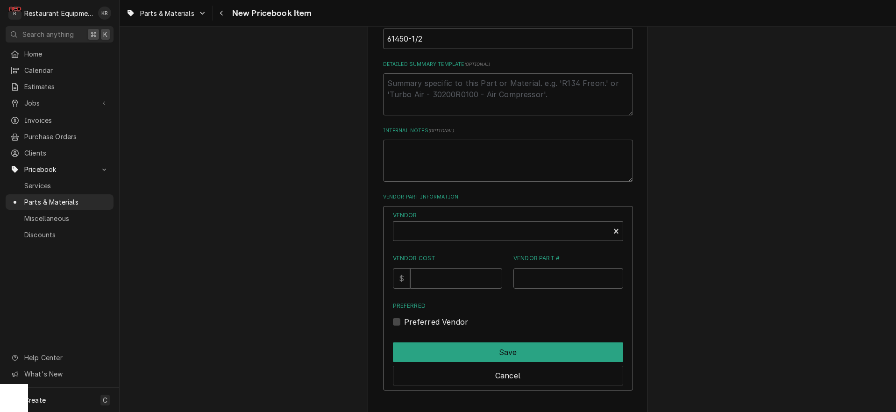
click at [436, 234] on div "Vendor" at bounding box center [501, 235] width 207 height 22
type textarea "x"
type input "unit"
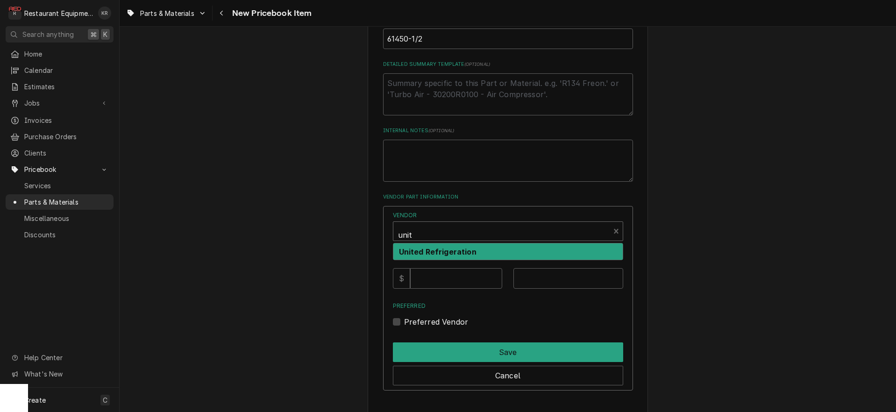
drag, startPoint x: 447, startPoint y: 248, endPoint x: 449, endPoint y: 275, distance: 26.3
click at [447, 249] on strong "United Refrigeration" at bounding box center [438, 251] width 78 height 9
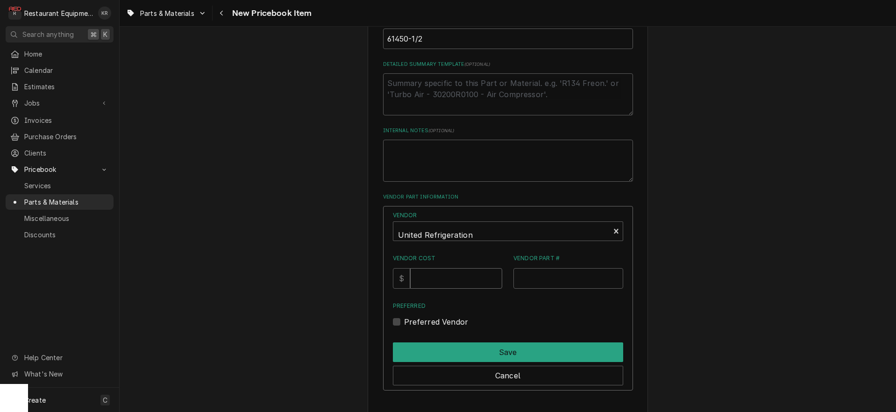
click at [448, 276] on input "Vendor Cost" at bounding box center [456, 278] width 92 height 21
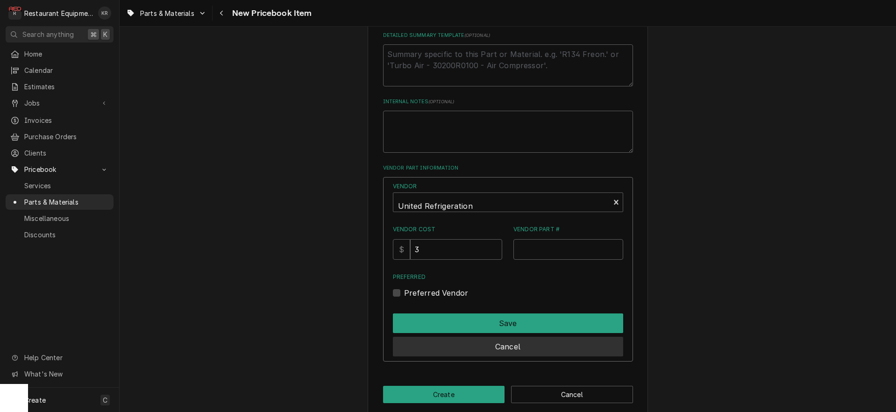
scroll to position [465, 0]
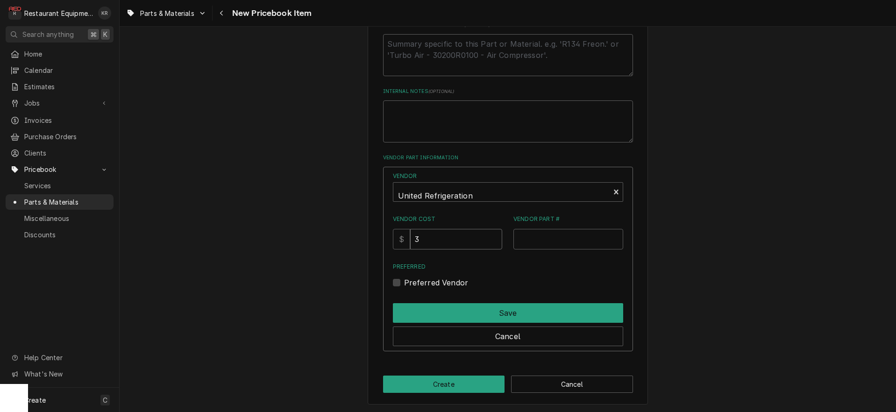
click at [458, 243] on input "3" at bounding box center [456, 239] width 92 height 21
type input "372.86"
type input "61450-1/2"
drag, startPoint x: 404, startPoint y: 280, endPoint x: 410, endPoint y: 291, distance: 12.5
click at [405, 281] on label "Preferred Vendor" at bounding box center [436, 282] width 64 height 11
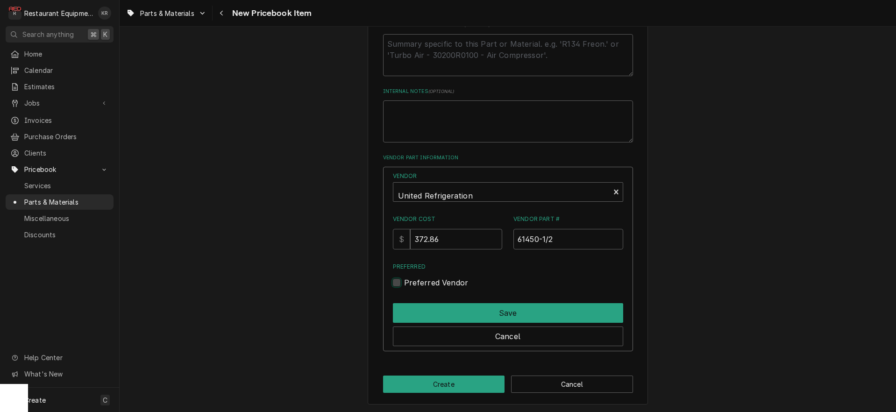
click at [405, 281] on input "Preferred" at bounding box center [519, 287] width 230 height 21
checkbox input "true"
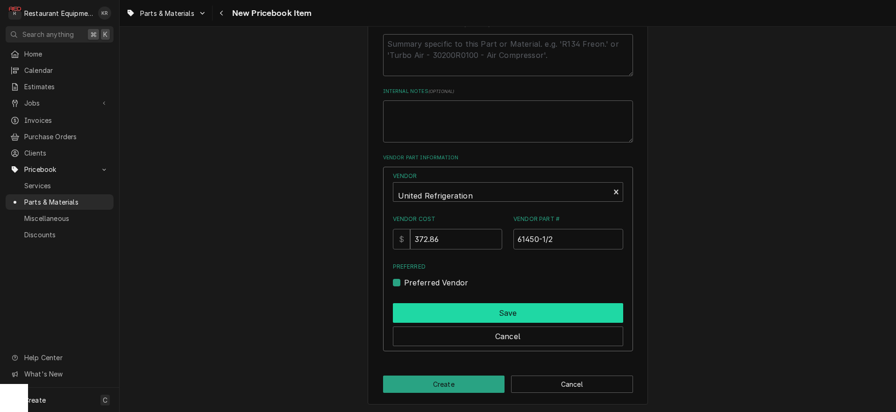
click at [419, 311] on button "Save" at bounding box center [508, 313] width 230 height 20
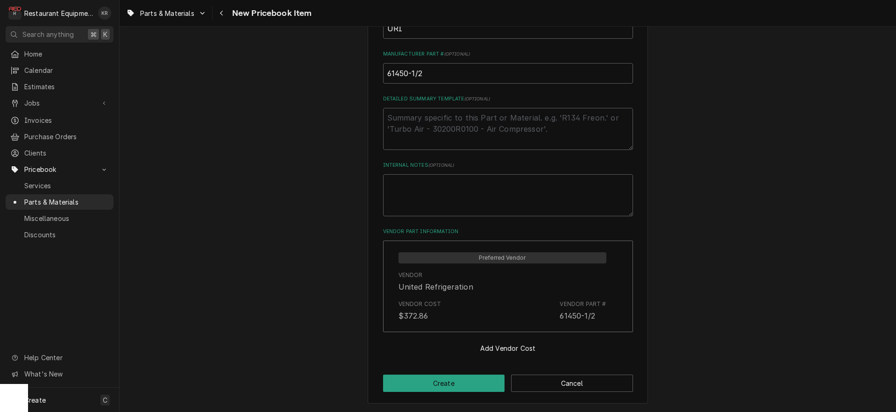
scroll to position [390, 0]
click at [433, 394] on div "Please provide the following information to create a PriceBook item. Active Sta…" at bounding box center [507, 29] width 280 height 750
click at [427, 382] on button "Create" at bounding box center [444, 383] width 122 height 17
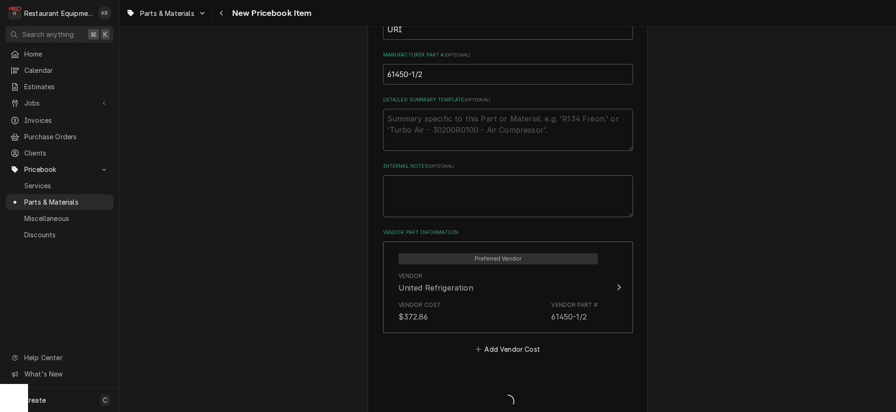
type textarea "x"
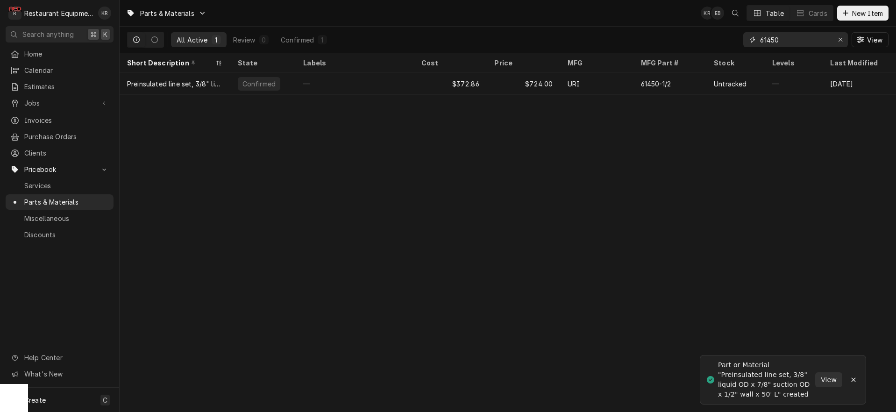
drag, startPoint x: 790, startPoint y: 42, endPoint x: 718, endPoint y: 41, distance: 71.9
click at [760, 41] on input "61450" at bounding box center [795, 39] width 70 height 15
type input "t"
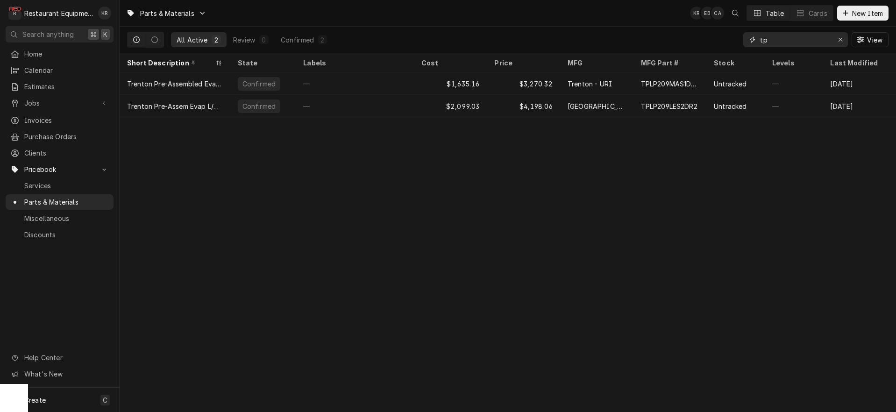
type input "t"
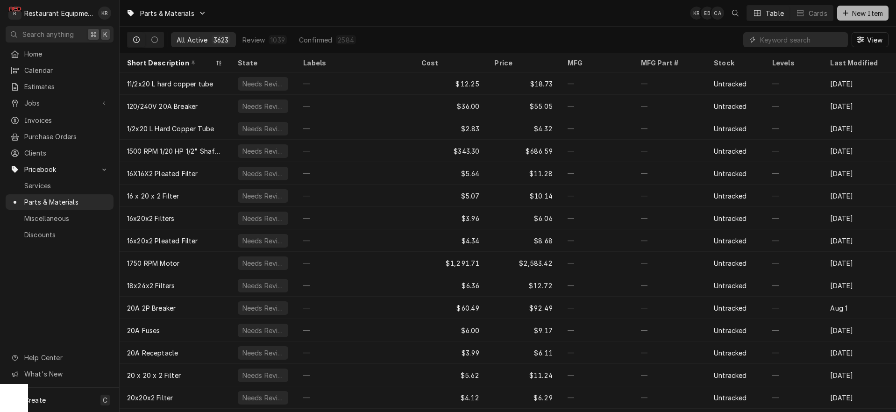
click at [851, 16] on span "New Item" at bounding box center [867, 13] width 35 height 10
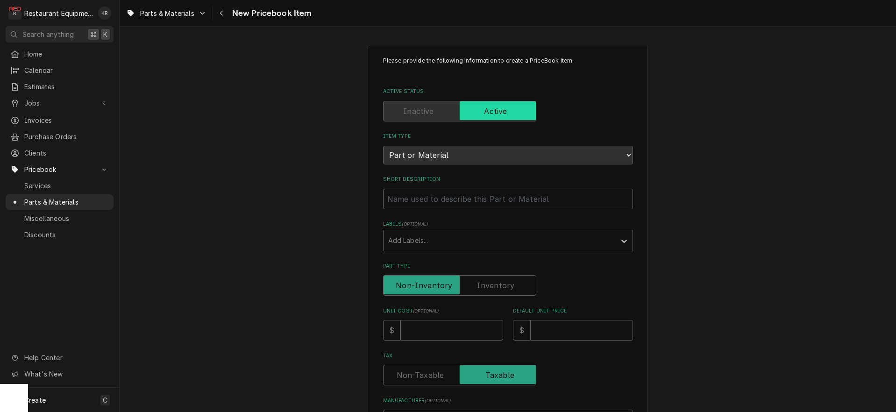
click at [423, 200] on input "Short Description" at bounding box center [508, 199] width 250 height 21
paste input "Preinsulated line set, 3/8" liquid OD x 7/8" suction OD x 1/2" wall x 50' L"
type input "Preinsulated line set, 3/8" liquid OD x 7/8" suction OD x 1/2" wall x 50' L"
type textarea "x"
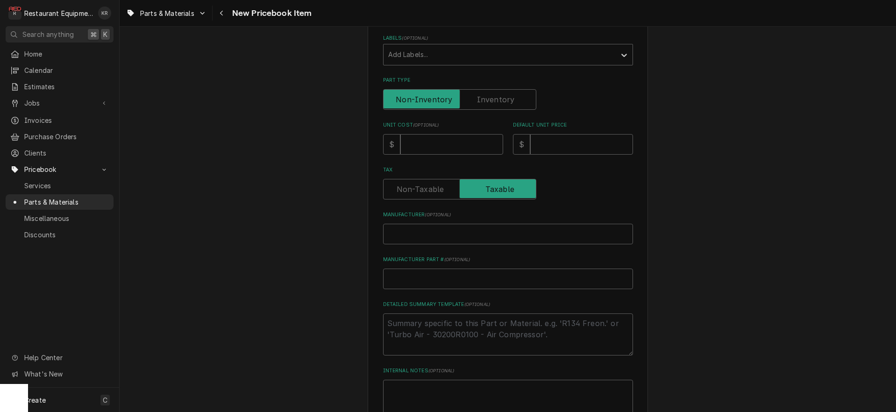
scroll to position [204, 0]
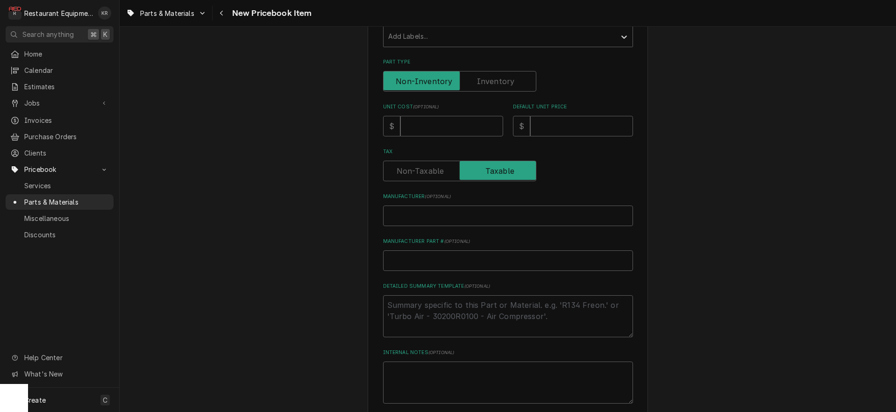
type input "Preinsulated line set, 3/8" liquid OD x 7/8" suction OD x 1/2" wall x 50' L"
click at [445, 130] on input "Unit Cost ( optional )" at bounding box center [451, 126] width 103 height 21
type input "1"
type textarea "x"
type input "17"
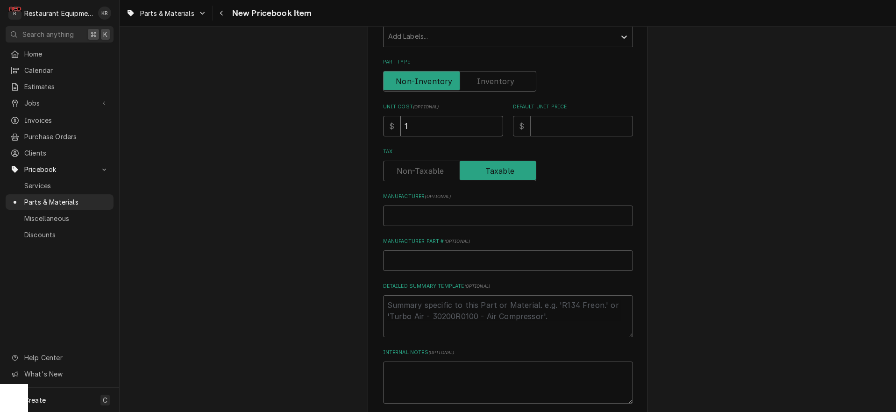
type textarea "x"
type input "170"
type textarea "x"
type input "1708"
type textarea "x"
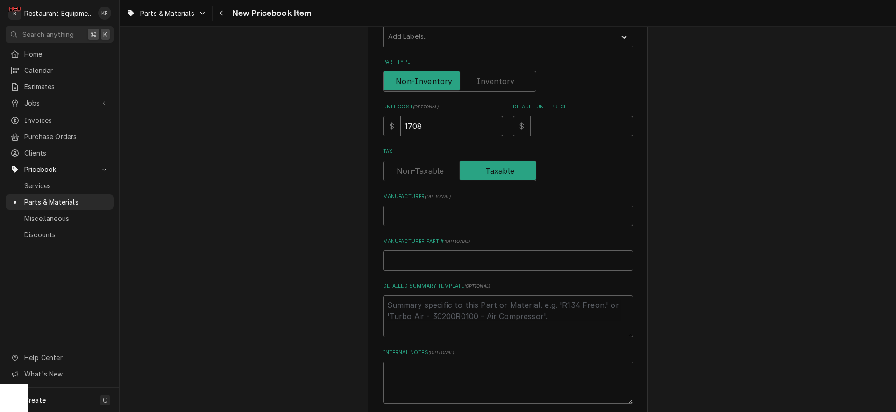
type input "1708.8"
type textarea "x"
type input "1708.87"
type textarea "x"
type input "1708.87"
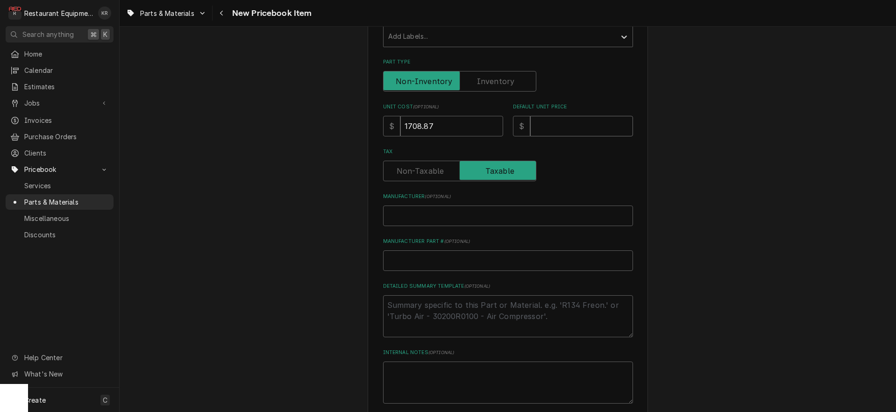
type input "3"
type textarea "x"
type input "34"
type textarea "x"
type input "341"
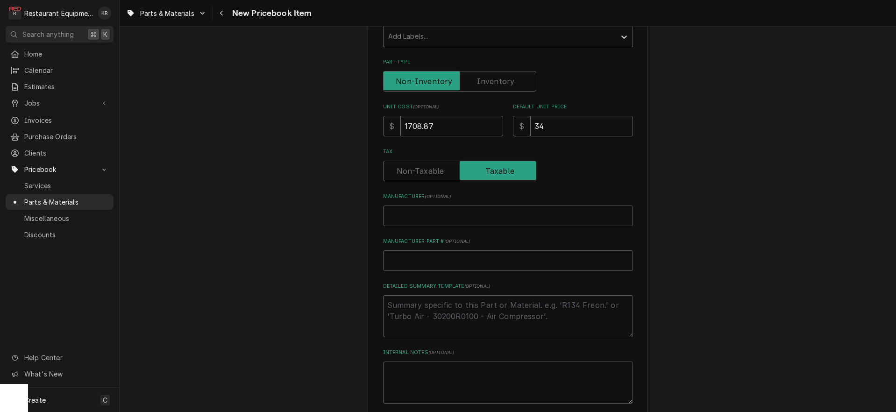
type textarea "x"
type input "3417"
type textarea "x"
type input "3417.7"
type textarea "x"
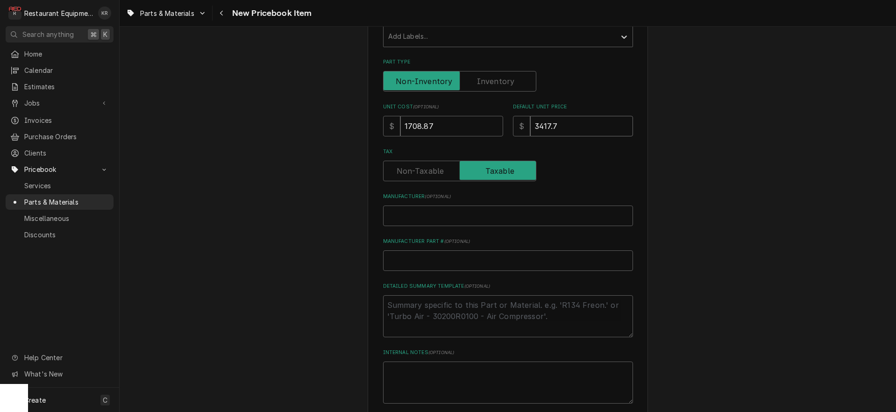
type input "3417.76"
type textarea "x"
type input "3417.76"
type input "T"
type textarea "x"
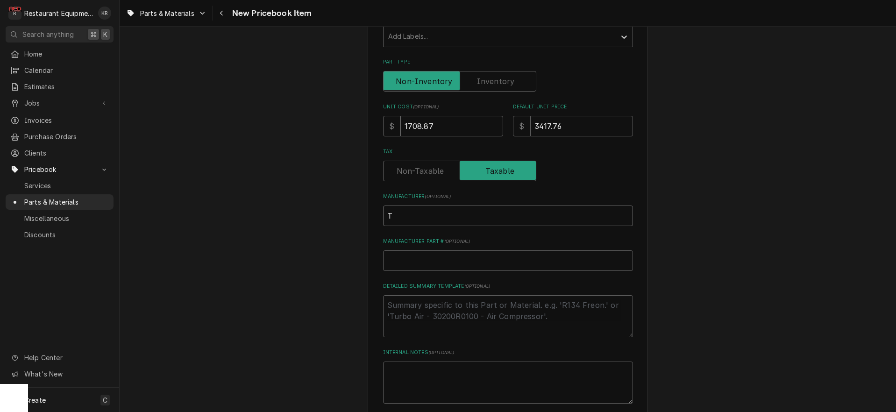
type input "Tr"
type textarea "x"
type input "Tre"
type textarea "x"
type input "Tren"
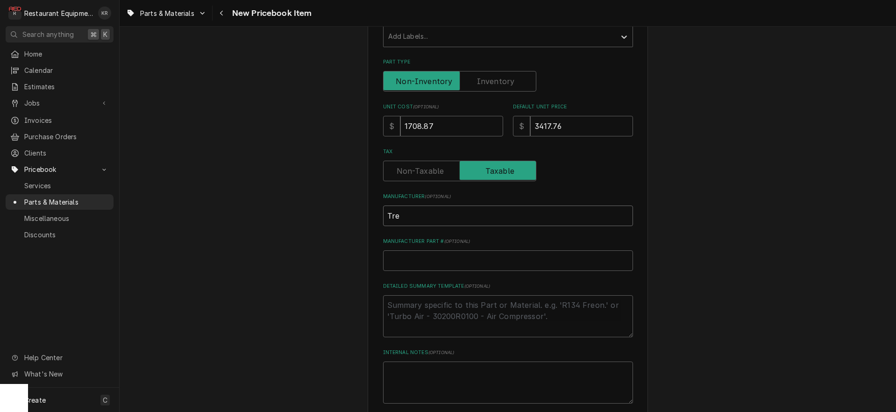
type textarea "x"
type input "[PERSON_NAME]"
type textarea "x"
type input "[GEOGRAPHIC_DATA]"
type textarea "x"
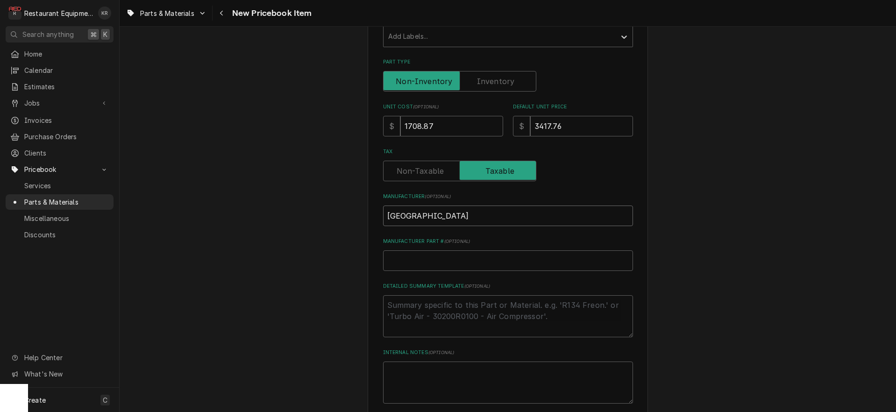
type input "[GEOGRAPHIC_DATA]"
type textarea "x"
type input "[GEOGRAPHIC_DATA]"
type input "T"
type textarea "x"
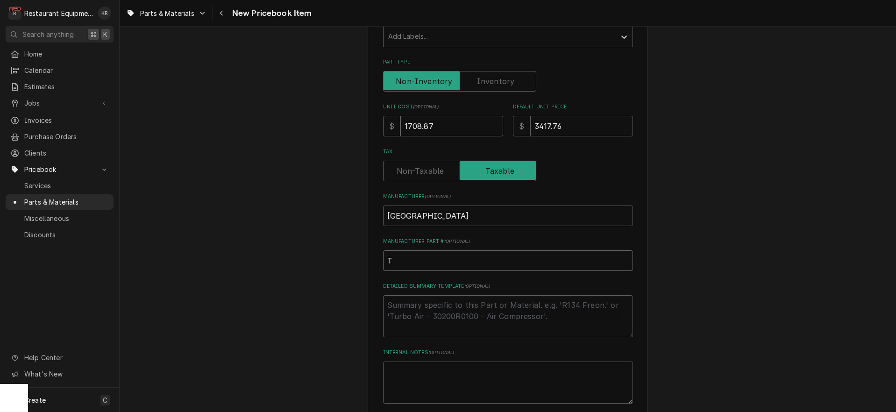
type input "TP"
type textarea "x"
type input "TPL"
type textarea "x"
type input "TPLP"
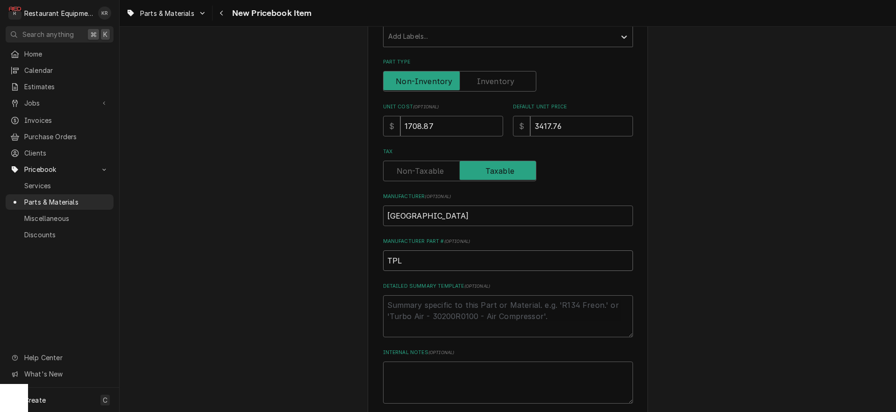
type textarea "x"
type input "TPLP2"
type textarea "x"
type input "TPLP21"
type textarea "x"
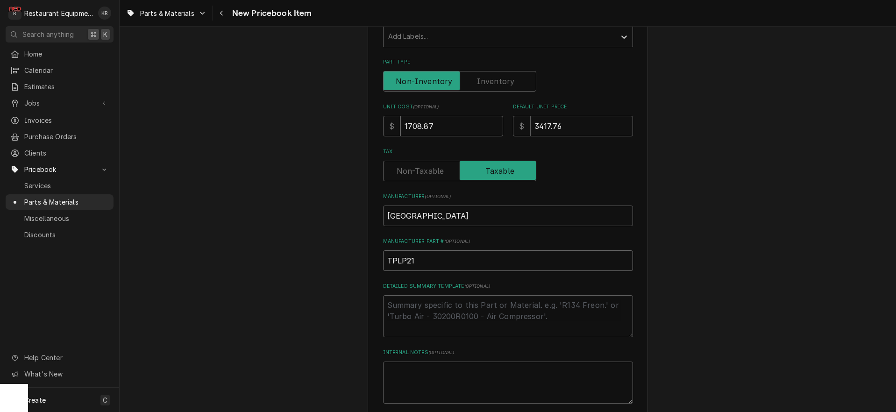
type input "TPLP211"
type textarea "x"
type input "TPLP211M"
type textarea "x"
type input "TPLP211MA"
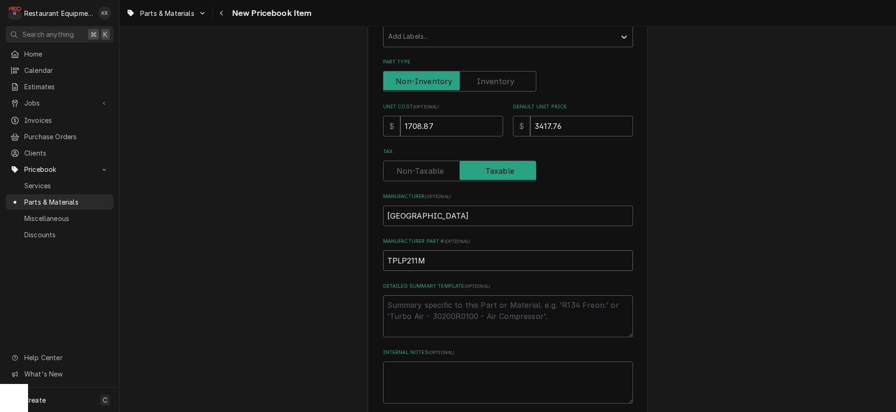
type textarea "x"
type input "TPLP211MAS"
type textarea "x"
type input "TPLP211MAS1"
type textarea "x"
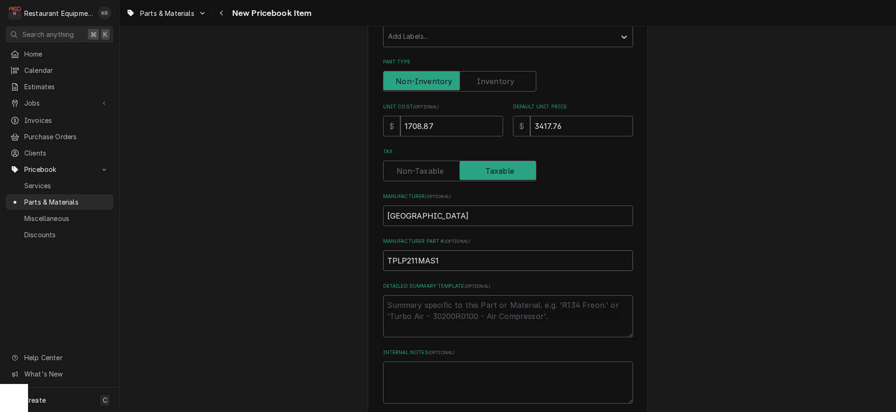
type input "TPLP211MAS1D"
type textarea "x"
type input "TPLP211MAS1DR"
type textarea "x"
type input "TPLP211MAS1DR2"
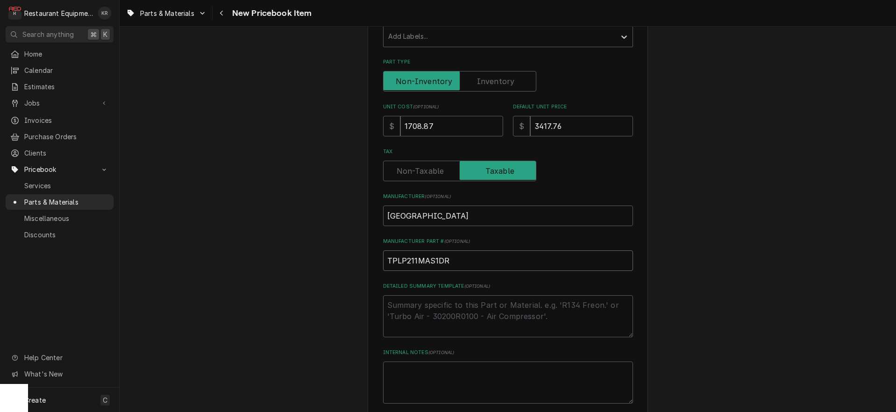
type textarea "x"
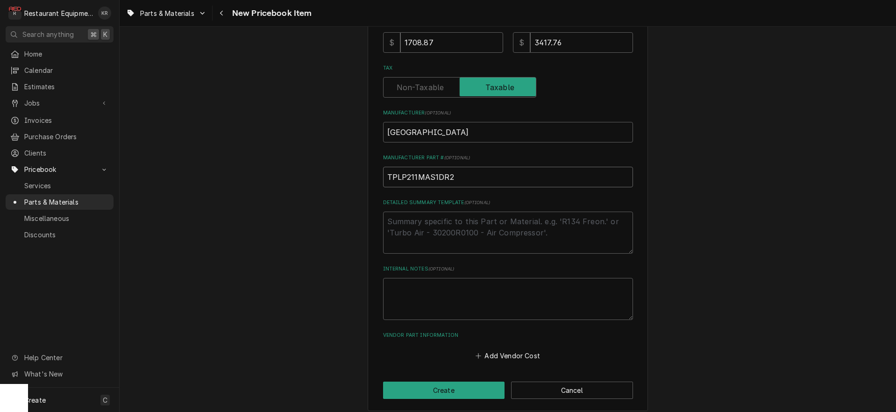
scroll to position [294, 0]
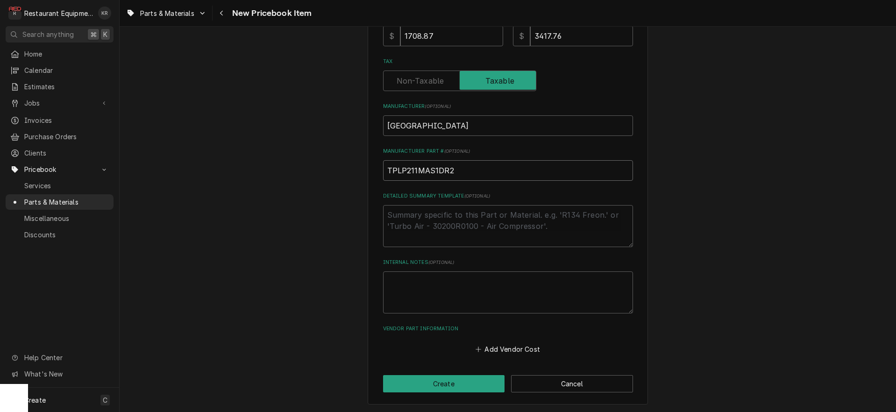
drag, startPoint x: 455, startPoint y: 171, endPoint x: 401, endPoint y: 172, distance: 54.2
click at [383, 167] on input "TPLP211MAS1DR2" at bounding box center [508, 170] width 250 height 21
type input "TPLP211MAS1DR2"
click at [505, 348] on button "Add Vendor Cost" at bounding box center [508, 348] width 68 height 13
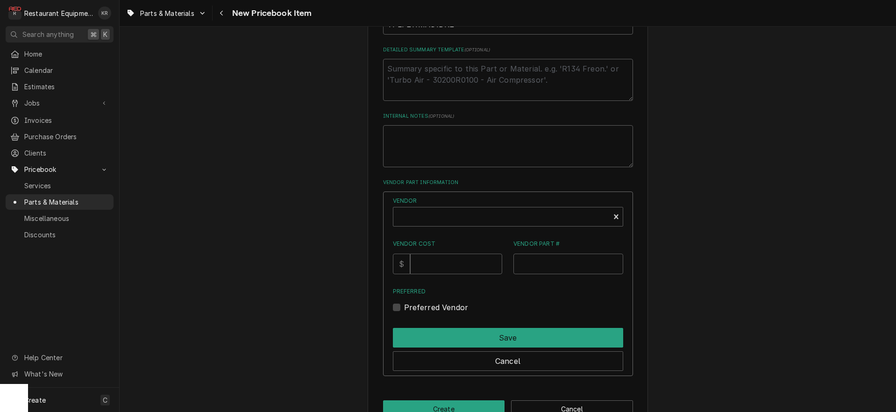
scroll to position [465, 0]
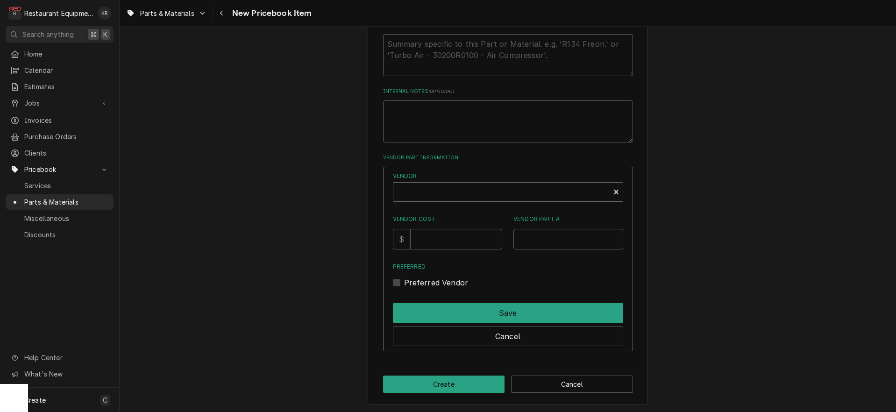
type textarea "x"
click at [454, 186] on div "Vendor" at bounding box center [501, 195] width 207 height 22
type input "unit"
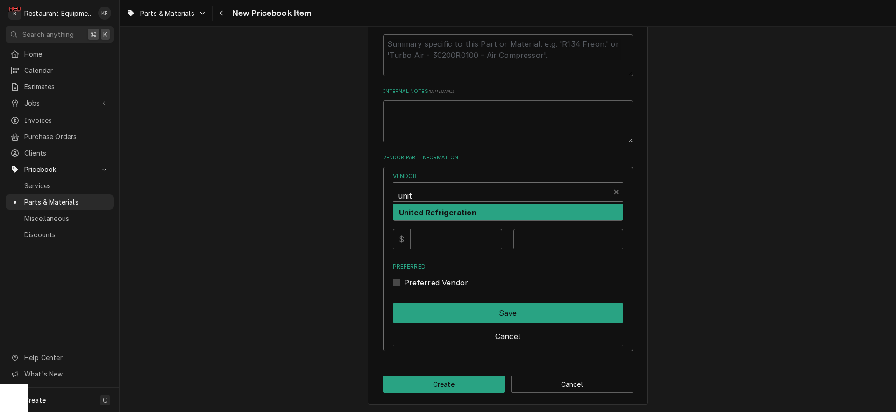
click at [452, 211] on strong "United Refrigeration" at bounding box center [438, 212] width 78 height 9
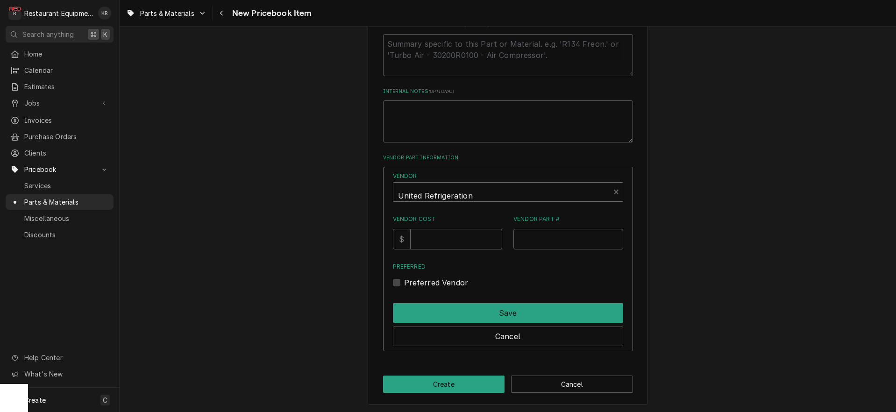
click at [445, 243] on input "Vendor Cost" at bounding box center [456, 239] width 92 height 21
type input "1708.87"
paste input "TPLP211MAS1DR2"
type input "TPLP211MAS1DR2"
drag, startPoint x: 406, startPoint y: 281, endPoint x: 409, endPoint y: 293, distance: 12.6
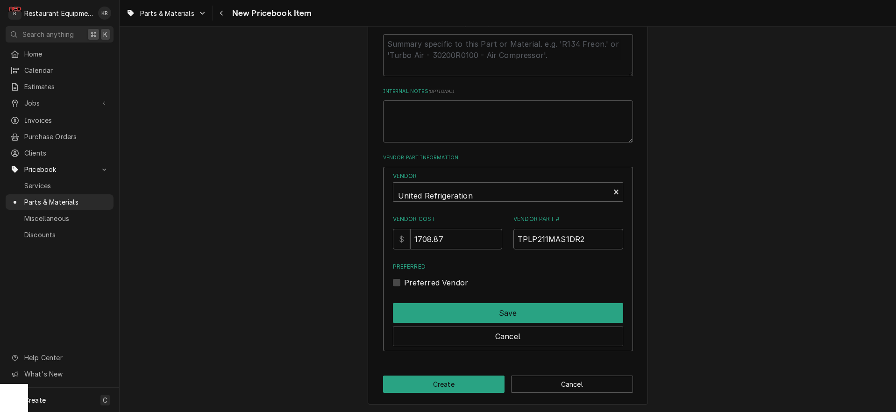
click at [406, 281] on label "Preferred Vendor" at bounding box center [436, 282] width 64 height 11
click at [406, 281] on input "Preferred" at bounding box center [519, 287] width 230 height 21
checkbox input "true"
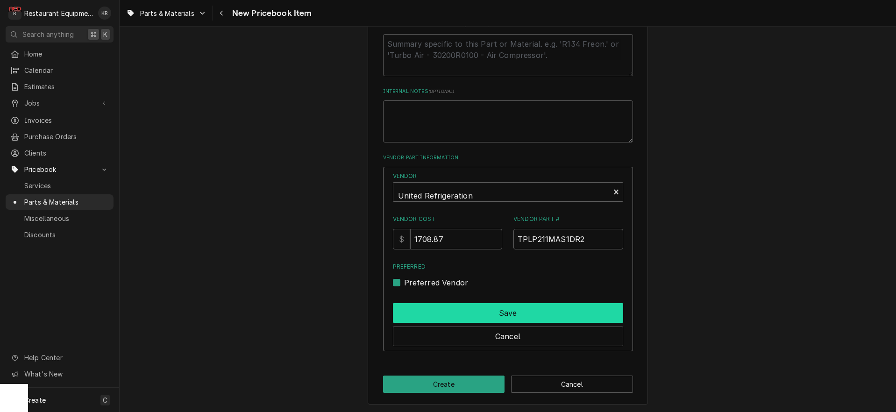
click at [414, 302] on div "Save" at bounding box center [508, 310] width 230 height 23
click at [427, 306] on button "Save" at bounding box center [508, 313] width 230 height 20
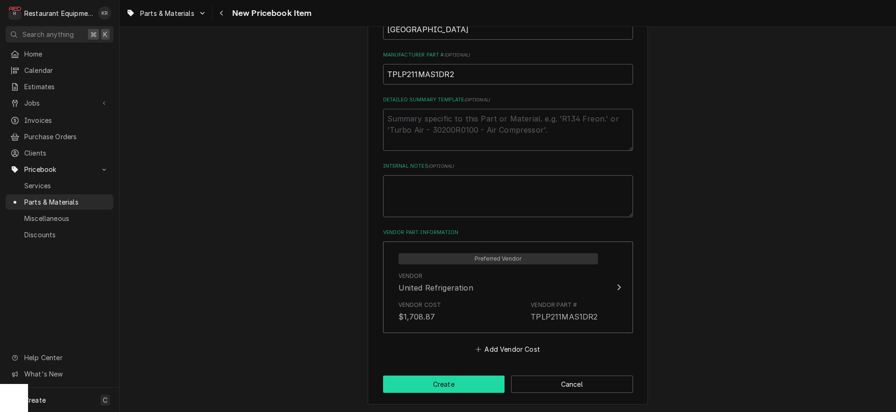
click at [441, 383] on button "Create" at bounding box center [444, 383] width 122 height 17
type textarea "x"
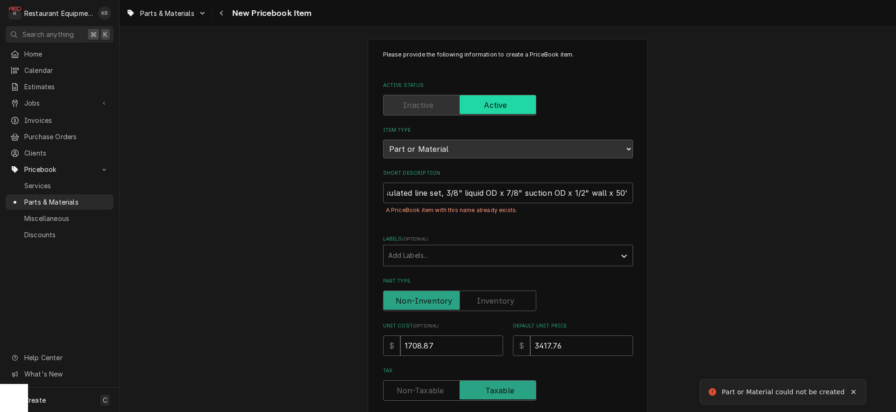
scroll to position [0, 0]
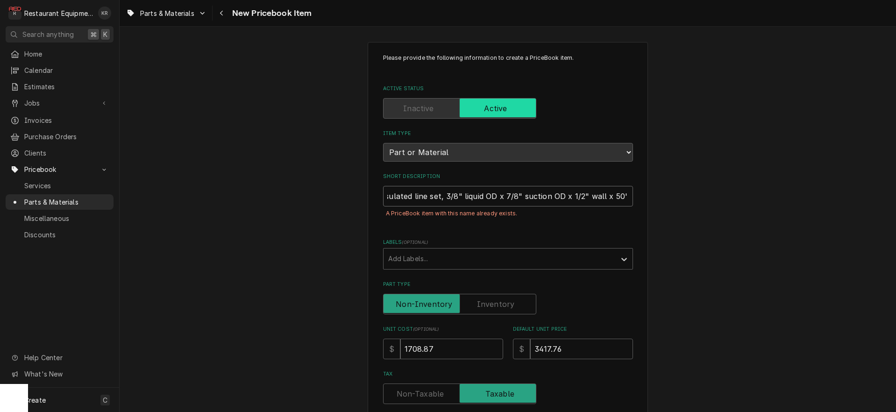
drag, startPoint x: 388, startPoint y: 198, endPoint x: 687, endPoint y: 197, distance: 299.3
click at [633, 197] on input "Preinsulated line set, 3/8" liquid OD x 7/8" suction OD x 1/2" wall x 50' L" at bounding box center [508, 196] width 250 height 21
type input "Preins"
type textarea "x"
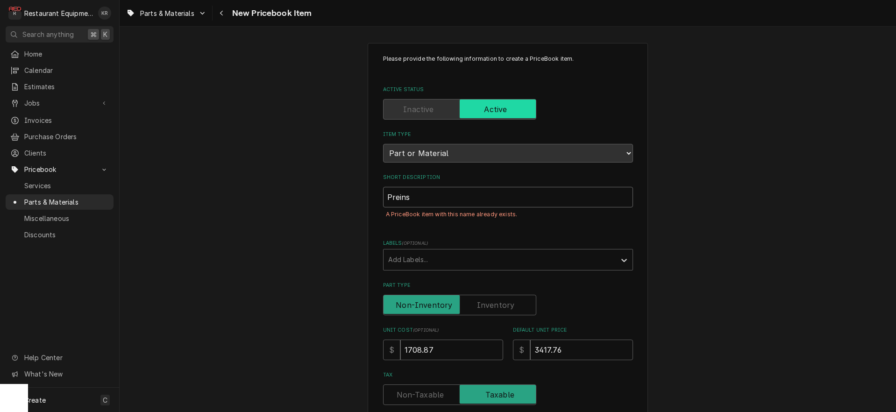
scroll to position [0, 0]
type input "Prein"
type textarea "x"
type input "Prei"
type textarea "x"
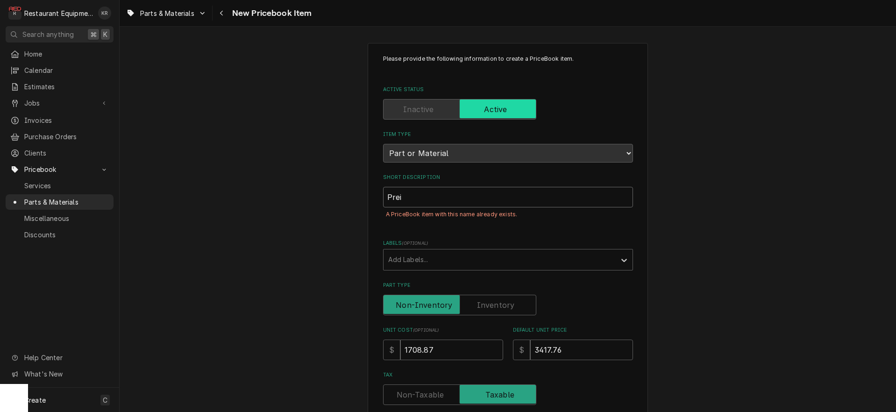
type input "Pre"
type textarea "x"
type input "Pr"
type textarea "x"
type input "P"
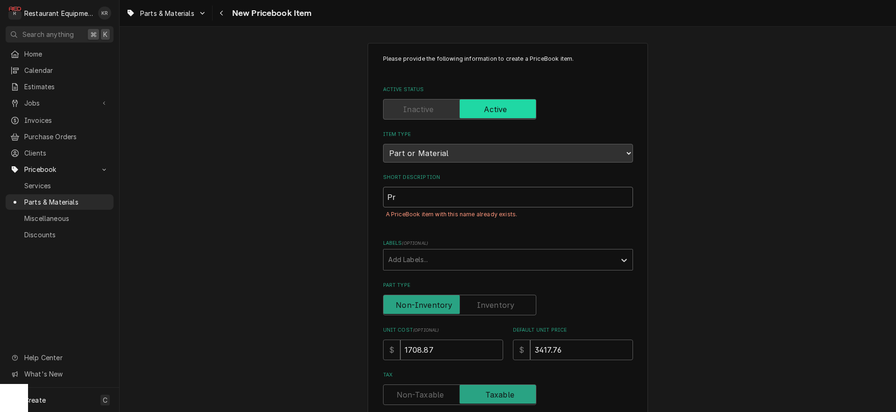
type textarea "x"
paste input "Walk-In Evaporator, TPLP Low Profile, Air Defrost, Medium Temp 6 - FPI, R407A, …"
type input "Walk-In Evaporator, TPLP Low Profile, Air Defrost, Medium Temp 6 - FPI, R407A, …"
type textarea "x"
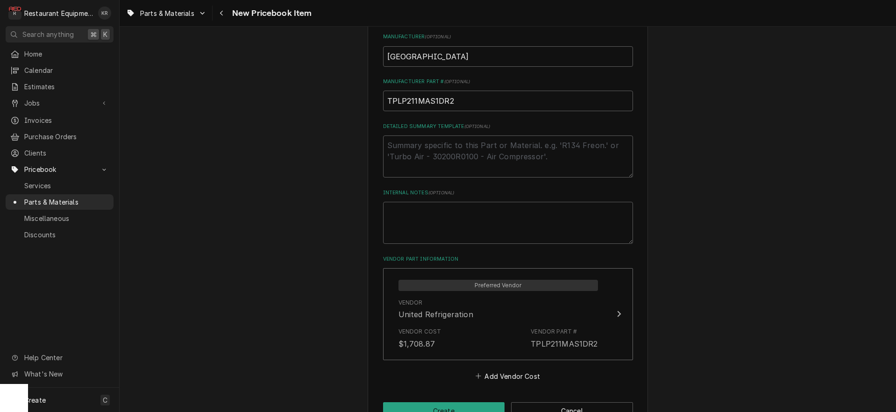
scroll to position [411, 0]
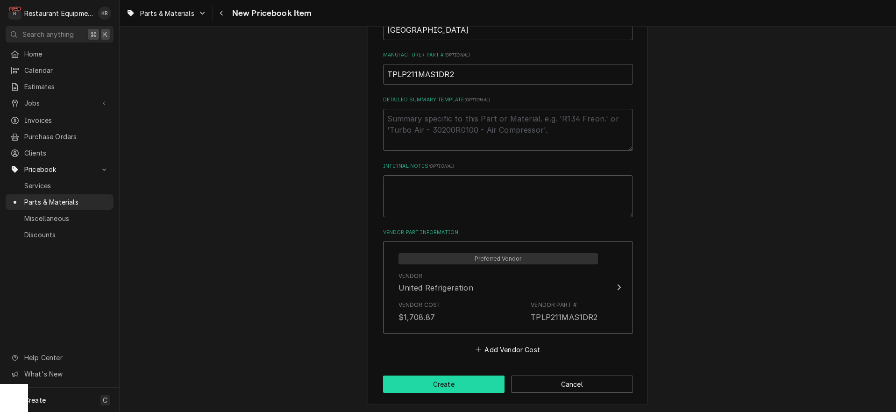
type input "Walk-In Evaporator, TPLP Low Profile, Air Defrost, Medium Temp 6 - FPI, R407A, …"
click at [443, 380] on button "Create" at bounding box center [444, 383] width 122 height 17
type textarea "x"
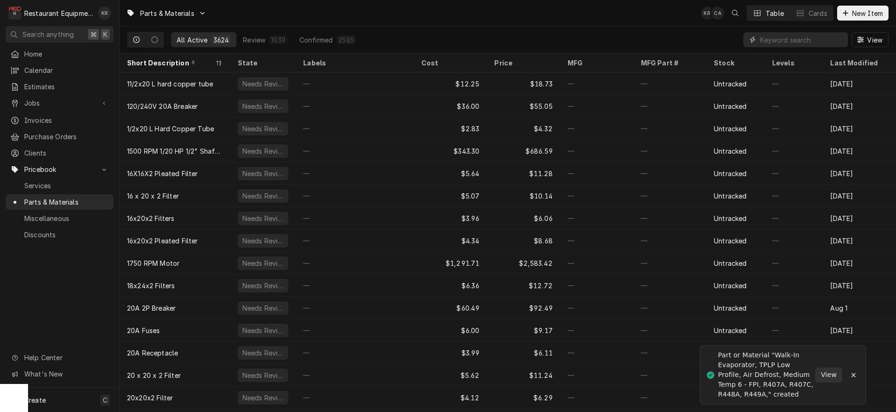
click at [802, 36] on input "Dynamic Content Wrapper" at bounding box center [801, 39] width 83 height 15
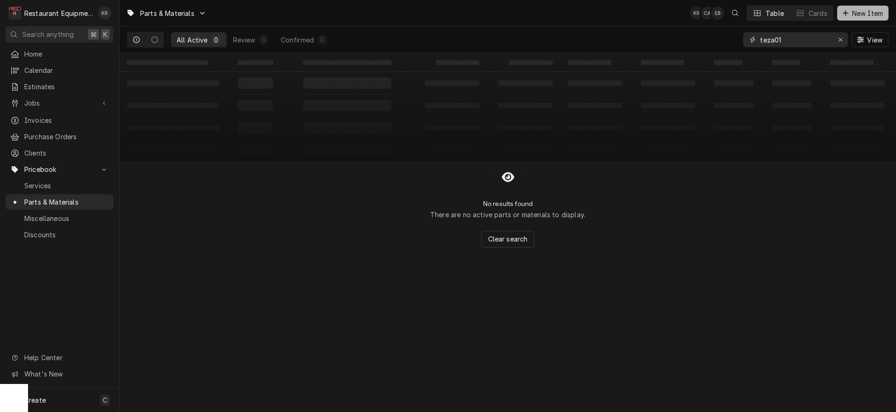
type input "teza01"
drag, startPoint x: 866, startPoint y: 16, endPoint x: 840, endPoint y: 4, distance: 28.8
click at [866, 16] on span "New Item" at bounding box center [867, 13] width 35 height 10
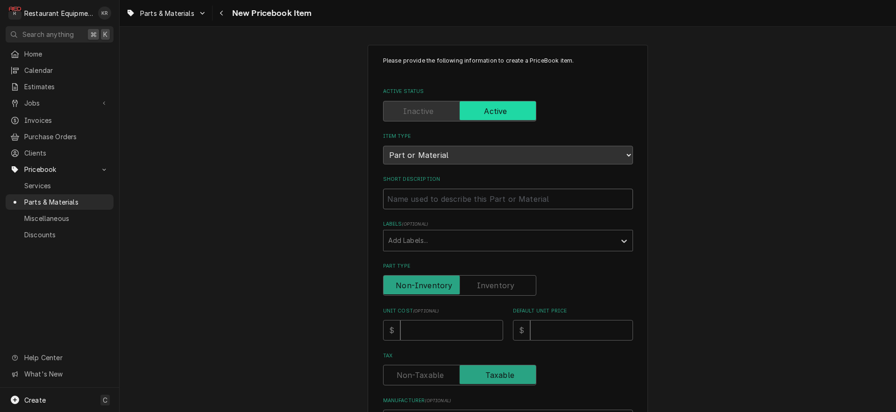
click at [414, 193] on input "Short Description" at bounding box center [508, 199] width 250 height 21
click at [415, 197] on input "Short Description" at bounding box center [508, 199] width 250 height 21
paste input "Condensing unit, air cooled, Copeland Scroll, TEZA Line, High Temperature, Outd…"
type input "Condensing unit, air cooled, Copeland Scroll, TEZA Line, High Temperature, Outd…"
type textarea "x"
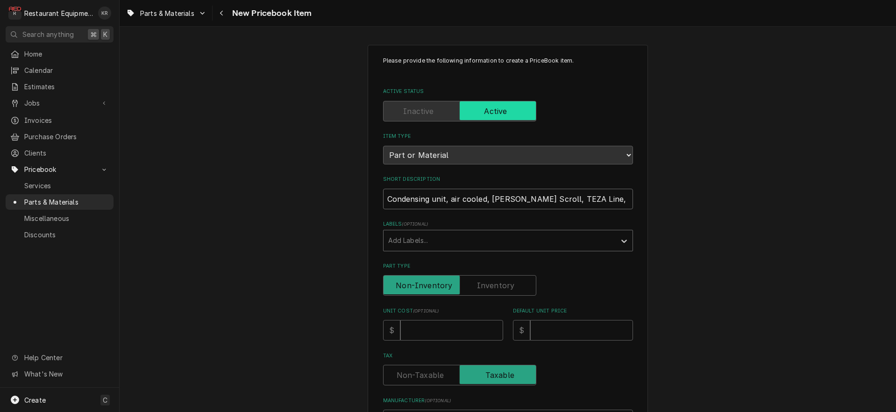
scroll to position [0, 134]
type input "Condensing unit, air cooled, Copeland Scroll, TEZA Line, High Temperature, Outd…"
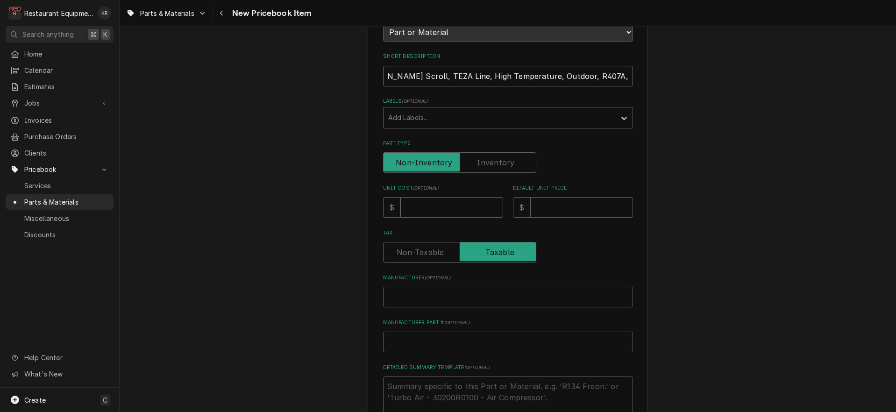
scroll to position [126, 0]
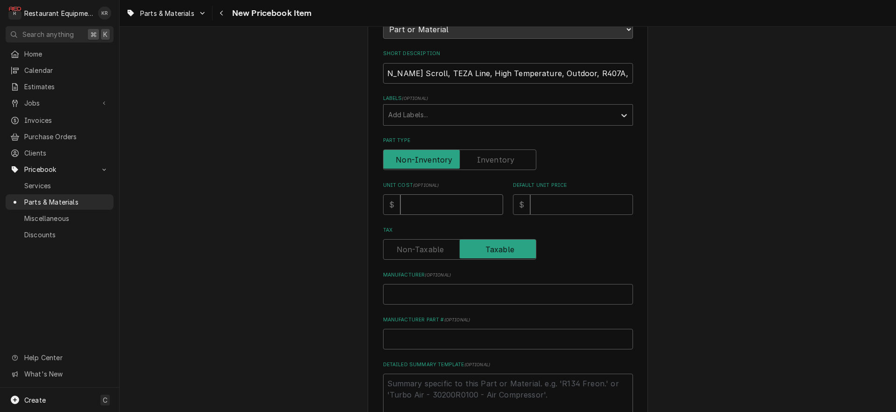
click at [423, 204] on input "Unit Cost ( optional )" at bounding box center [451, 204] width 103 height 21
type input "3"
type textarea "x"
type input "35"
type textarea "x"
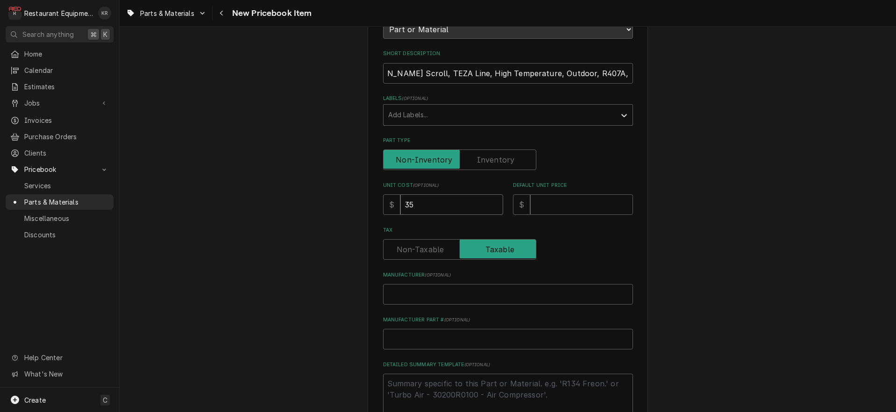
type input "356"
type textarea "x"
type input "3566"
type textarea "x"
type input "3566.9"
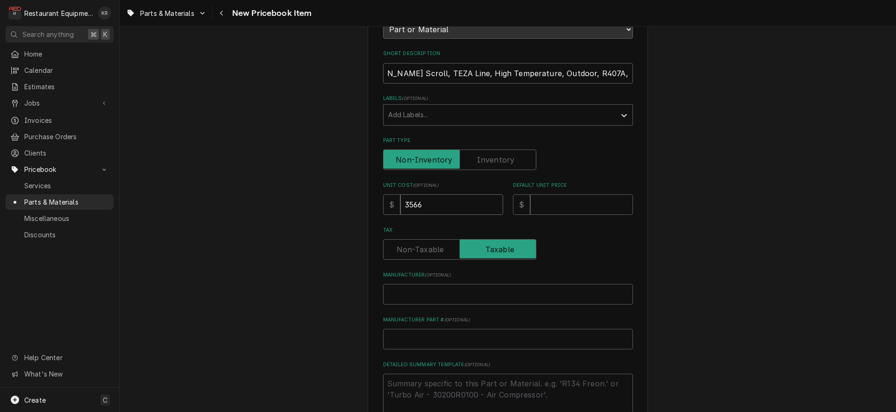
type textarea "x"
type input "3566.92"
type textarea "x"
type input "3566.92"
type input "7"
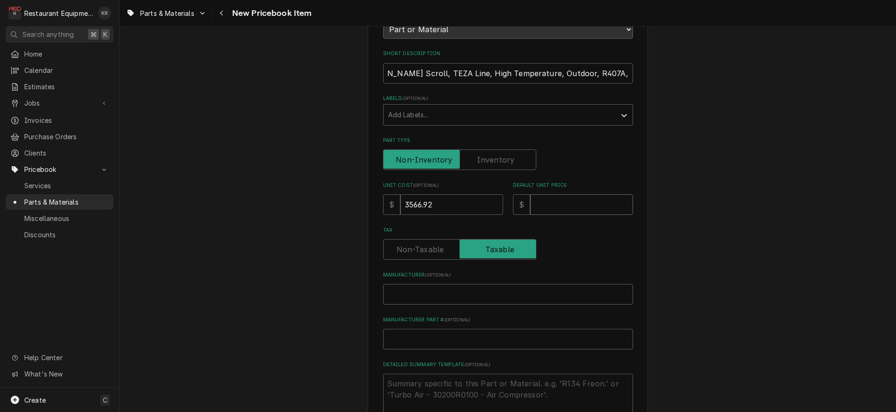
type textarea "x"
type input "71"
type textarea "x"
type input "713"
type textarea "x"
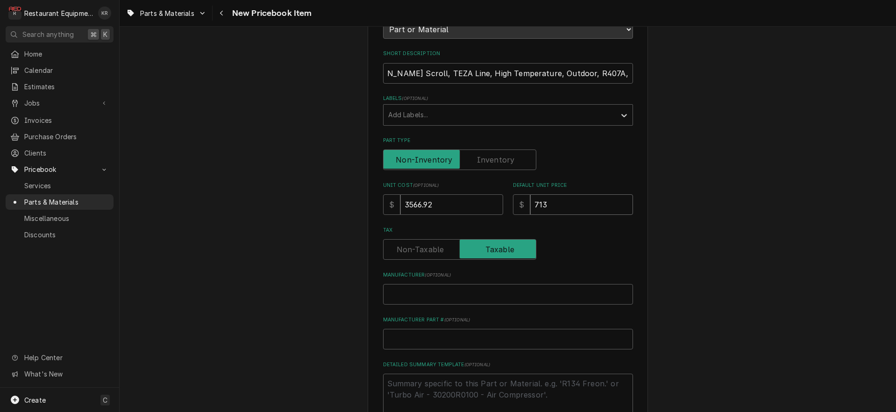
type input "7133"
type textarea "x"
type input "7133.8"
type textarea "x"
type input "7133.86"
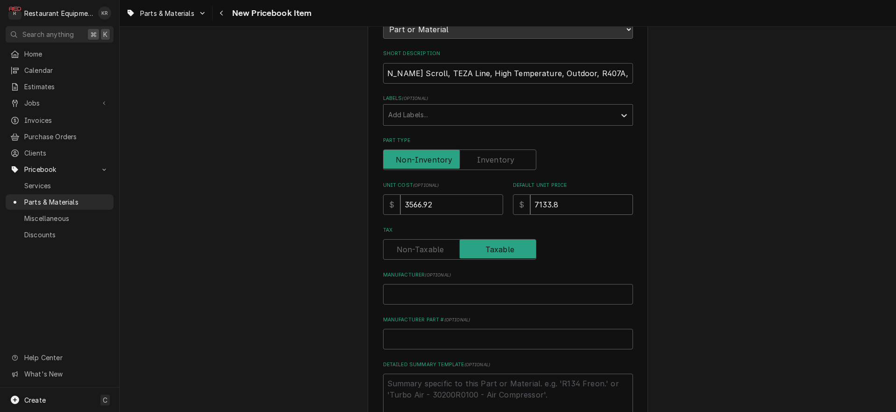
type textarea "x"
type input "7133.86"
type input "T"
type textarea "x"
type input "Tr"
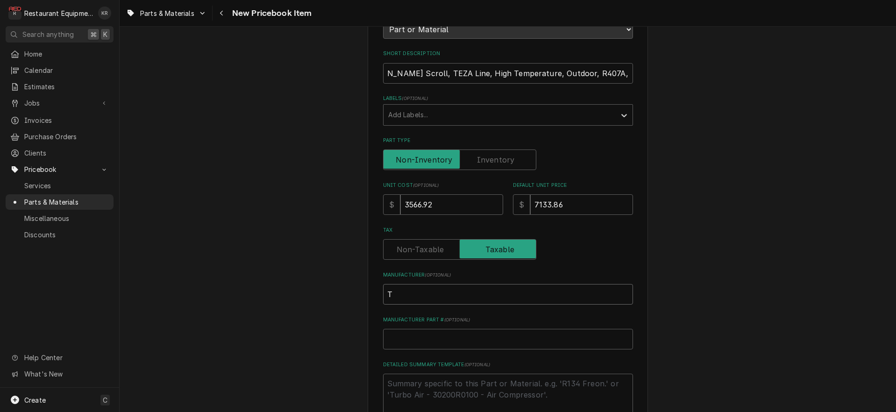
type textarea "x"
type input "Tre"
type textarea "x"
type input "Tren"
type textarea "x"
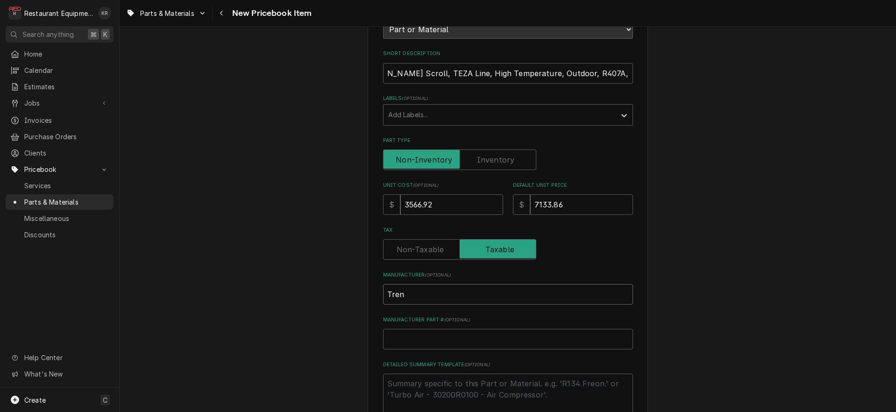
type input "Trent"
type textarea "x"
type input "Trento"
type textarea "x"
type input "Trenton"
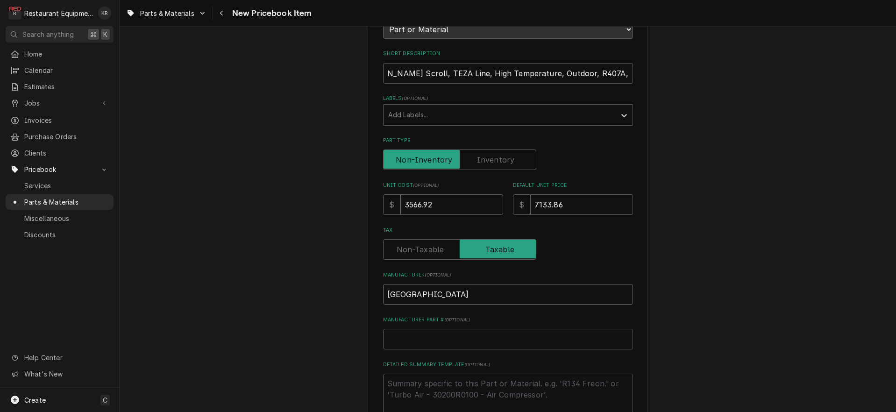
type textarea "x"
type input "Trenton"
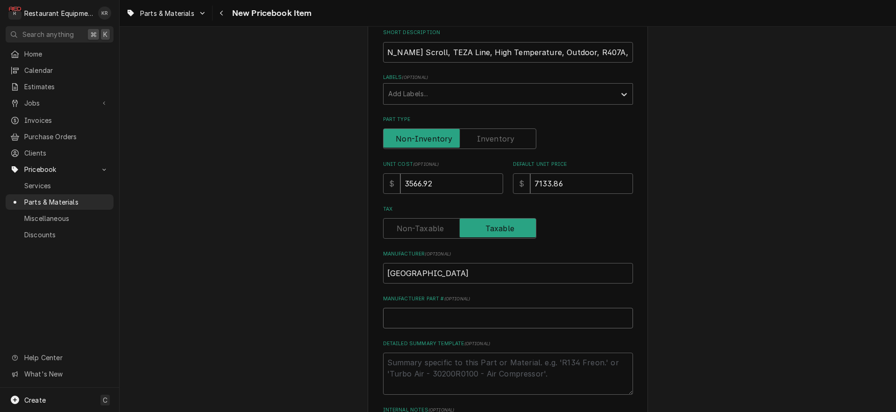
scroll to position [148, 0]
click at [433, 318] on input "Manufacturer Part # ( optional )" at bounding box center [508, 316] width 250 height 21
paste input "TEZA015H8HT3DB"
type input "TEZA015H8HT3DB"
type textarea "x"
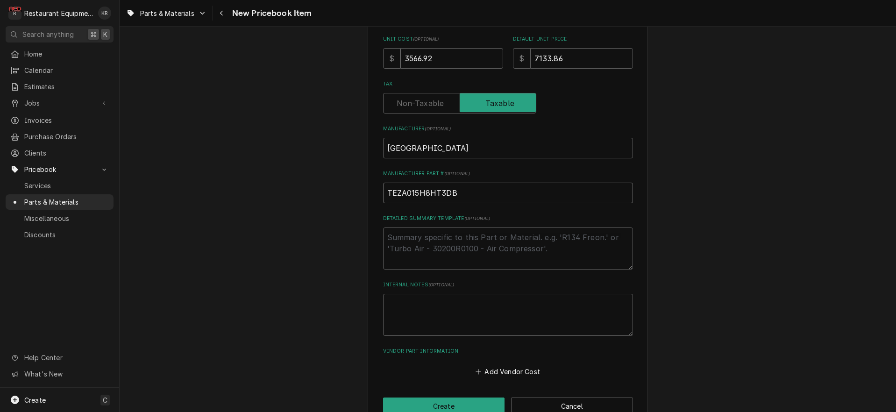
scroll to position [294, 0]
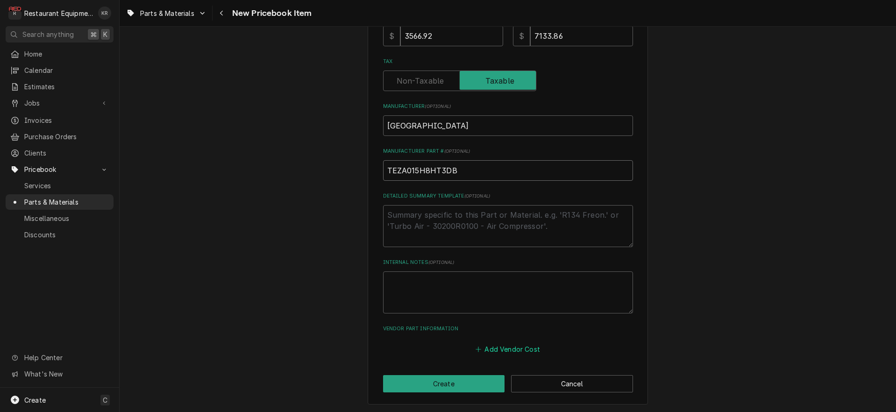
type input "TEZA015H8HT3DB"
click at [506, 352] on button "Add Vendor Cost" at bounding box center [508, 348] width 68 height 13
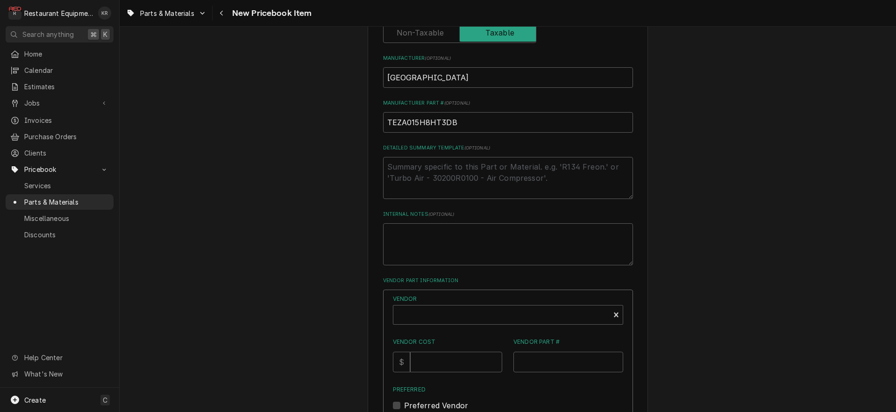
scroll to position [465, 0]
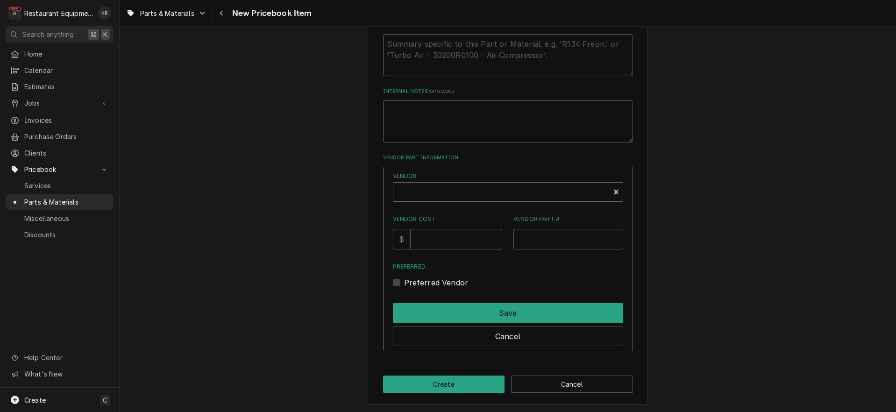
type textarea "x"
click at [456, 192] on div "Vendor" at bounding box center [501, 195] width 207 height 22
type input "un"
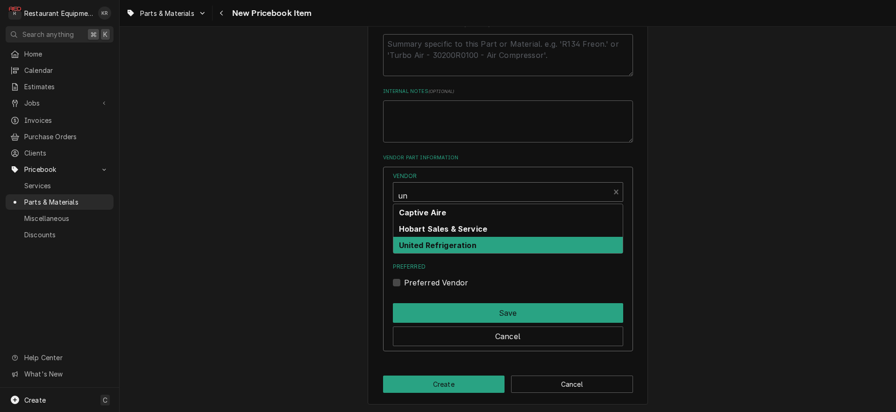
click at [450, 246] on strong "United Refrigeration" at bounding box center [438, 244] width 78 height 9
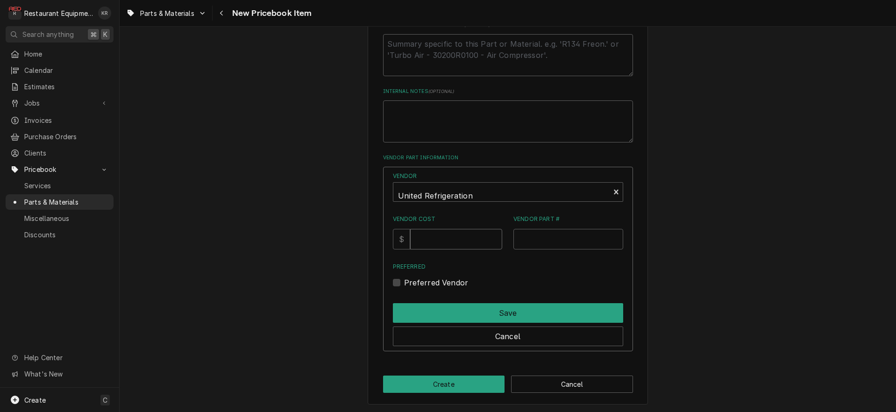
click at [439, 239] on input "Vendor Cost" at bounding box center [456, 239] width 92 height 21
type input "3566.92"
paste input "TEZA015H8HT3DB"
type input "TEZA015H8HT3DB"
click at [410, 284] on label "Preferred Vendor" at bounding box center [436, 282] width 64 height 11
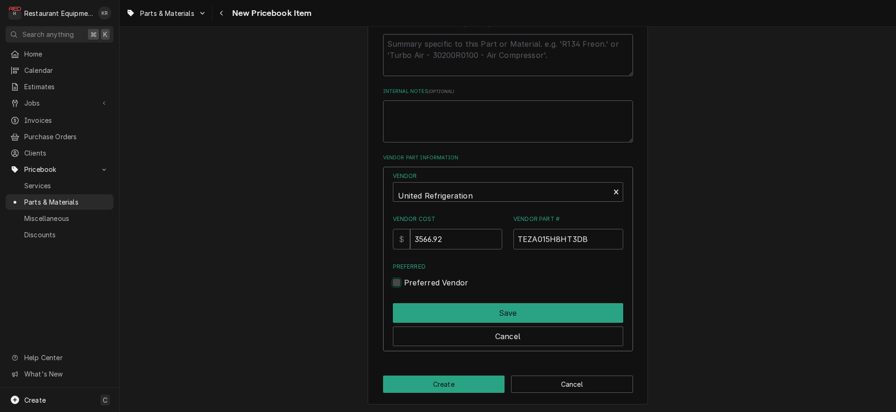
click at [410, 284] on input "Preferred" at bounding box center [519, 287] width 230 height 21
checkbox input "true"
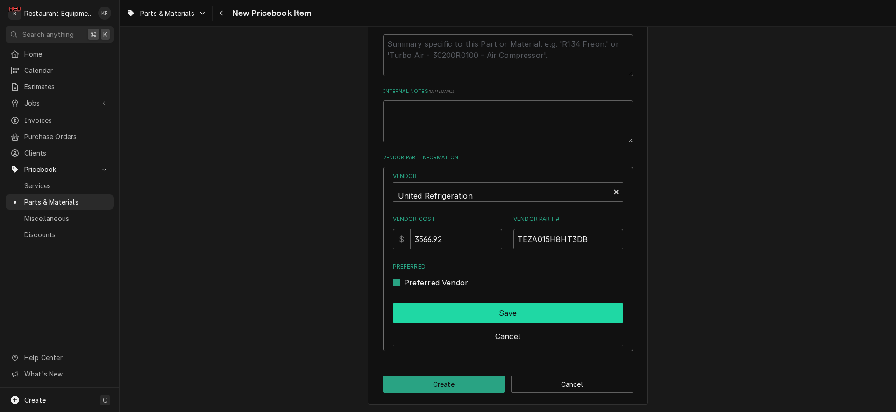
click at [433, 313] on button "Save" at bounding box center [508, 313] width 230 height 20
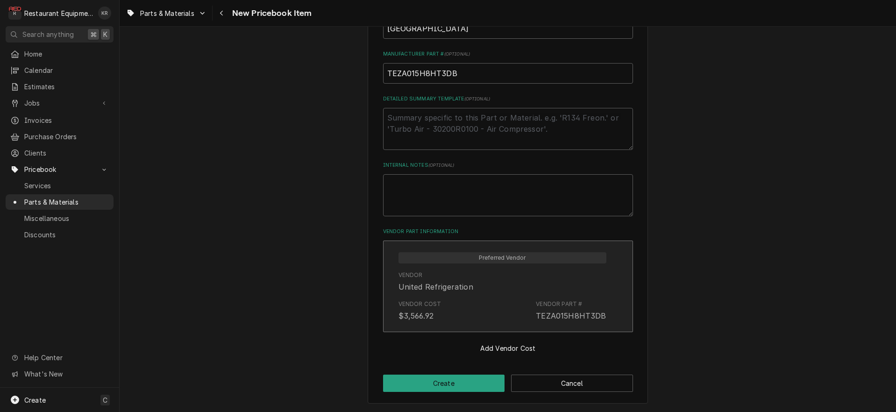
scroll to position [390, 0]
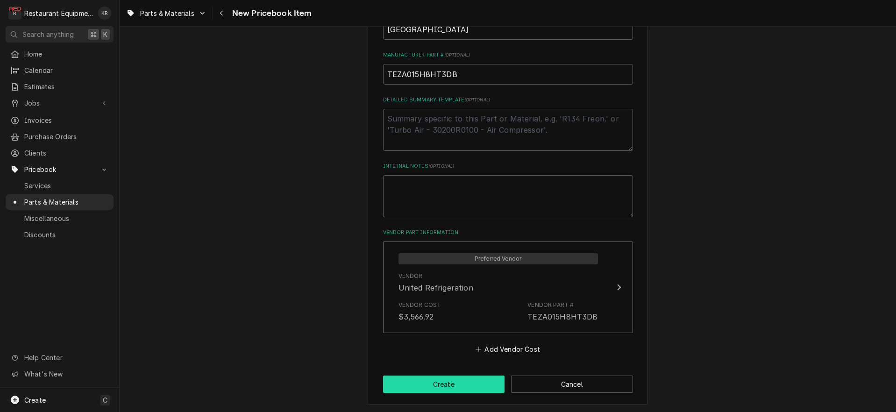
click at [444, 390] on button "Create" at bounding box center [444, 383] width 122 height 17
type textarea "x"
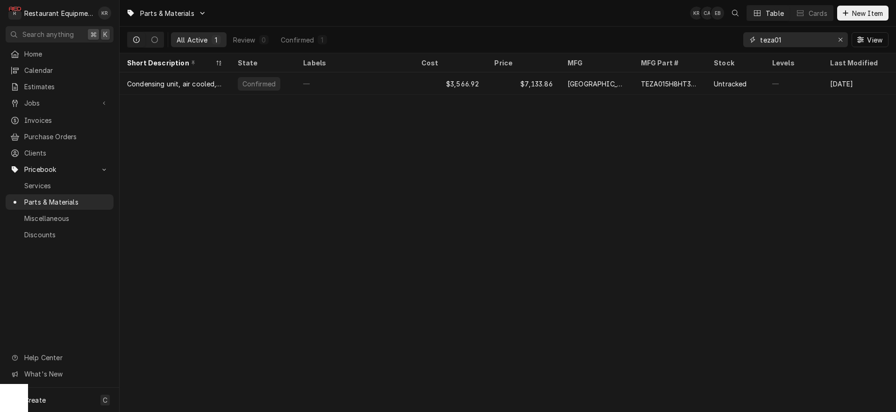
drag, startPoint x: 784, startPoint y: 42, endPoint x: 725, endPoint y: 42, distance: 58.4
click at [760, 42] on input "teza01" at bounding box center [795, 39] width 70 height 15
type input "warz"
click at [847, 12] on icon "Dynamic Content Wrapper" at bounding box center [845, 13] width 6 height 7
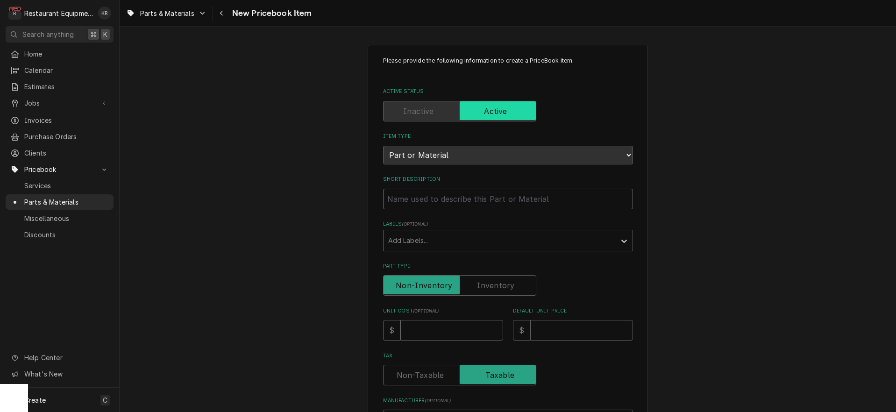
click at [438, 201] on input "Short Description" at bounding box center [508, 199] width 250 height 21
type input "L"
type textarea "x"
type input "Li"
type textarea "x"
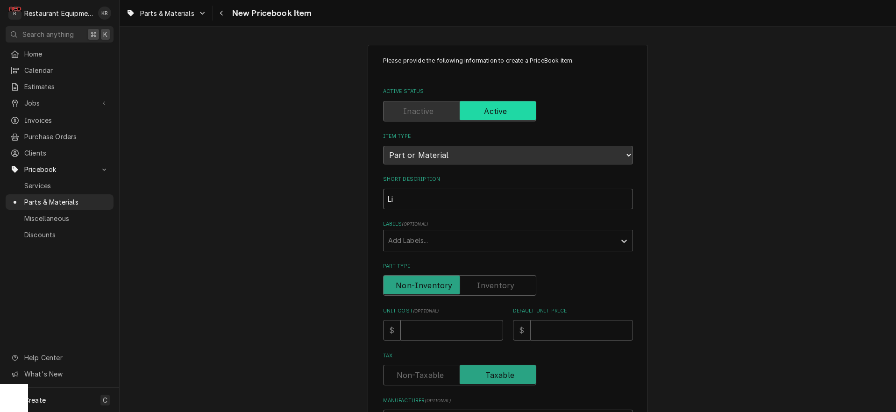
type input "Lim"
type textarea "x"
type input "Limi"
type textarea "x"
type input "Limit"
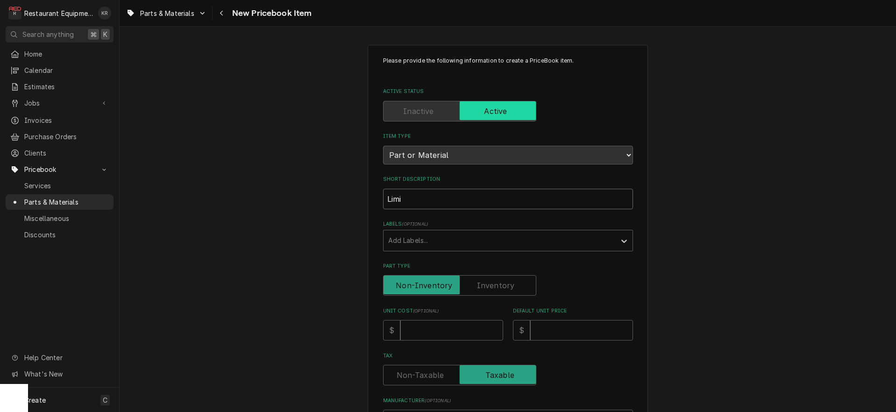
type textarea "x"
type input "Limite"
type textarea "x"
type input "Limited"
type textarea "x"
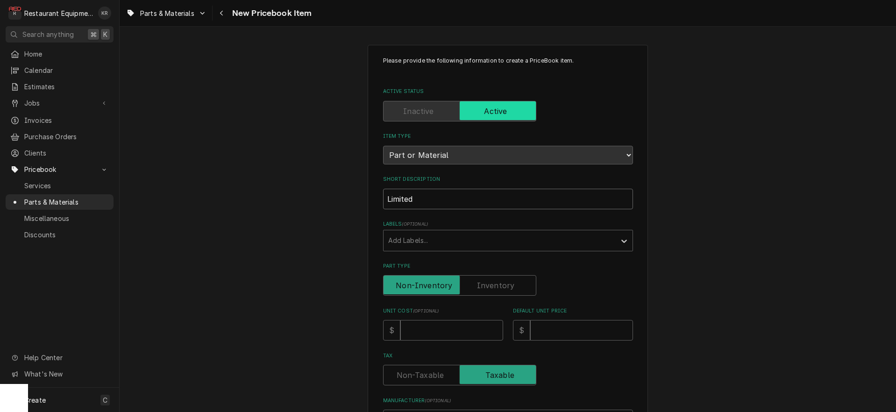
type input "Limited"
type textarea "x"
type input "Limited E"
type textarea "x"
type input "Limited Ex"
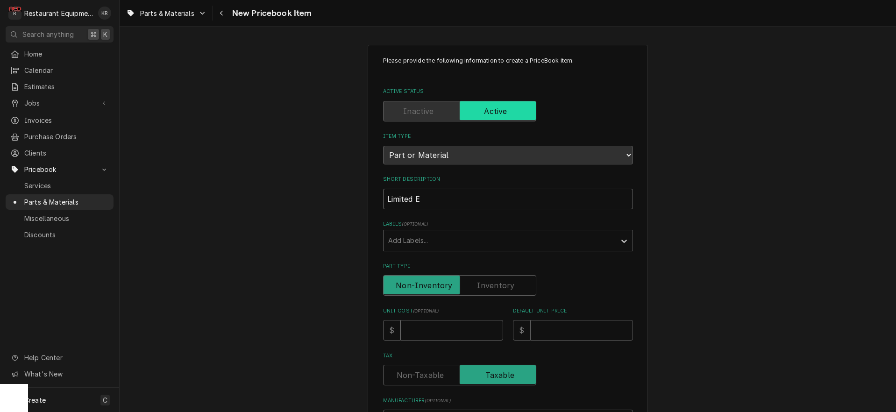
type textarea "x"
type input "Limited Ext"
type textarea "x"
type input "Limited Exte"
type textarea "x"
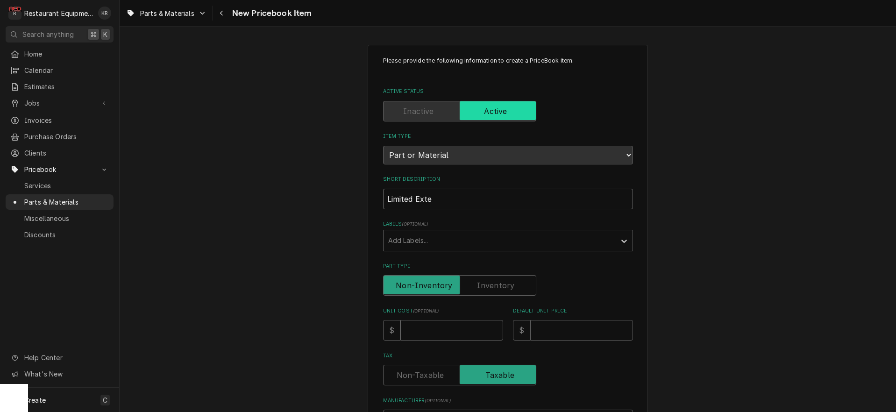
type input "Limited Exten"
type textarea "x"
type input "Limited Extene"
type textarea "x"
type input "Limited Exten"
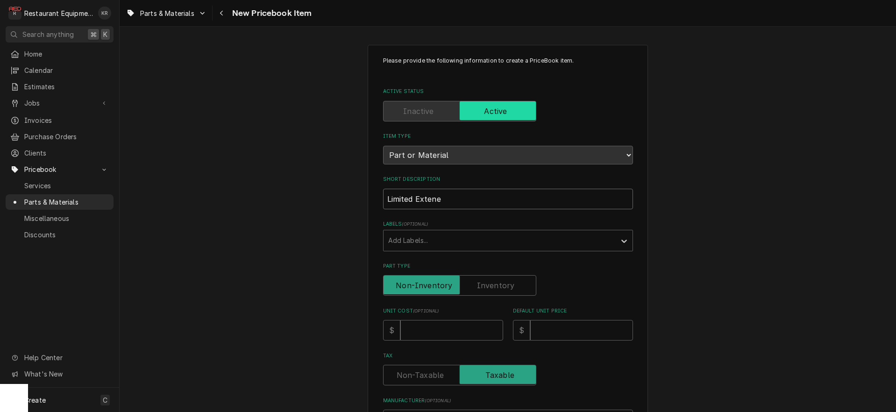
type textarea "x"
type input "Limited Extend"
type textarea "x"
type input "Limited Extende"
type textarea "x"
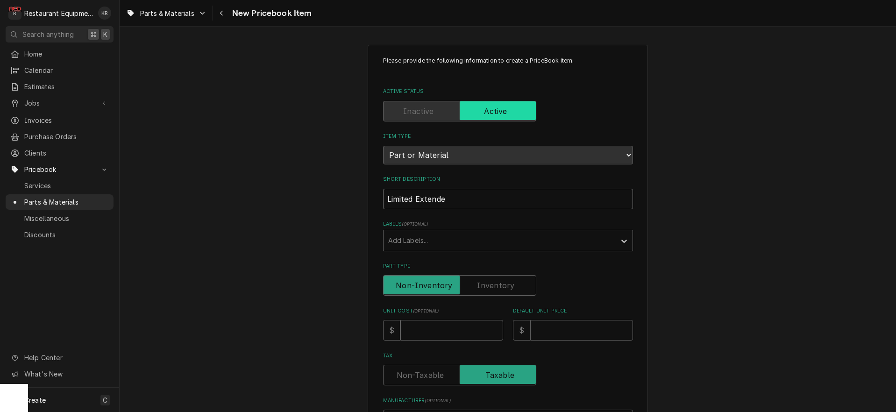
type input "Limited Extended"
type textarea "x"
type input "Limited Extended"
type textarea "x"
type input "Limited Extended S"
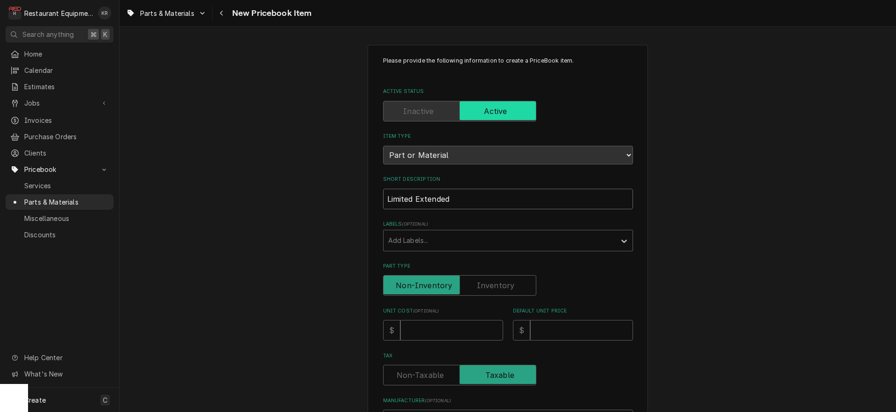
type textarea "x"
type input "Limited Extended"
type textarea "x"
type input "Limited Extended C"
type textarea "x"
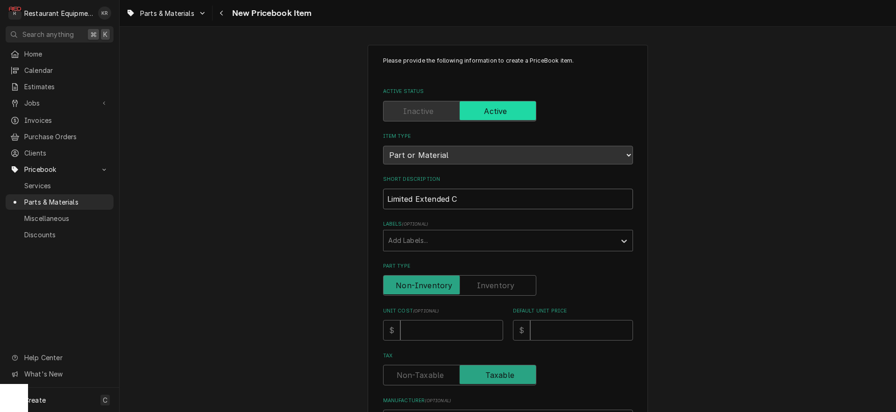
type input "Limited Extended Co"
type textarea "x"
type input "Limited Extended Com"
type textarea "x"
type input "Limited Extended Comp"
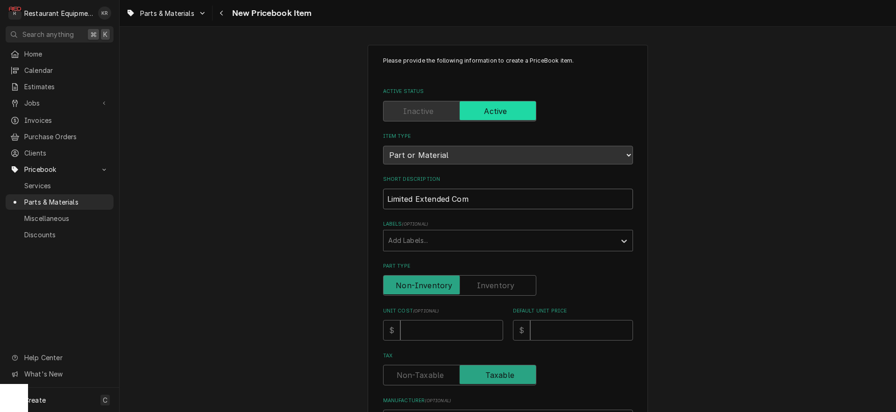
type textarea "x"
type input "Limited Extended Compr"
type textarea "x"
type input "Limited Extended Compre"
type textarea "x"
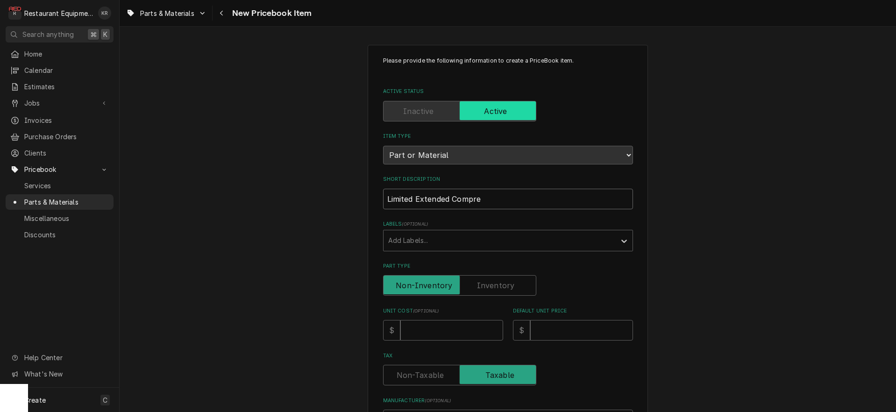
type input "Limited Extended Compres"
type textarea "x"
type input "Limited Extended Compress"
type textarea "x"
type input "Limited Extended Compresso"
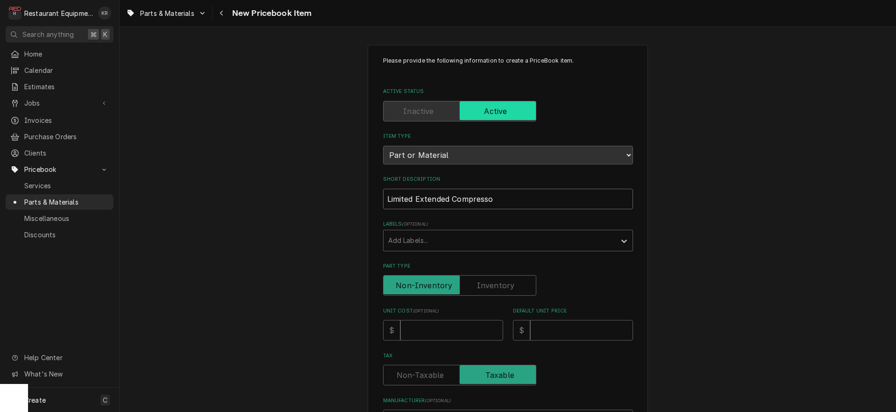
type textarea "x"
type input "Limited Extended Compressor"
type textarea "x"
type input "Limited Extended Compressor"
type textarea "x"
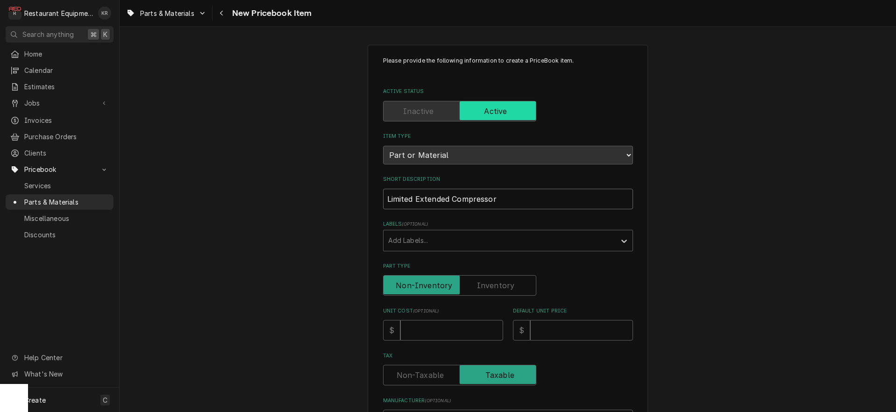
type input "Limited Extended Compressor W"
type textarea "x"
type input "Limited Extended Compressor Wa"
type textarea "x"
type input "Limited Extended Compressor War"
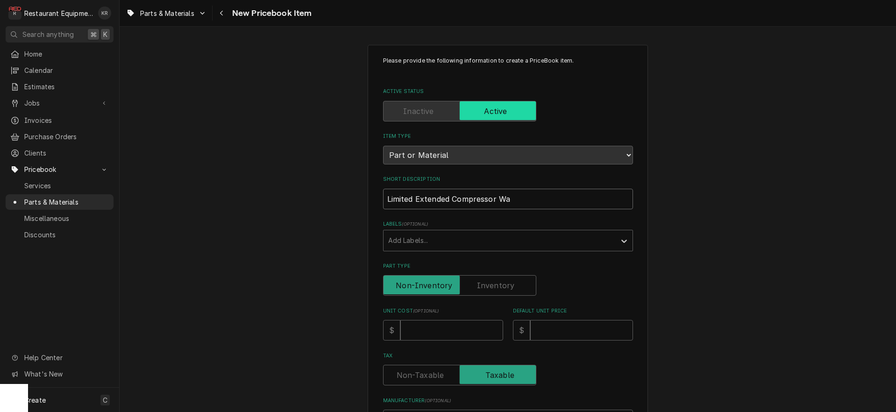
type textarea "x"
type input "Limited Extended Compressor Warr"
type textarea "x"
type input "Limited Extended Compressor Warra"
type textarea "x"
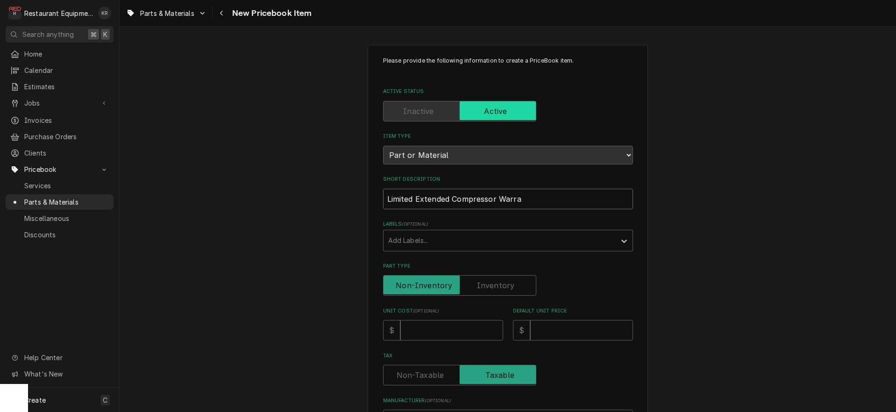
type input "Limited Extended Compressor Warran"
type textarea "x"
type input "Limited Extended Compressor Warrant"
type textarea "x"
type input "Limited Extended Compressor Warranty"
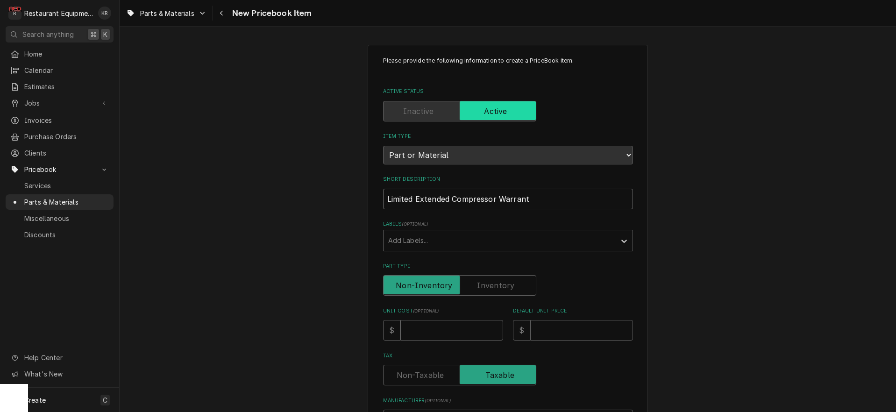
type textarea "x"
type input "Limited Extended Compressor Warranty"
type input "4"
type textarea "x"
type input "41"
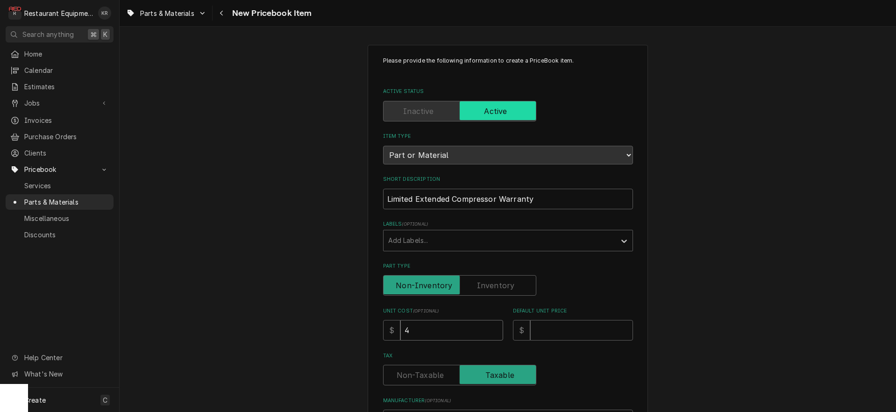
type textarea "x"
type input "416"
type textarea "x"
type input "416.0"
type textarea "x"
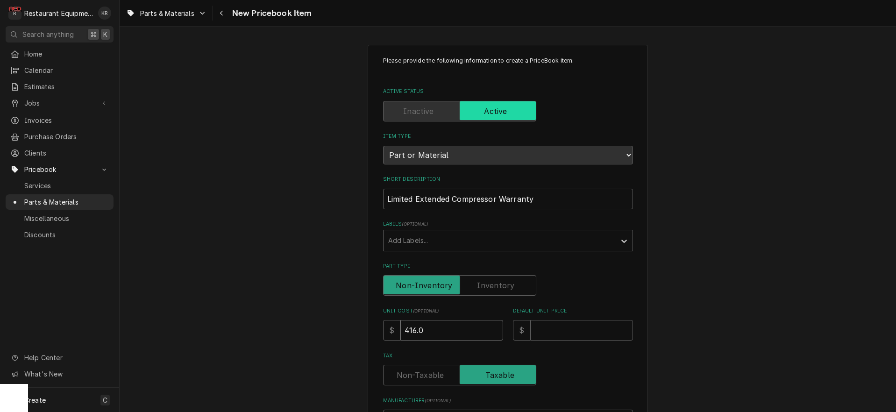
type input "416.07"
type textarea "x"
type input "416.07"
type input "7"
type textarea "x"
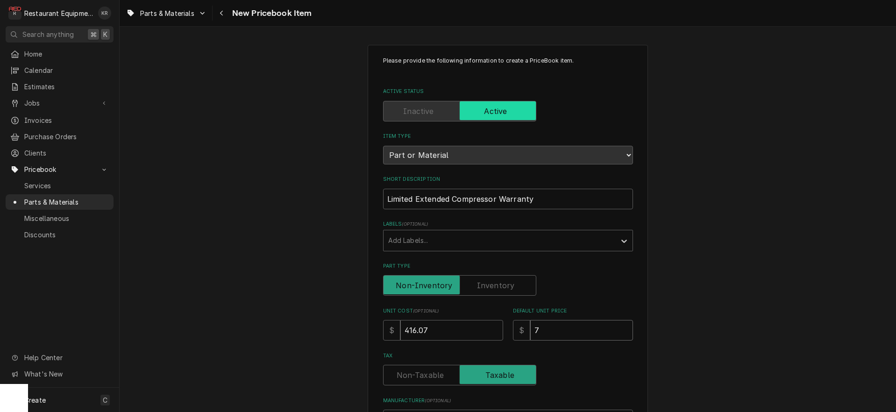
type textarea "x"
type input "8"
type textarea "x"
type input "83"
type textarea "x"
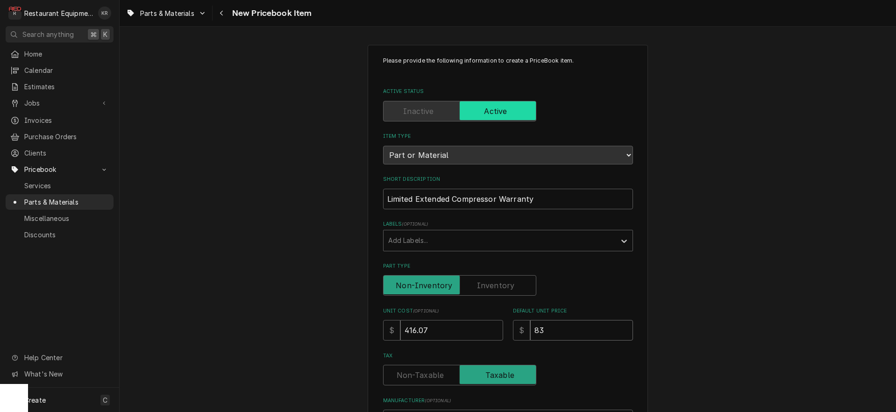
type input "832"
type textarea "x"
type input "832.1"
type textarea "x"
type input "832.14"
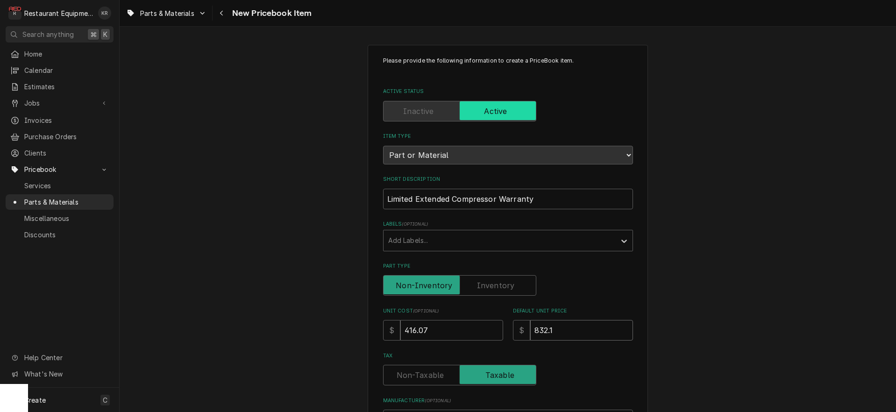
type textarea "x"
type input "832.14"
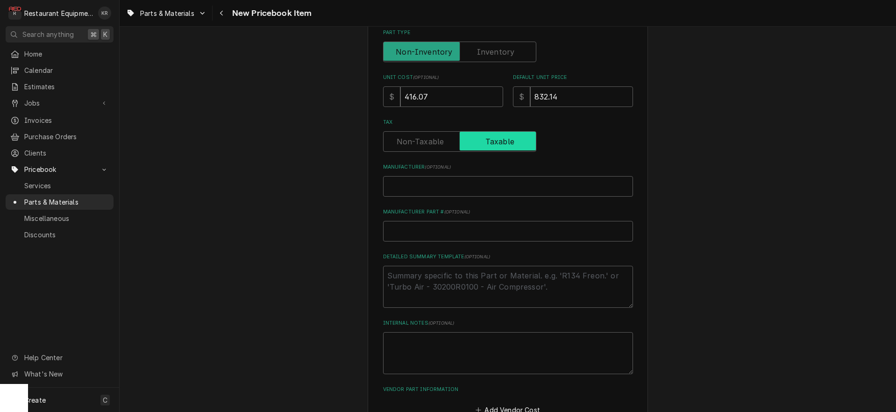
scroll to position [238, 0]
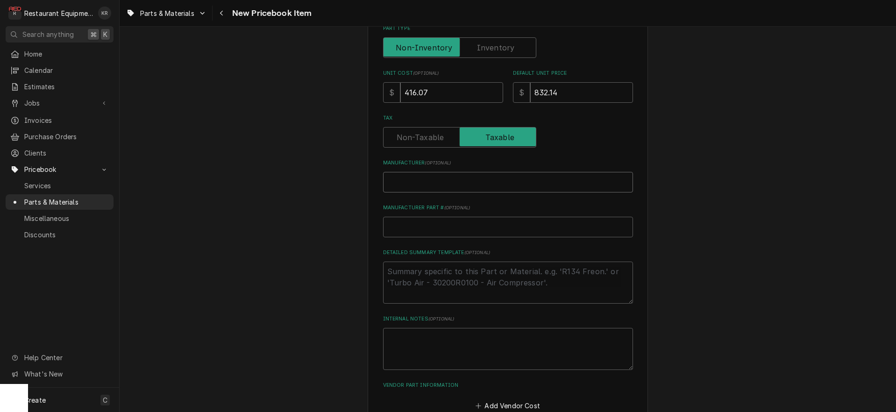
click at [417, 179] on input "Manufacturer ( optional )" at bounding box center [508, 182] width 250 height 21
type input "U"
type textarea "x"
type input "UR"
type textarea "x"
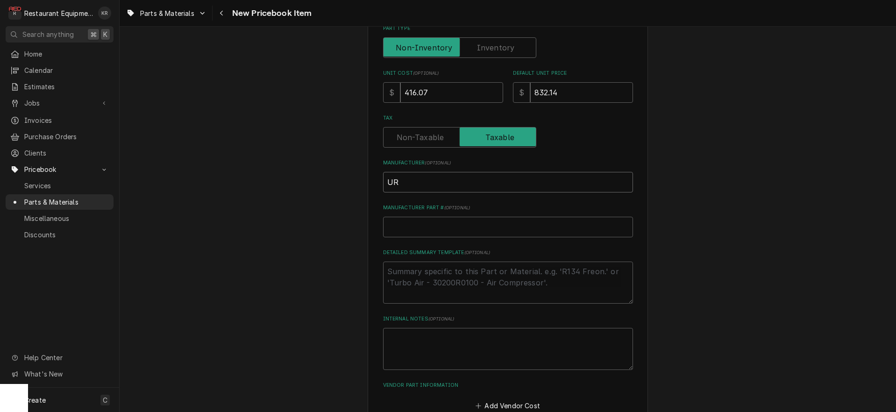
type input "URI"
type textarea "x"
type input "URI"
type input "W"
type textarea "x"
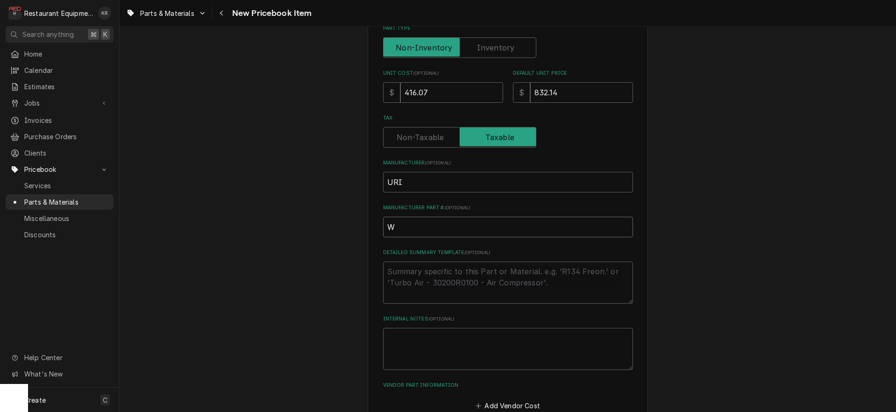
type input "WA"
type textarea "x"
type input "WAR"
type textarea "x"
type input "WARZ"
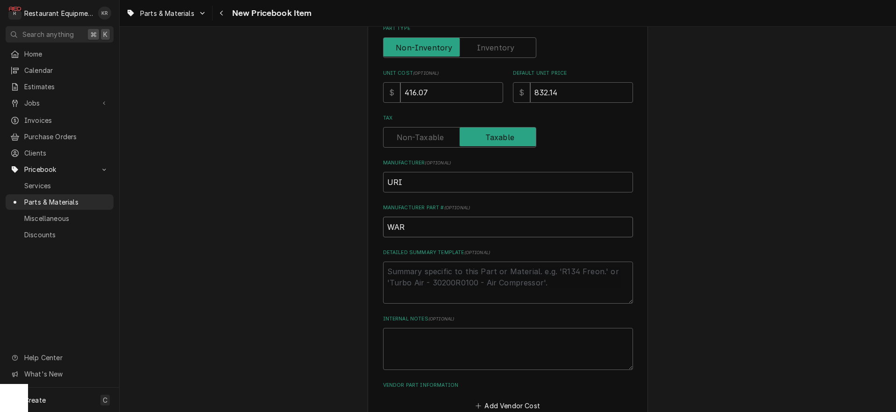
type textarea "x"
type input "WARZS"
type textarea "x"
type input "WARZS1"
type textarea "x"
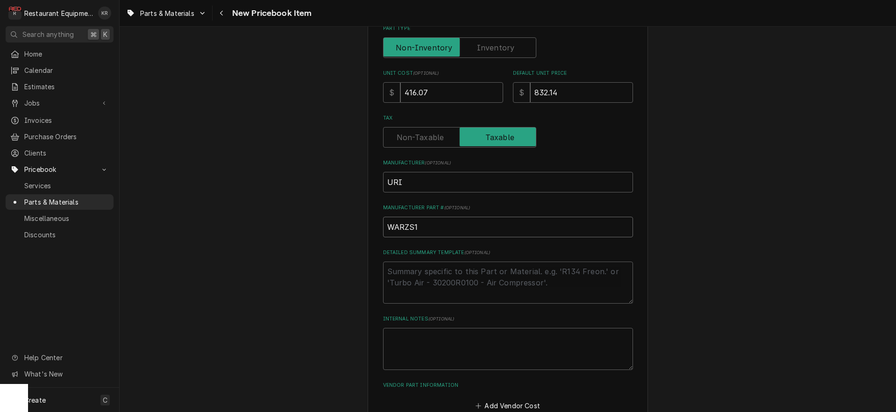
type input "WARZS13"
type textarea "x"
type input "WARZS13K"
type textarea "x"
type input "WARZS13KA"
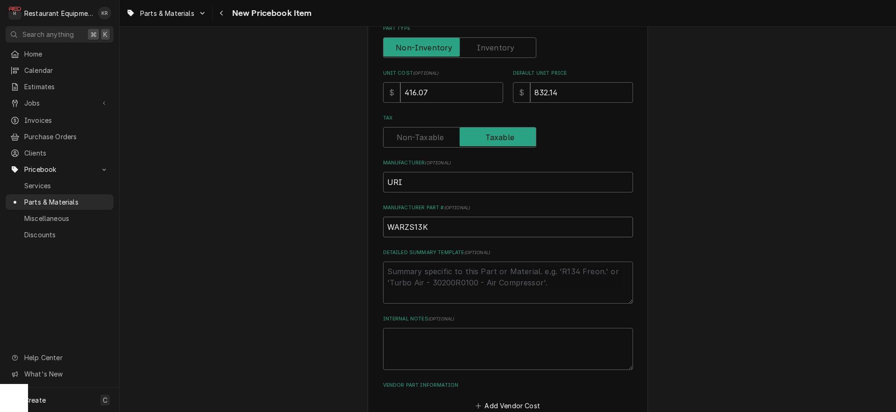
type textarea "x"
type input "WARZS13KAE"
type textarea "x"
type input "WARZS13KAET"
type textarea "x"
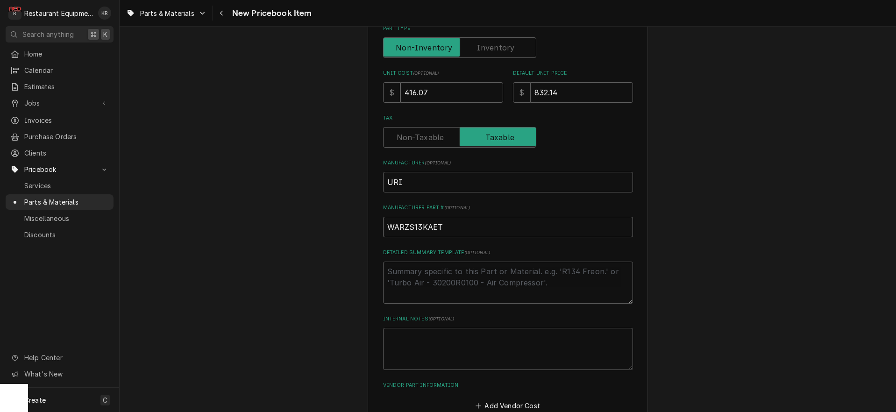
type input "WARZS13KAETF"
type textarea "x"
type input "WARZS13KAETF5"
type textarea "x"
type input "WARZS13KAETF58"
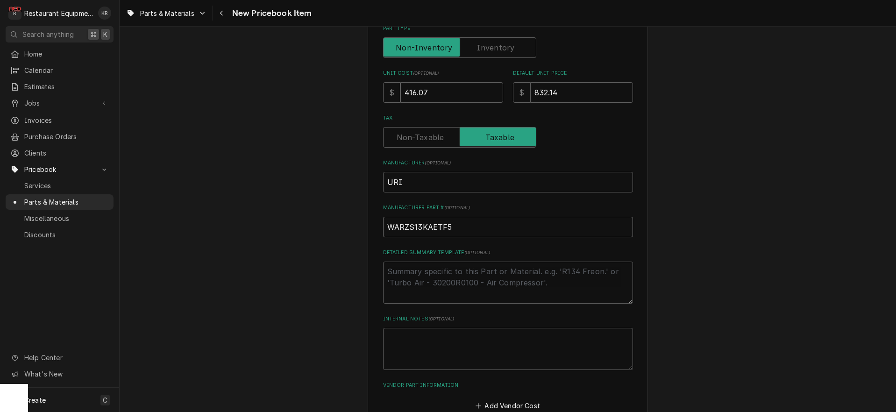
type textarea "x"
type input "WARZS13KAETF581"
type textarea "x"
type input "WARZS13KAETF5818"
type textarea "x"
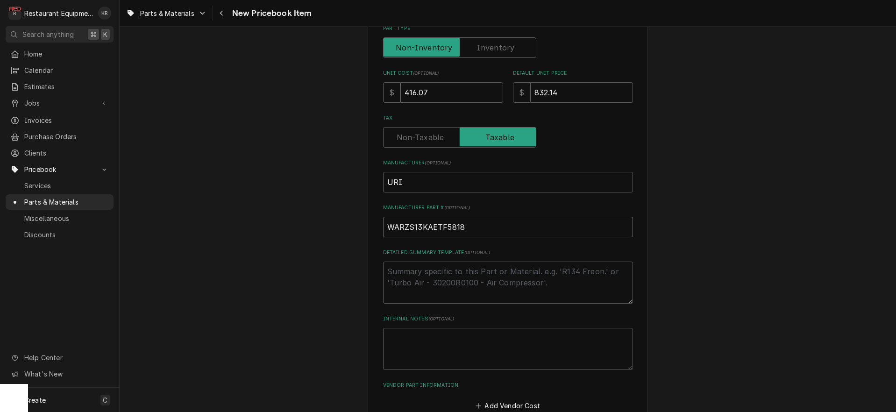
scroll to position [241, 0]
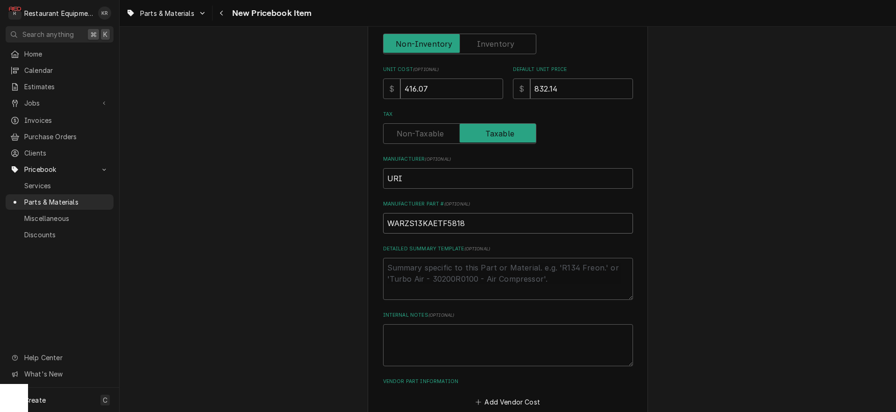
type input "WARZS13KAETF5818"
paste textarea "LIMITED EXTENDED COMPRESSOR WARRANTY * The warranty exchange purchased on this …"
type textarea "LIMITED EXTENDED COMPRESSOR WARRANTY * The warranty exchange purchased on this …"
type textarea "x"
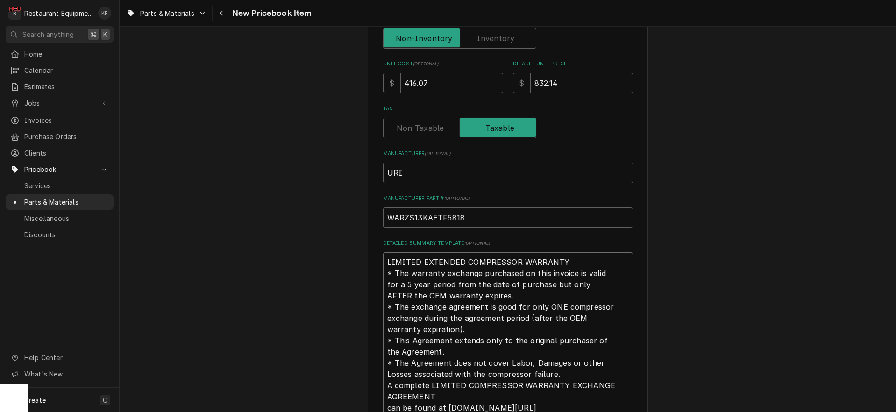
scroll to position [417, 0]
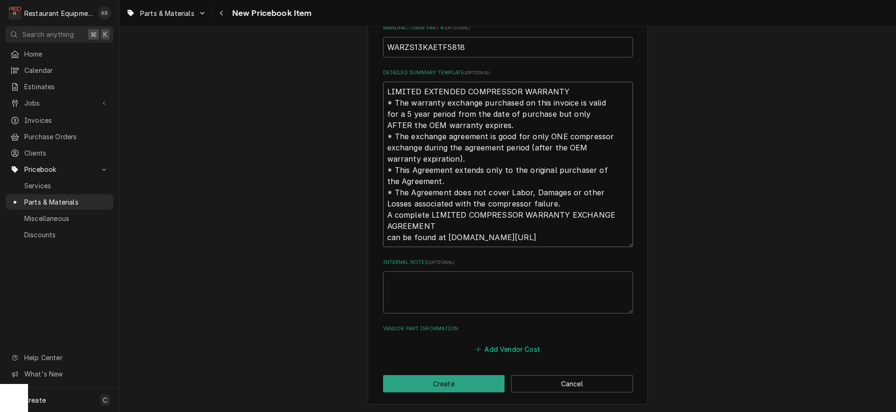
type textarea "LIMITED EXTENDED COMPRESSOR WARRANTY * The warranty exchange purchased on this …"
click at [520, 346] on button "Add Vendor Cost" at bounding box center [508, 348] width 68 height 13
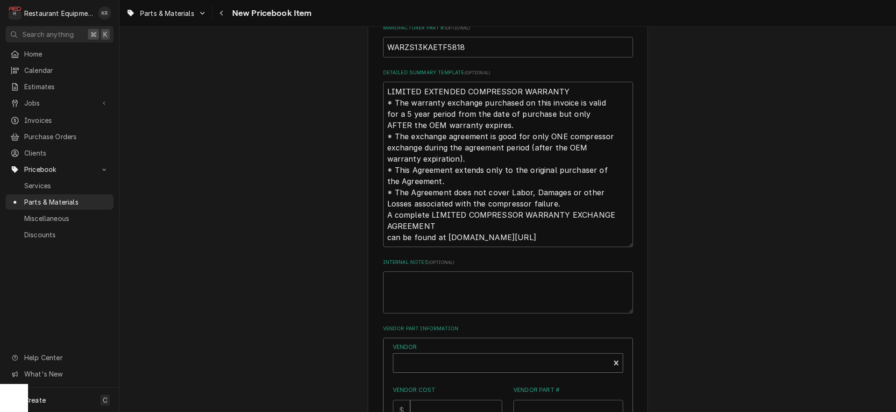
type textarea "x"
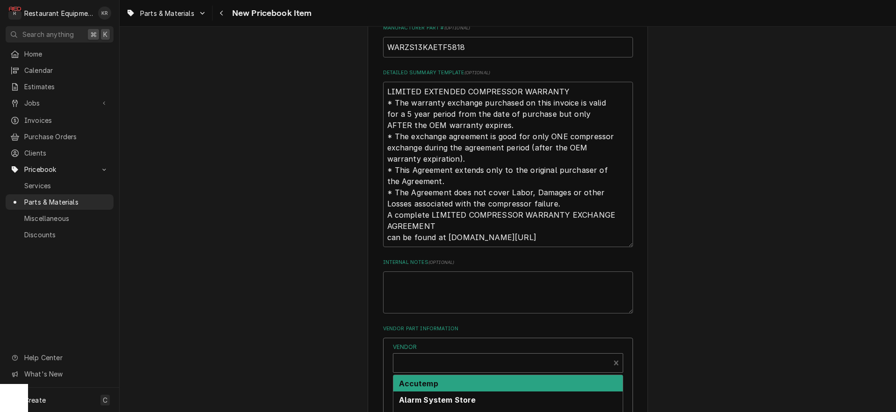
click at [448, 359] on div "Vendor" at bounding box center [501, 366] width 207 height 22
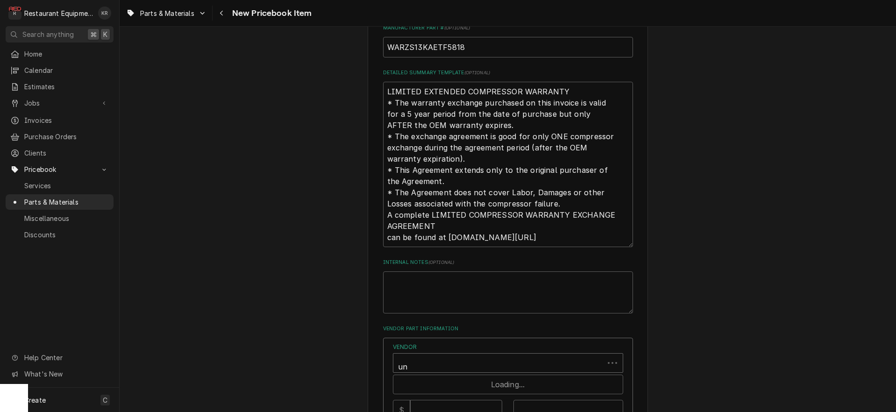
type input "uni"
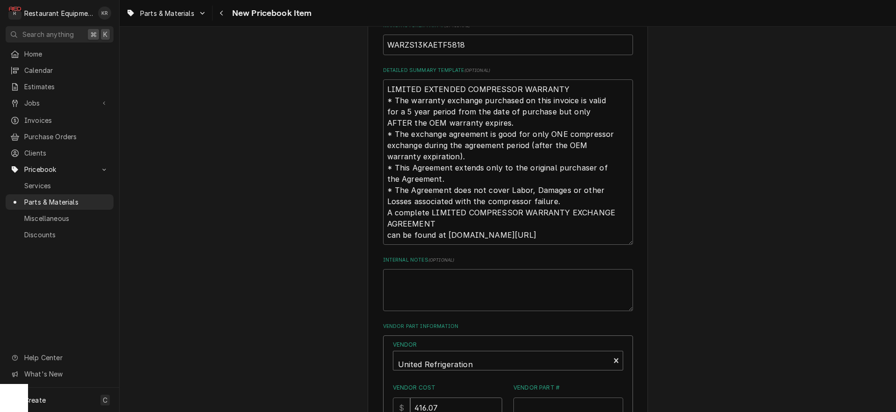
type input "416.07"
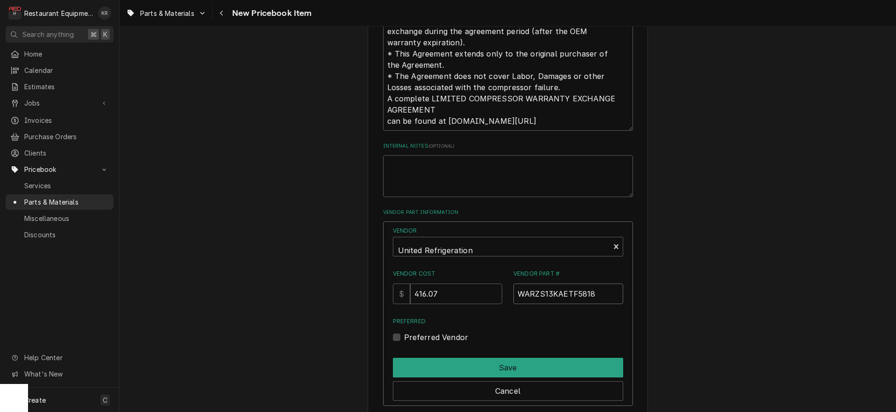
scroll to position [536, 0]
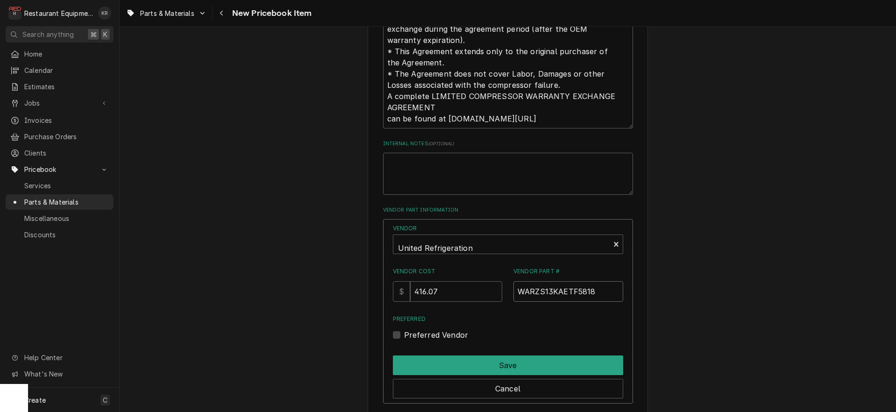
type input "WARZS13KAETF5818"
drag, startPoint x: 411, startPoint y: 330, endPoint x: 413, endPoint y: 337, distance: 7.7
click at [411, 331] on div "Preferred Vendor" at bounding box center [508, 334] width 230 height 11
click at [410, 337] on div "Preferred Vendor" at bounding box center [508, 334] width 230 height 11
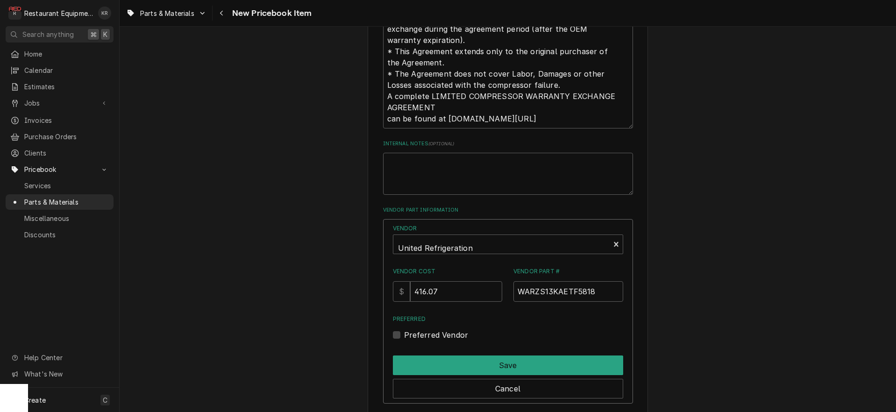
click at [410, 336] on label "Preferred Vendor" at bounding box center [436, 334] width 64 height 11
click at [410, 336] on input "Preferred" at bounding box center [519, 339] width 230 height 21
checkbox input "true"
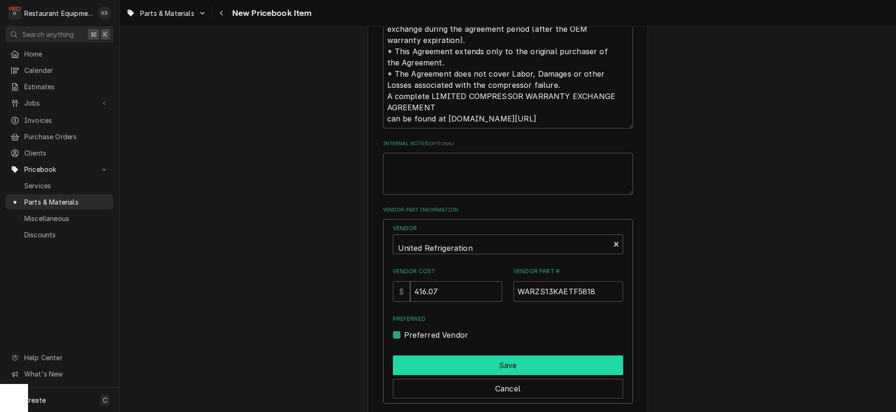
click at [449, 371] on button "Save" at bounding box center [508, 365] width 230 height 20
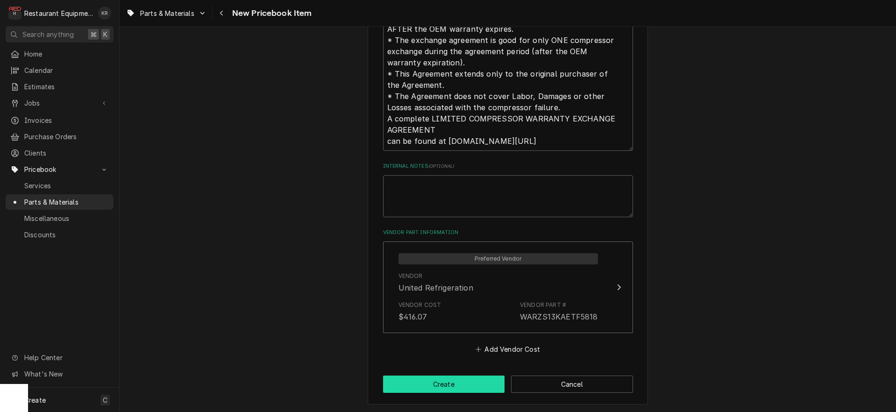
click at [451, 383] on button "Create" at bounding box center [444, 383] width 122 height 17
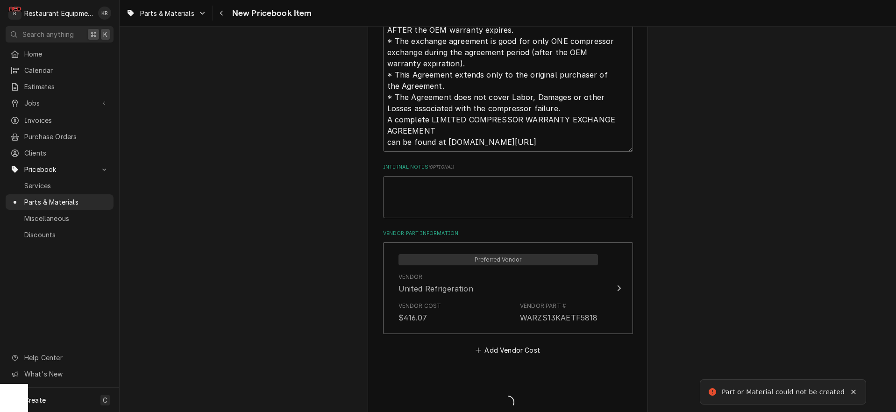
type textarea "x"
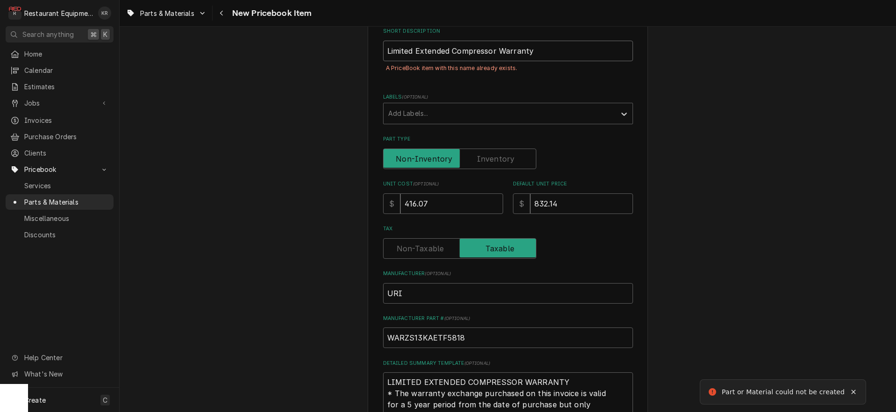
click at [542, 52] on input "Limited Extended Compressor Warranty" at bounding box center [508, 51] width 250 height 21
type input "Limited Extended Compressor Warranty"
type textarea "x"
type input "Limited Extended Compressor Warranty A"
type textarea "x"
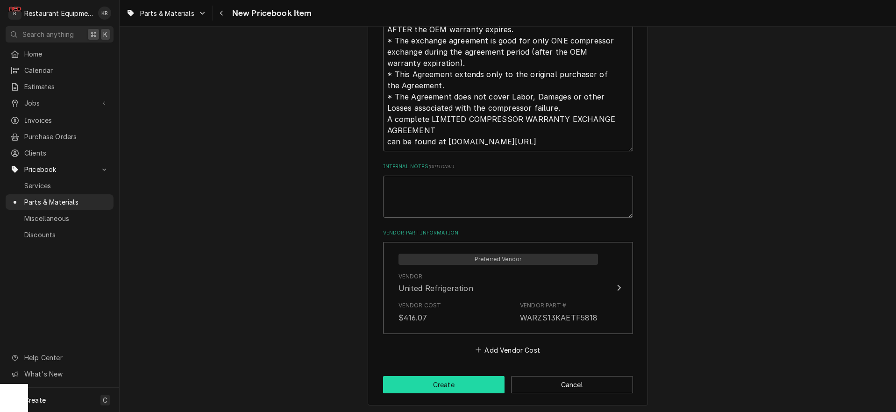
type input "Limited Extended Compressor Warranty A"
click at [453, 388] on button "Create" at bounding box center [444, 385] width 122 height 17
type textarea "x"
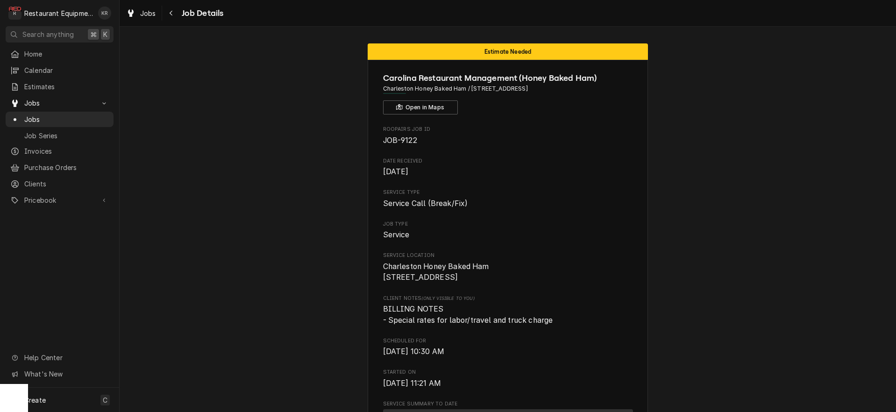
scroll to position [403, 0]
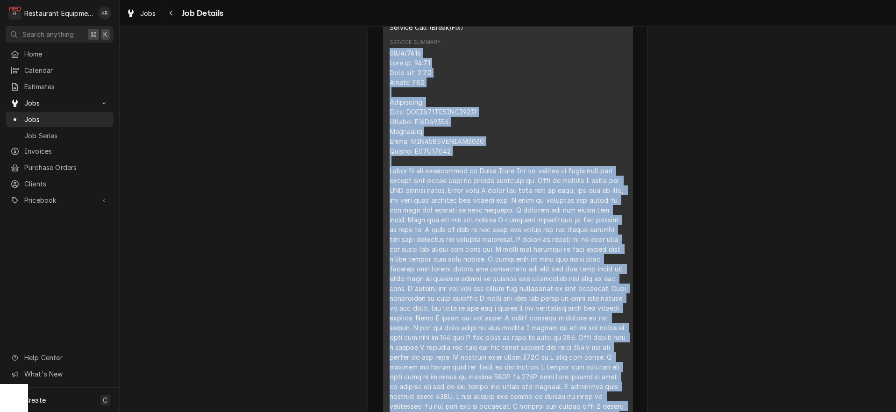
click at [420, 214] on div "Service Summary" at bounding box center [507, 288] width 237 height 480
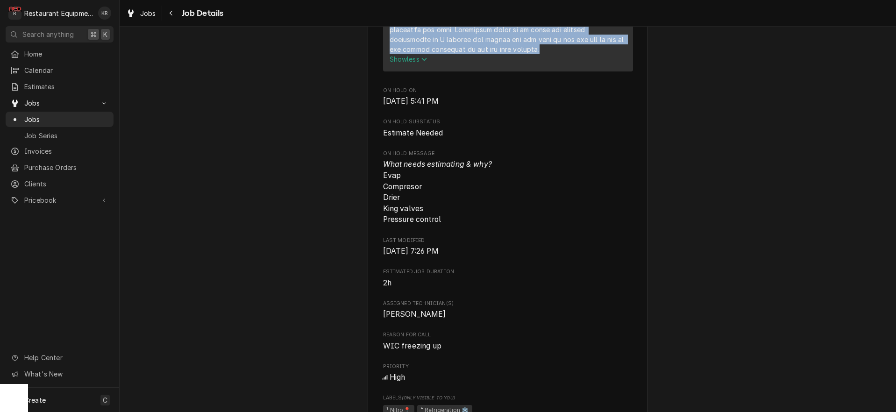
drag, startPoint x: 389, startPoint y: 64, endPoint x: 575, endPoint y: 91, distance: 187.4
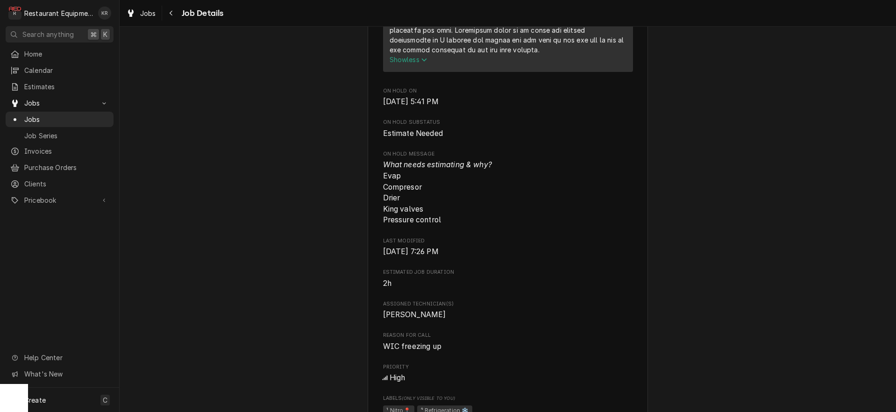
drag, startPoint x: 582, startPoint y: 187, endPoint x: 547, endPoint y: 272, distance: 92.4
click at [582, 187] on span "What needs estimating & why? Evap Compresor Drier King valves Pressure control" at bounding box center [508, 192] width 250 height 66
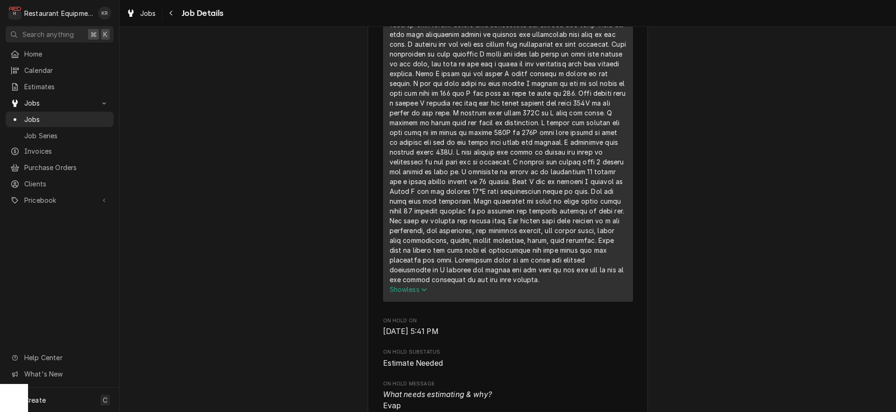
scroll to position [680, 0]
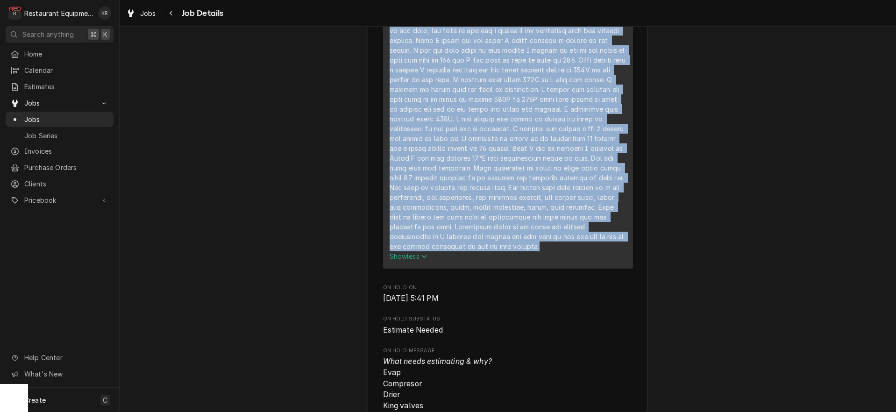
drag, startPoint x: 424, startPoint y: 127, endPoint x: 556, endPoint y: 236, distance: 171.2
click at [579, 251] on div "Service Summary" at bounding box center [507, 11] width 237 height 480
copy div "Evaporator Model: BELO115AS6AMAB0000 Serial: T22E20384 Condenser Model: [VEHICL…"
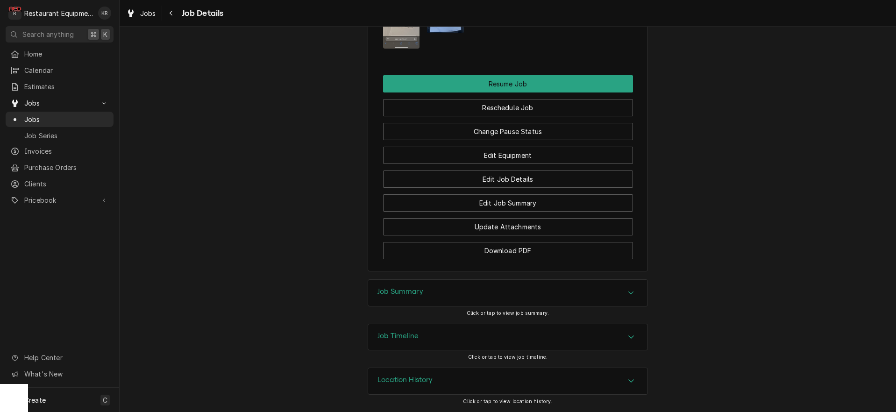
scroll to position [1542, 0]
click at [508, 132] on button "Change Pause Status" at bounding box center [508, 131] width 250 height 17
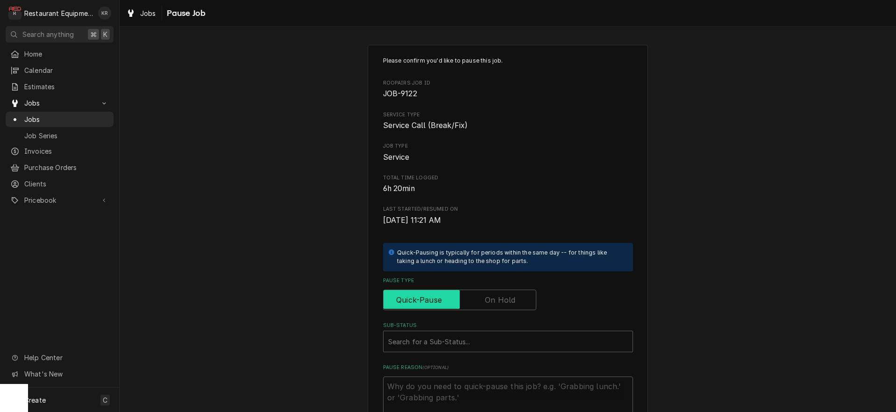
drag, startPoint x: 511, startPoint y: 303, endPoint x: 502, endPoint y: 306, distance: 9.6
click at [511, 303] on label "Pause Type" at bounding box center [459, 300] width 153 height 21
click at [511, 303] on input "Pause Type" at bounding box center [459, 300] width 145 height 21
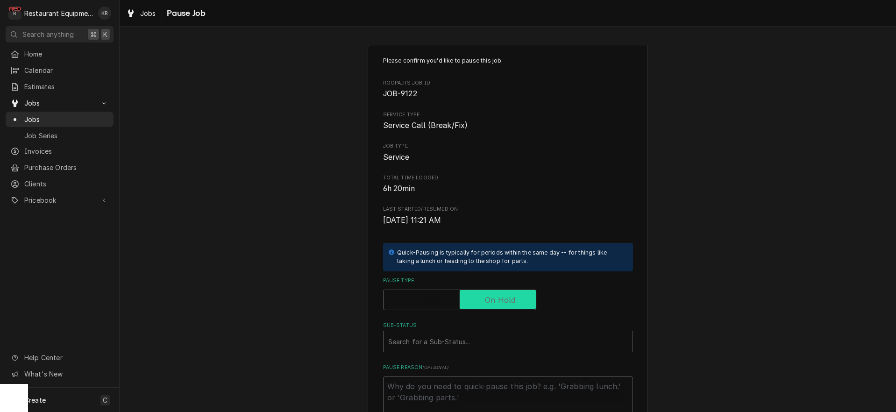
checkbox input "true"
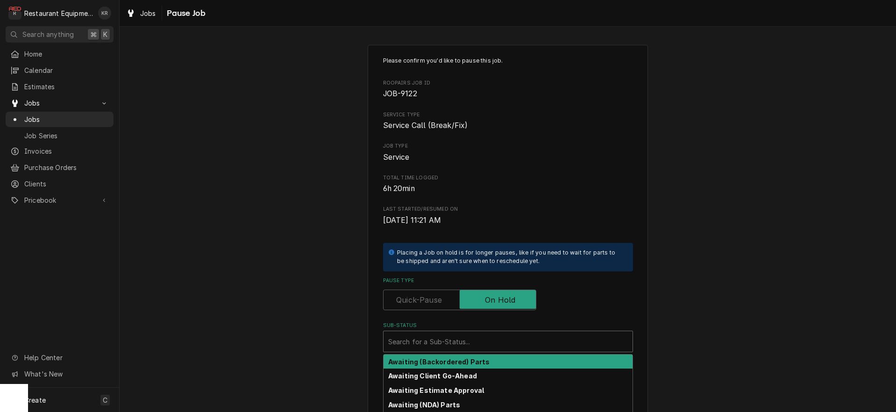
click at [473, 332] on div "Search for a Sub-Status..." at bounding box center [507, 341] width 249 height 21
type textarea "x"
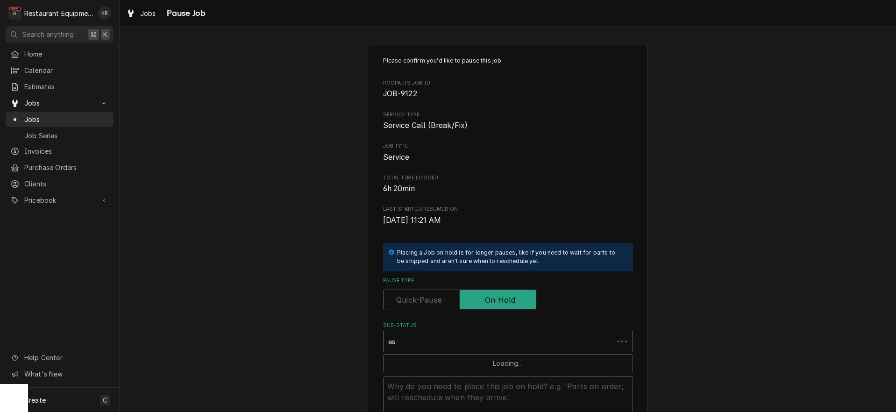
type input "est"
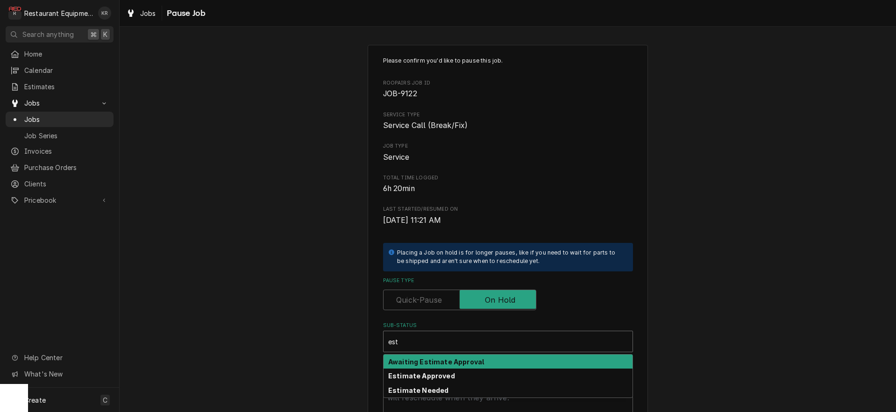
click at [449, 364] on strong "Awaiting Estimate Approval" at bounding box center [436, 362] width 96 height 8
type textarea "x"
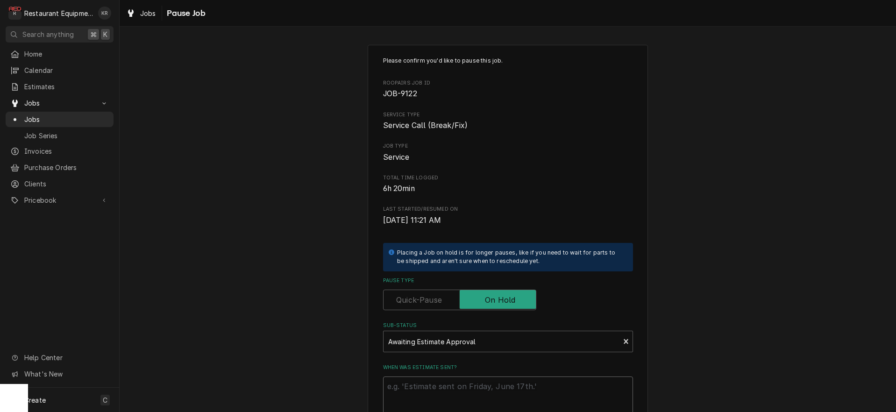
click at [446, 395] on textarea "When was estimate sent?" at bounding box center [508, 397] width 250 height 42
type textarea "x"
type textarea "1"
type textarea "x"
type textarea "10"
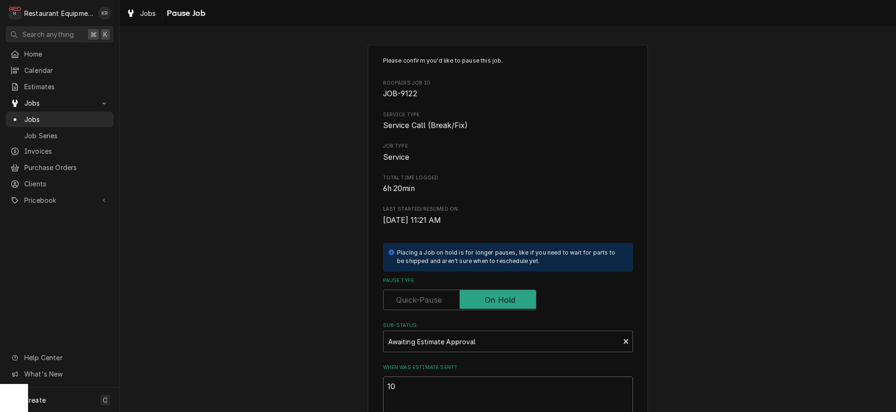
type textarea "x"
type textarea "10/"
type textarea "x"
type textarea "10/1"
type textarea "x"
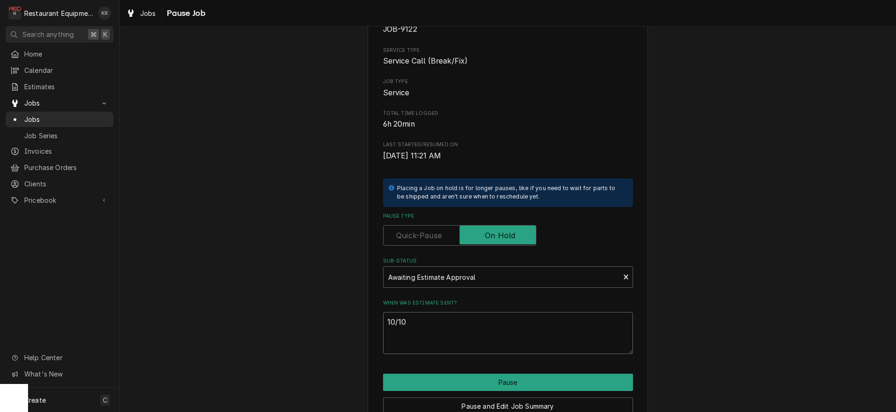
scroll to position [111, 0]
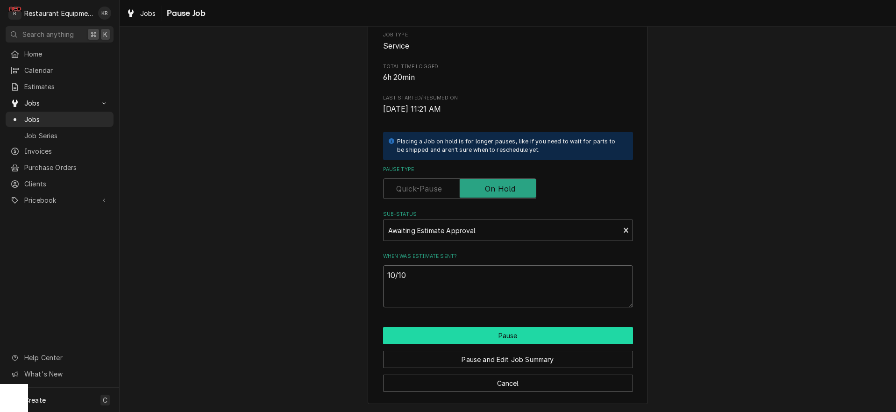
type textarea "10/10"
click at [509, 339] on button "Pause" at bounding box center [508, 335] width 250 height 17
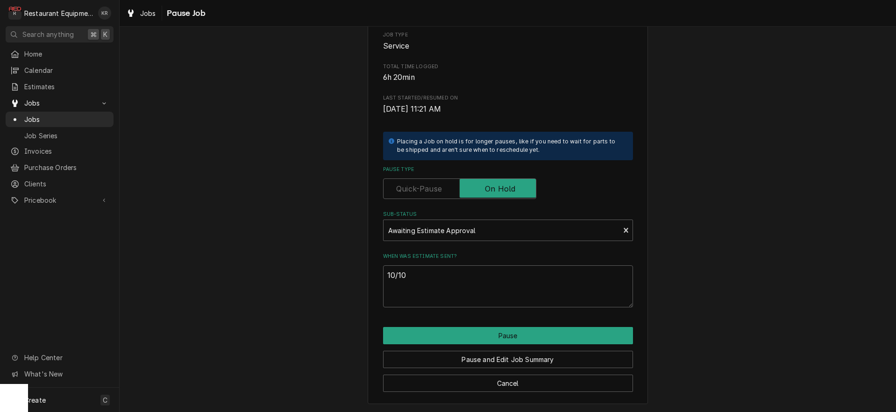
type textarea "x"
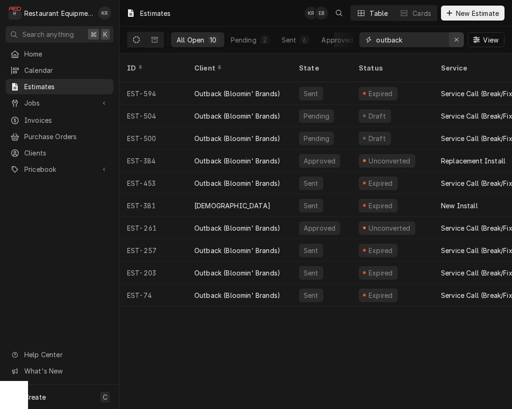
click at [456, 40] on icon "Erase input" at bounding box center [456, 40] width 4 height 4
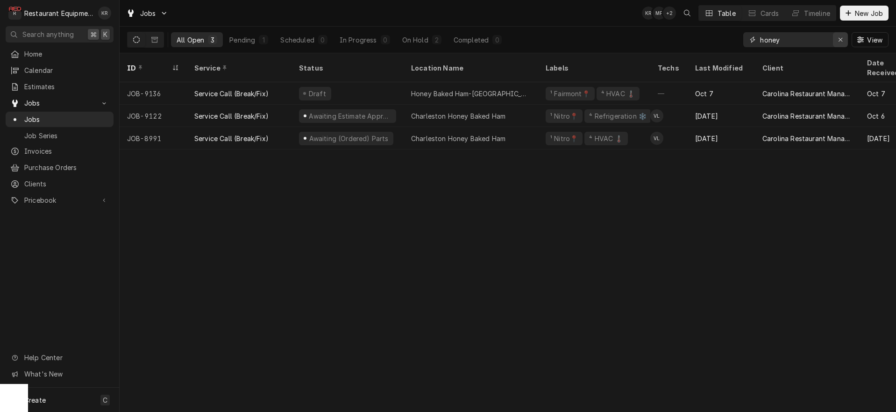
click at [836, 41] on div "Erase input" at bounding box center [839, 39] width 9 height 9
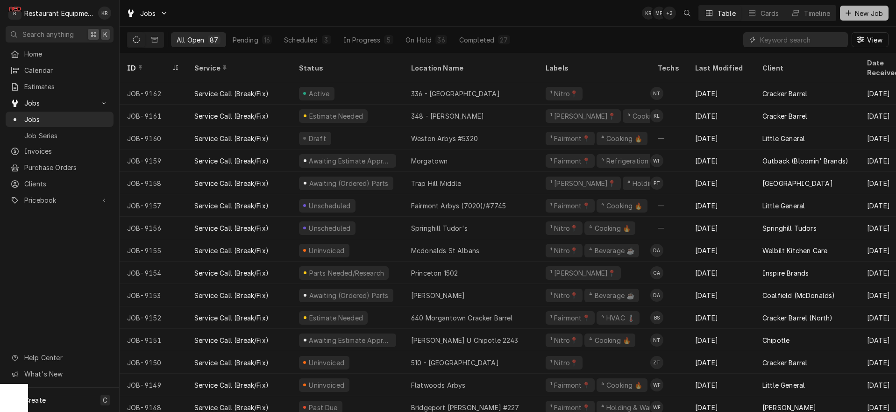
click at [851, 10] on div "Dynamic Content Wrapper" at bounding box center [847, 12] width 9 height 9
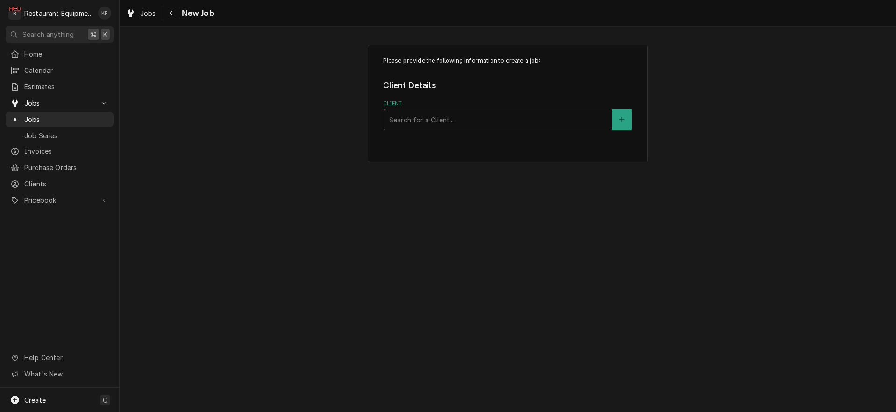
click at [501, 123] on div "Client" at bounding box center [498, 119] width 218 height 17
type input "s"
click at [149, 16] on span "Jobs" at bounding box center [148, 13] width 16 height 10
